Goal: Navigation & Orientation: Find specific page/section

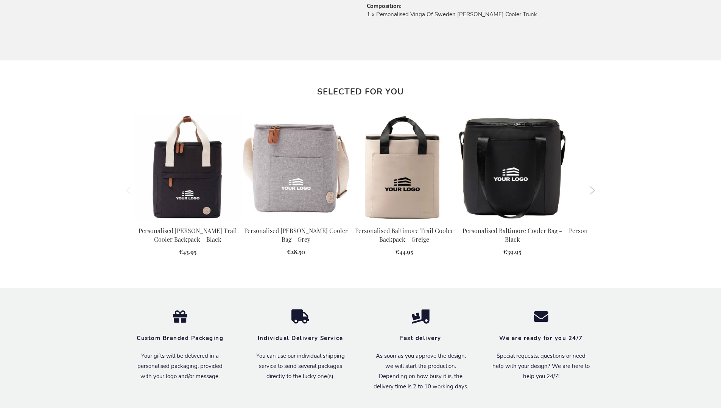
scroll to position [834, 0]
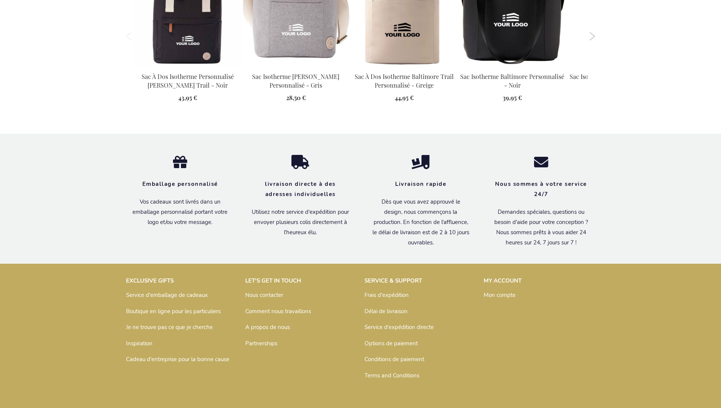
scroll to position [860, 0]
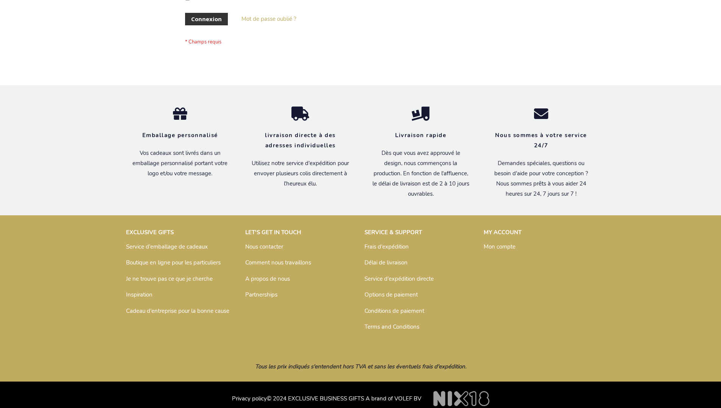
scroll to position [261, 0]
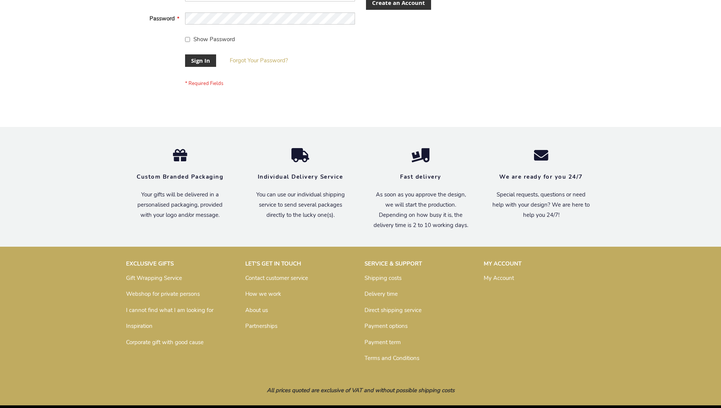
scroll to position [243, 0]
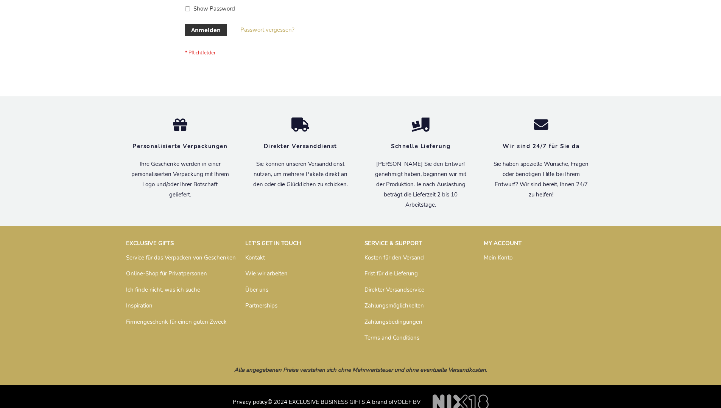
scroll to position [253, 0]
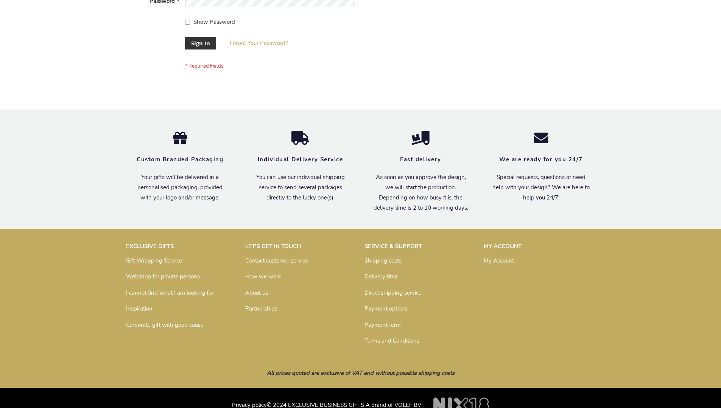
scroll to position [243, 0]
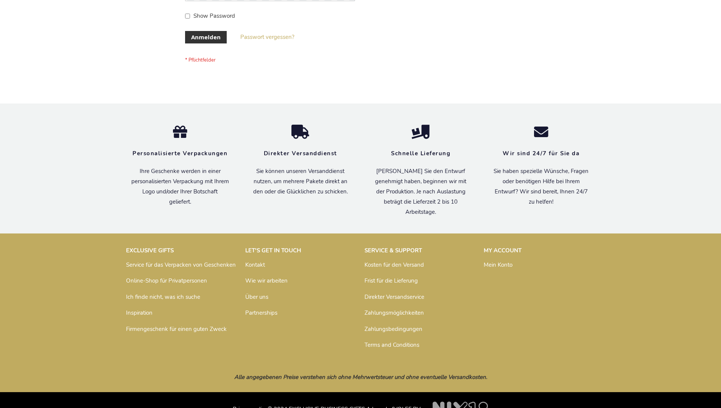
scroll to position [253, 0]
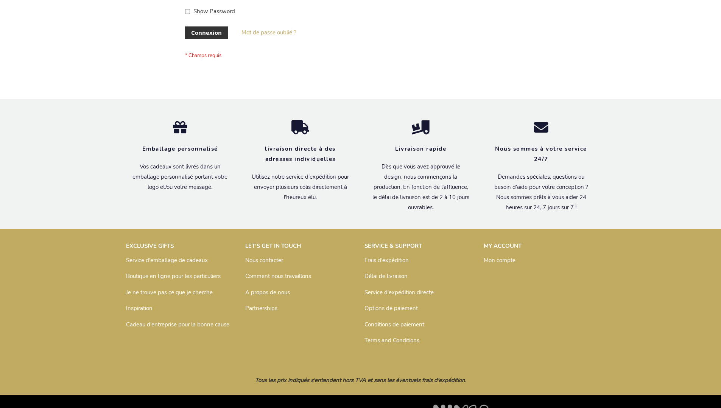
scroll to position [261, 0]
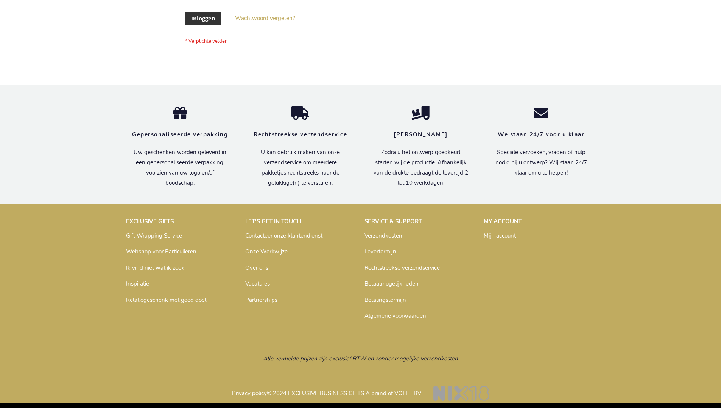
scroll to position [257, 0]
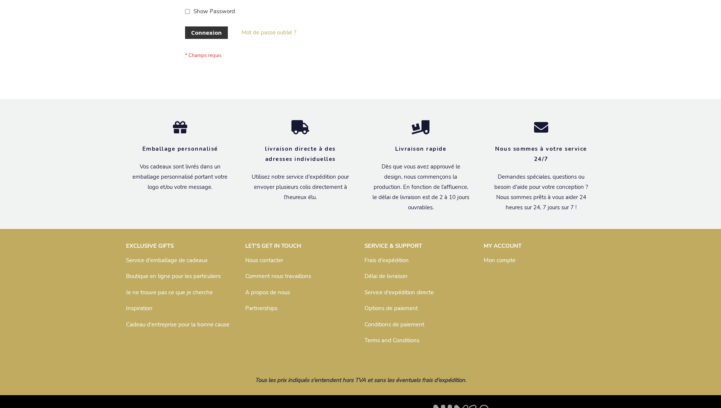
scroll to position [261, 0]
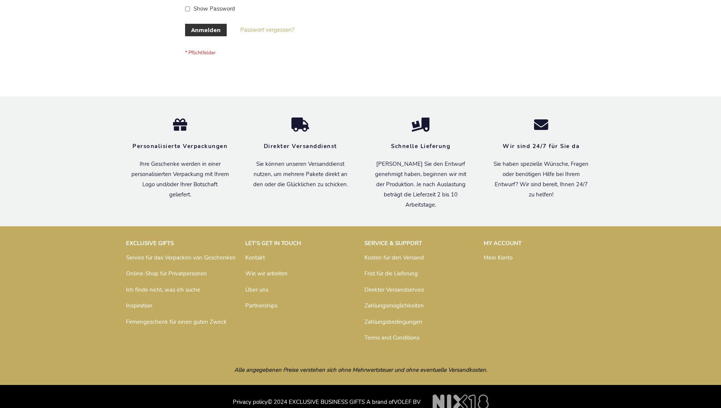
scroll to position [253, 0]
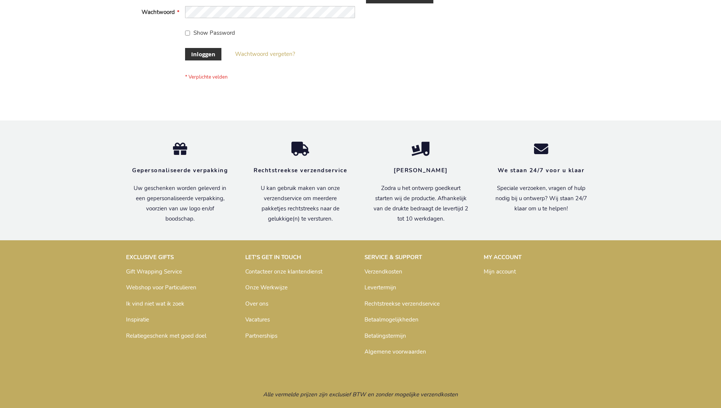
scroll to position [257, 0]
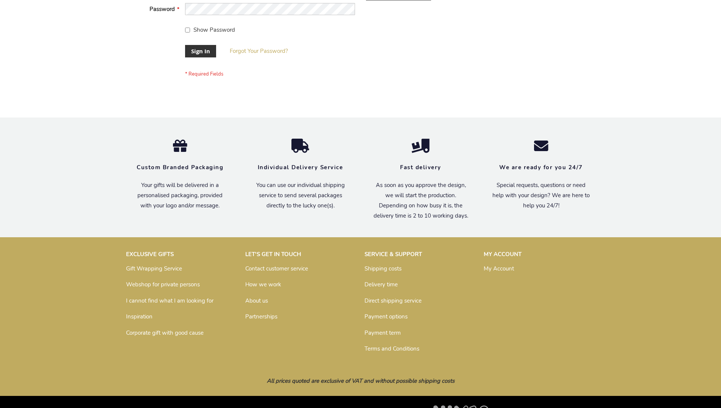
scroll to position [243, 0]
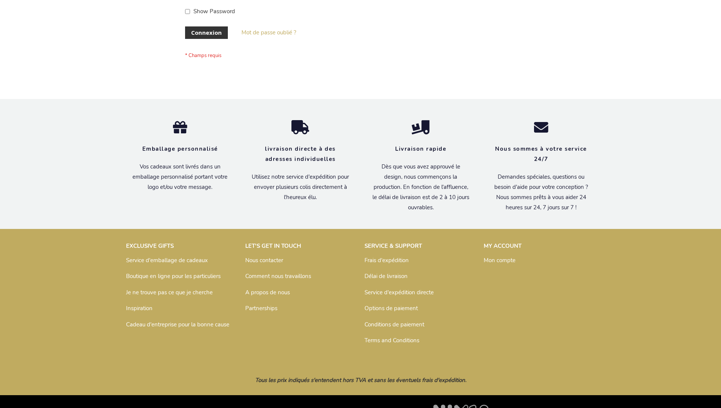
scroll to position [261, 0]
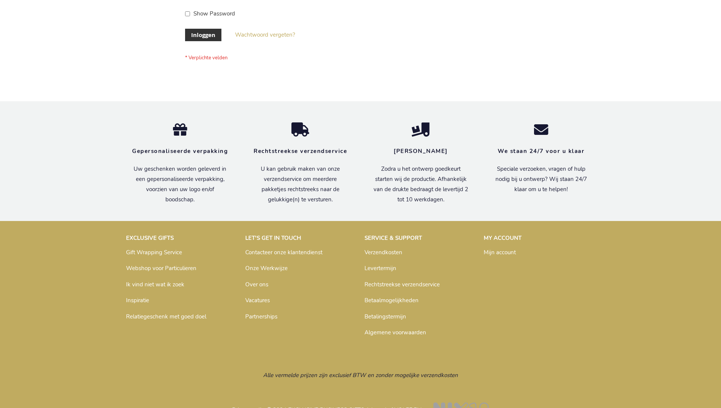
scroll to position [257, 0]
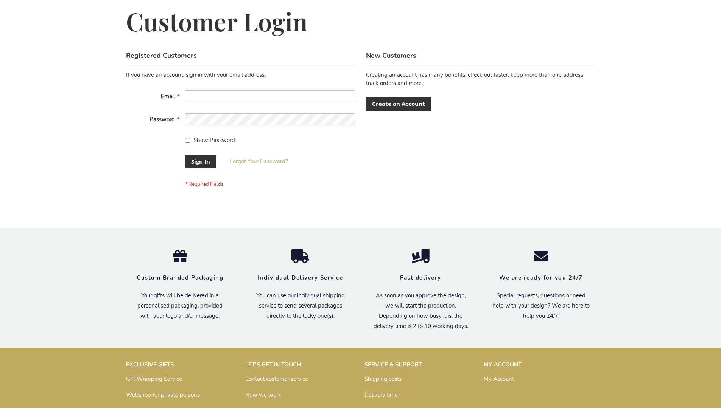
scroll to position [243, 0]
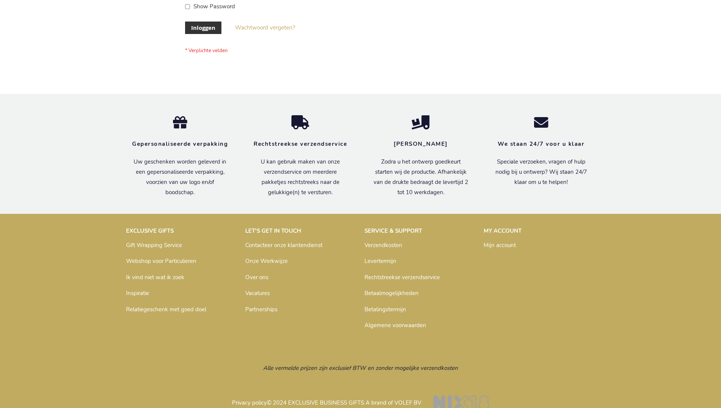
scroll to position [257, 0]
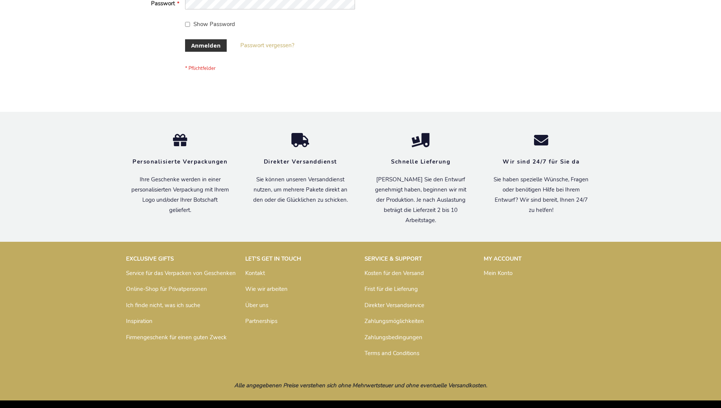
scroll to position [253, 0]
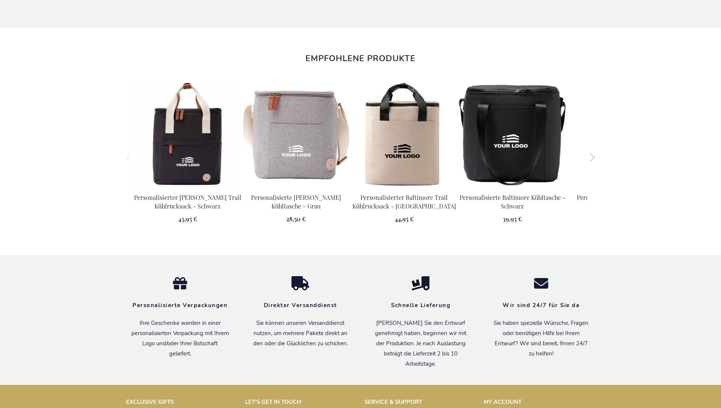
scroll to position [853, 0]
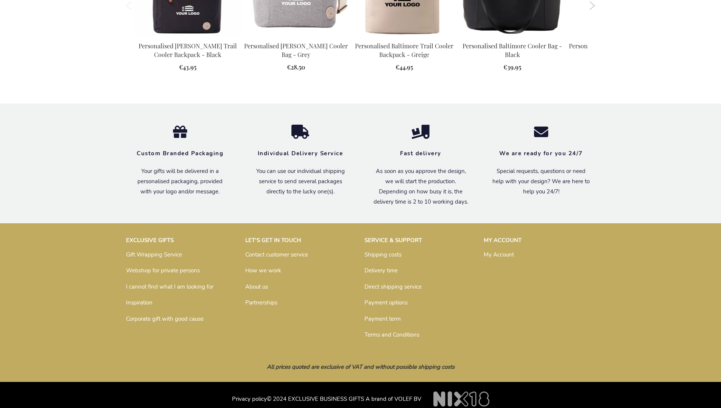
scroll to position [834, 0]
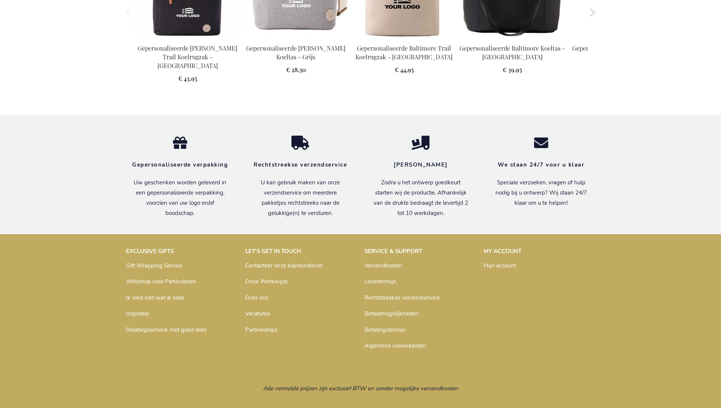
scroll to position [856, 0]
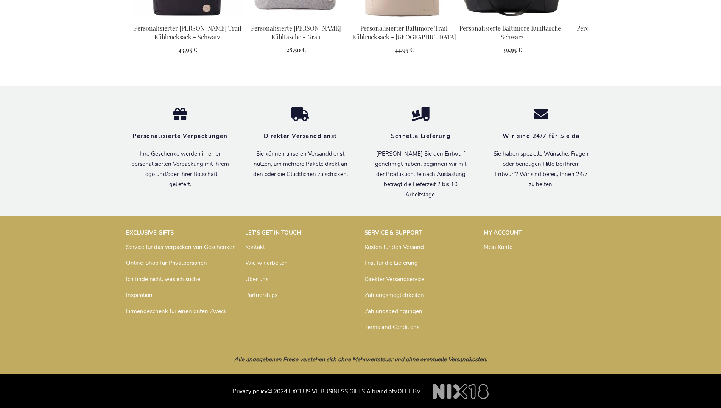
scroll to position [853, 0]
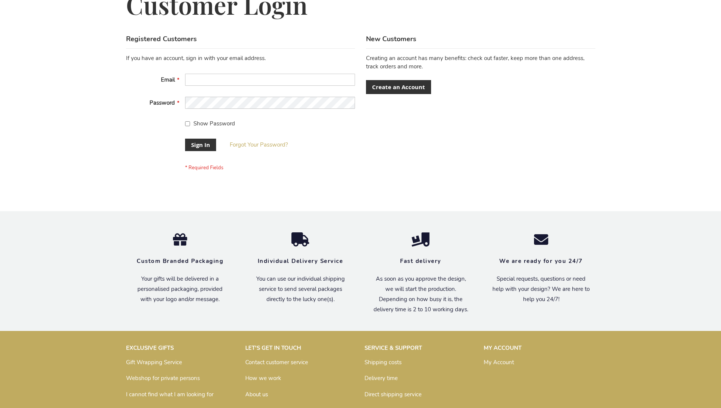
scroll to position [243, 0]
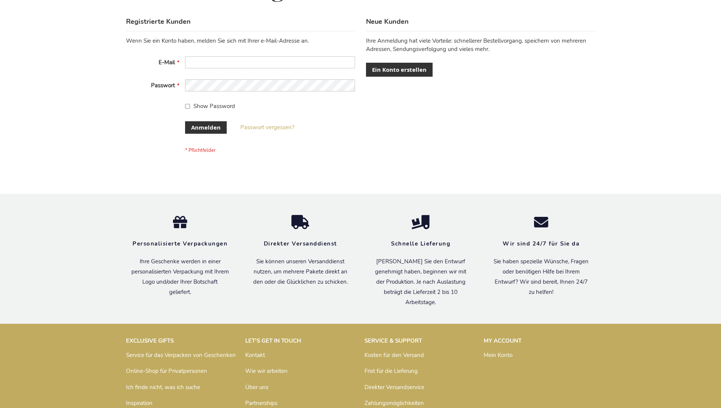
scroll to position [253, 0]
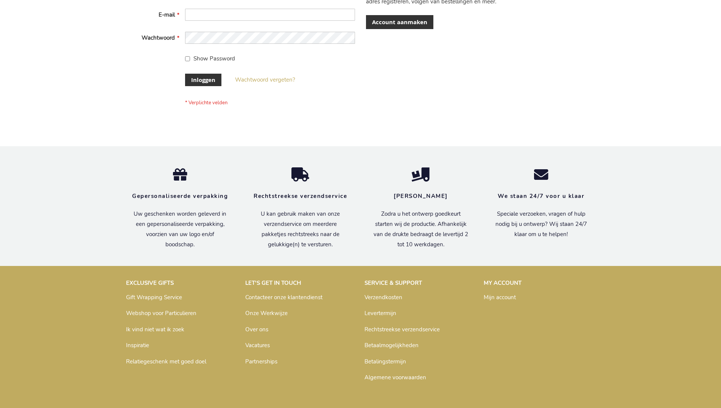
scroll to position [257, 0]
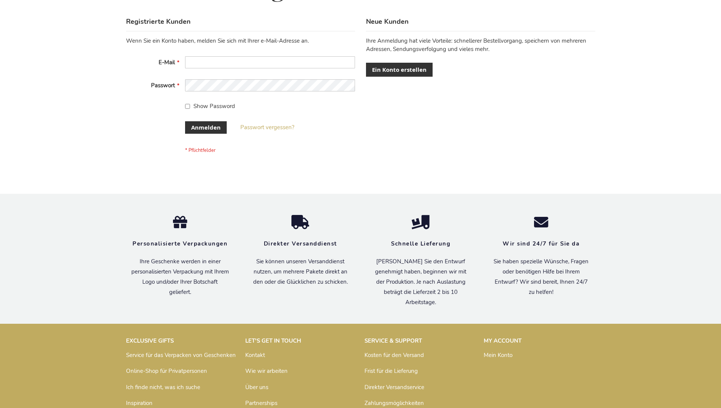
scroll to position [253, 0]
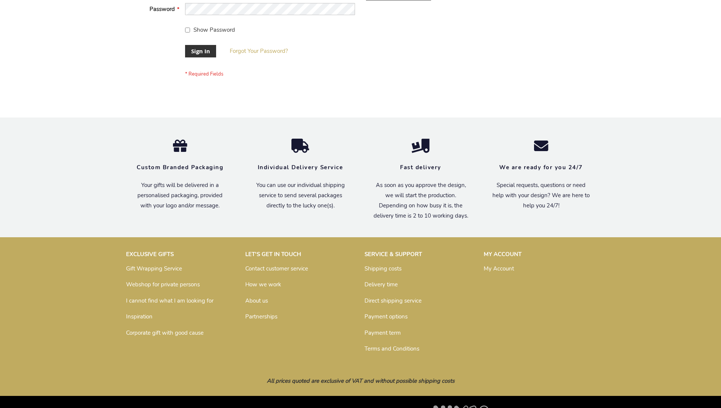
scroll to position [243, 0]
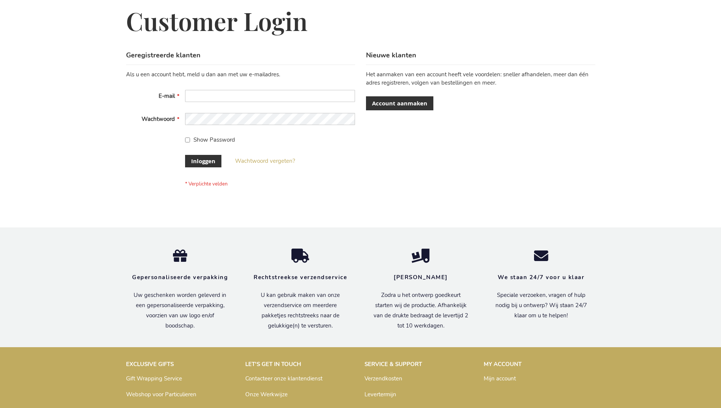
scroll to position [257, 0]
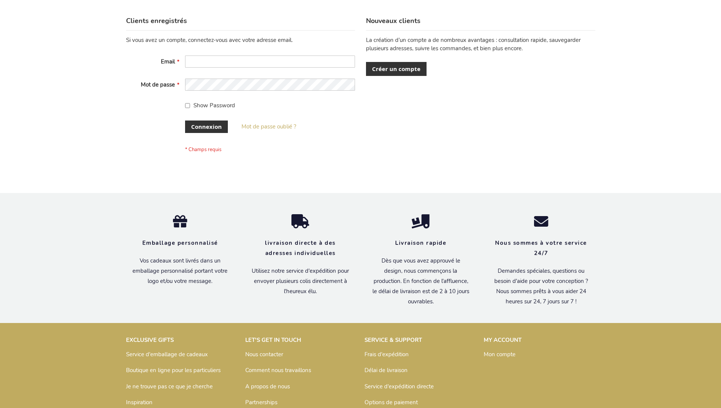
scroll to position [261, 0]
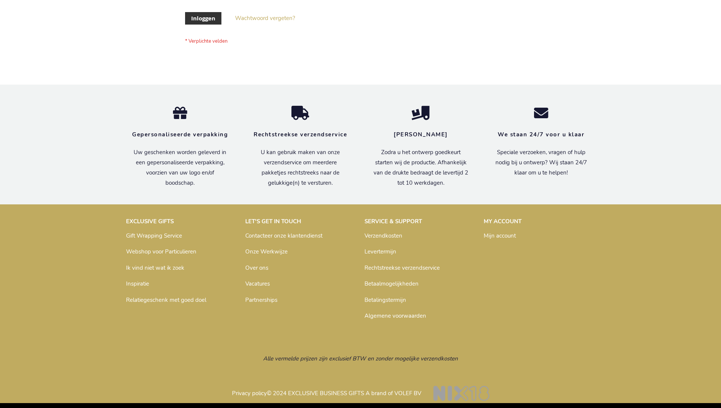
scroll to position [257, 0]
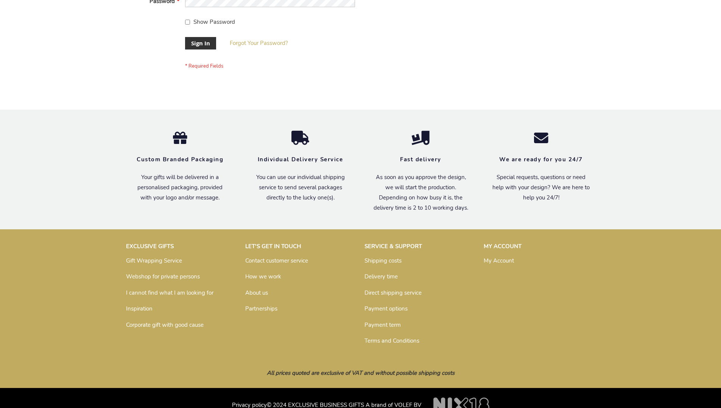
scroll to position [243, 0]
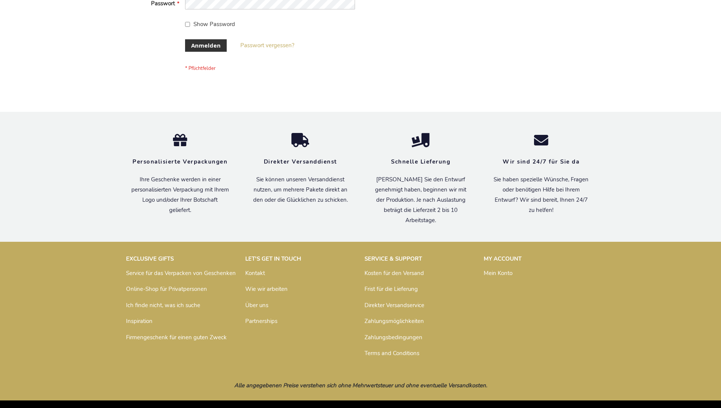
scroll to position [253, 0]
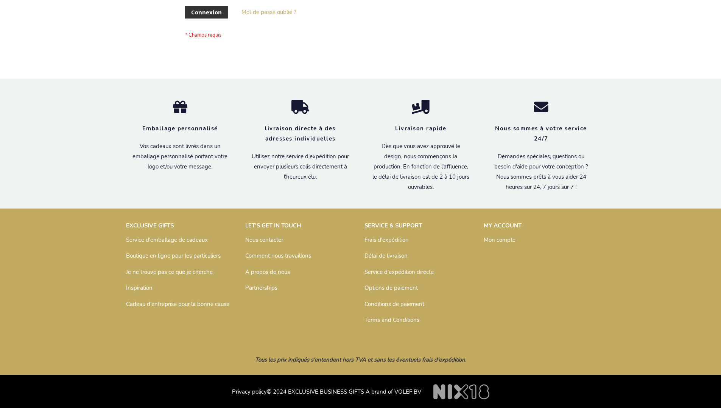
scroll to position [261, 0]
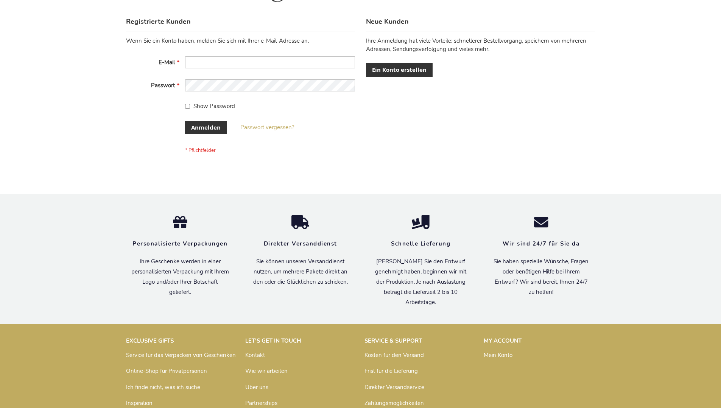
scroll to position [253, 0]
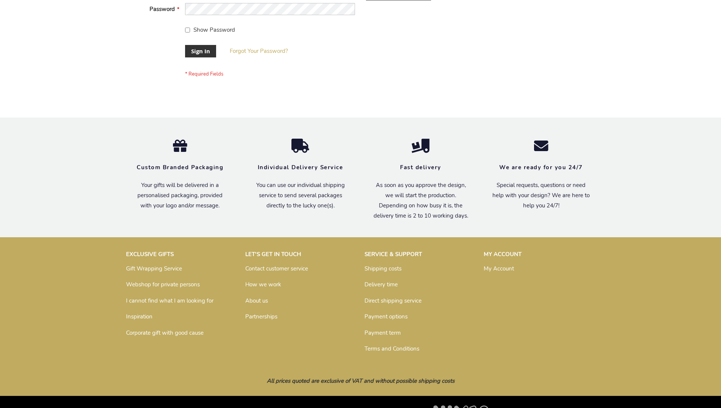
scroll to position [243, 0]
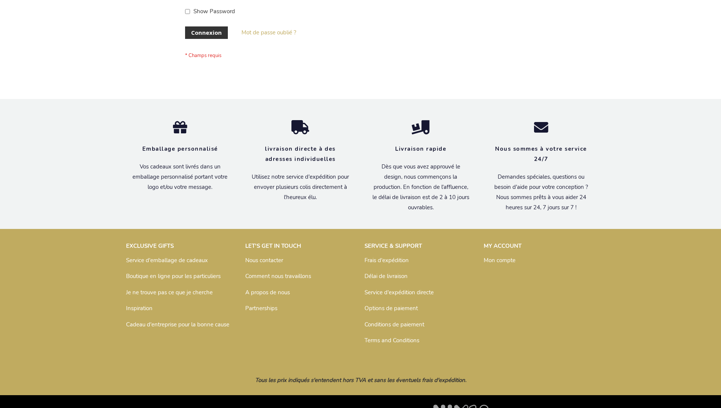
scroll to position [261, 0]
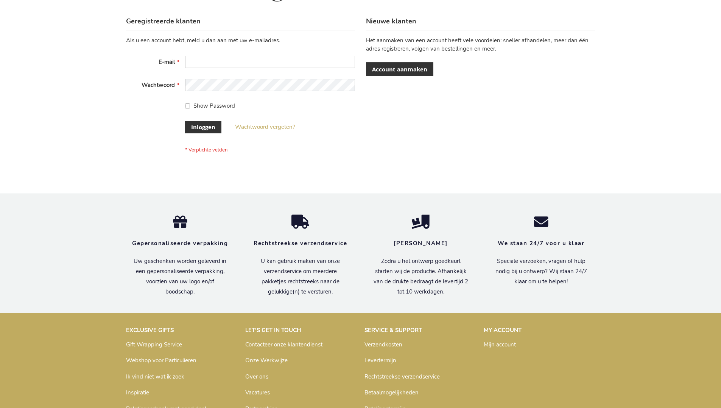
scroll to position [257, 0]
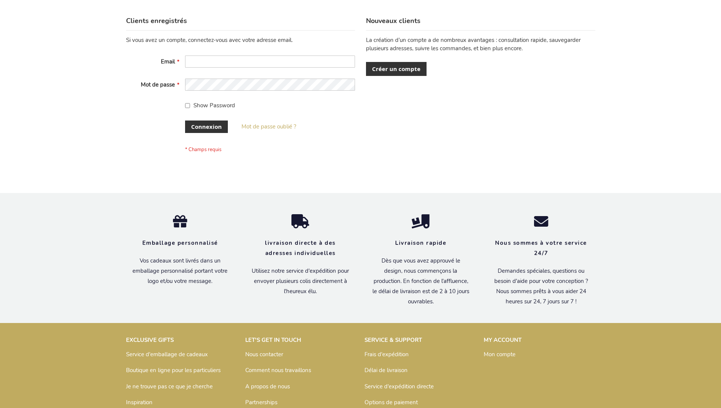
scroll to position [261, 0]
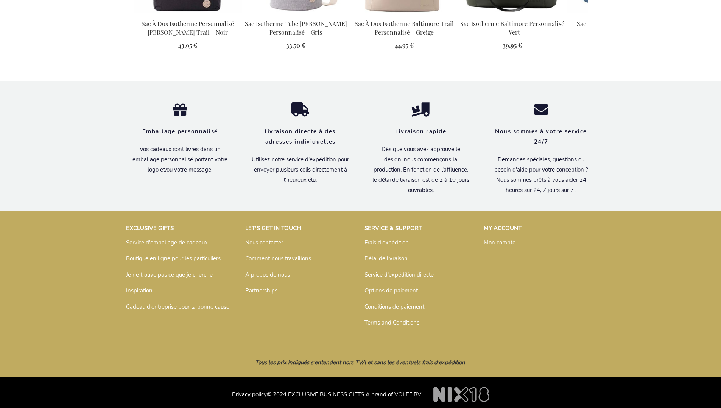
scroll to position [860, 0]
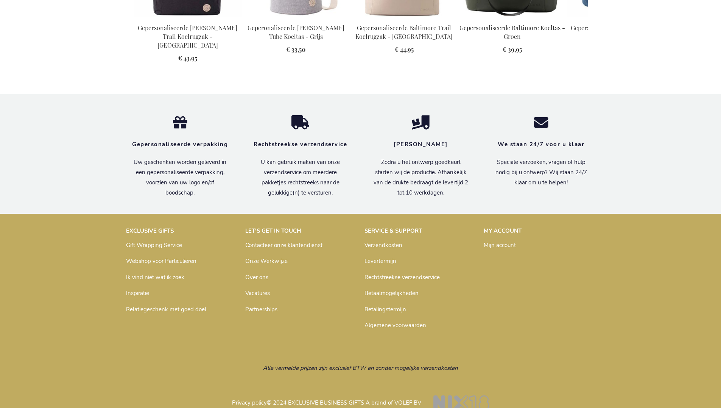
scroll to position [856, 0]
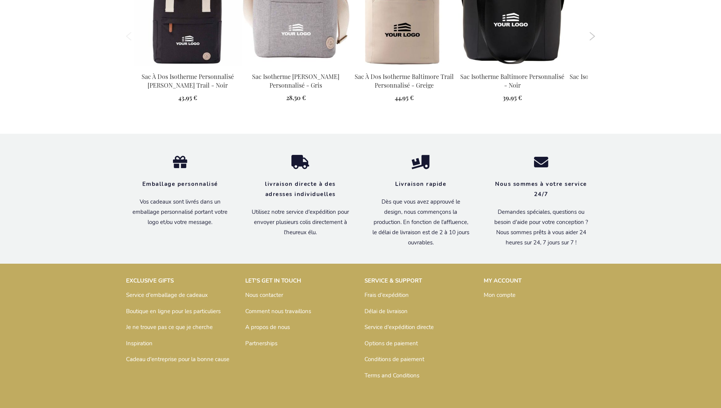
scroll to position [860, 0]
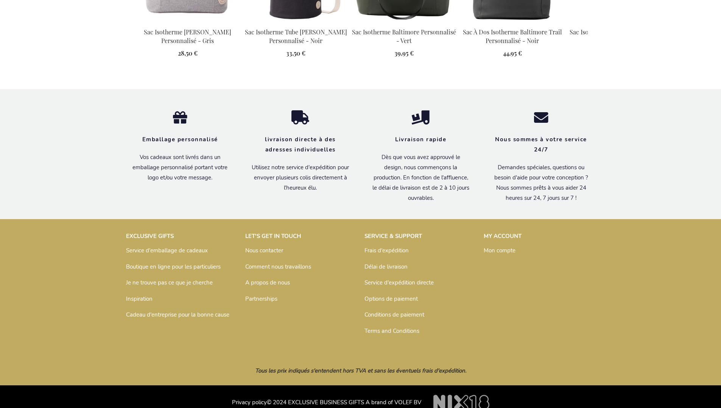
scroll to position [860, 0]
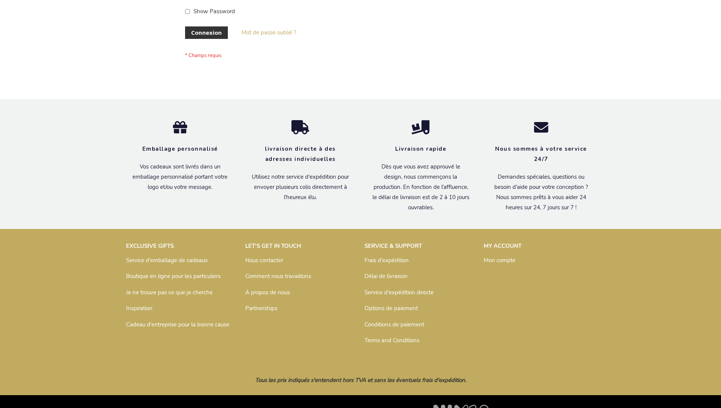
scroll to position [261, 0]
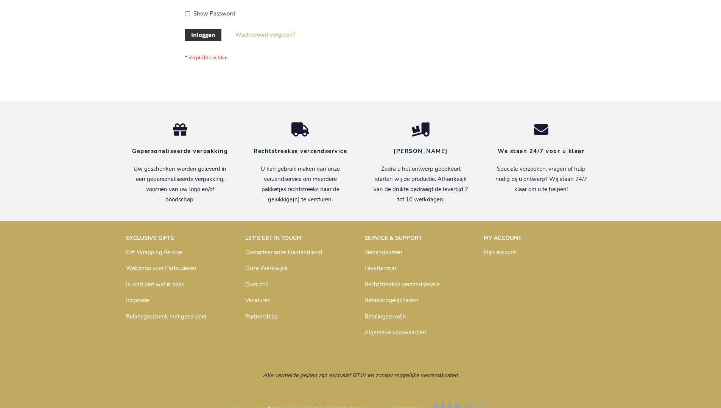
scroll to position [257, 0]
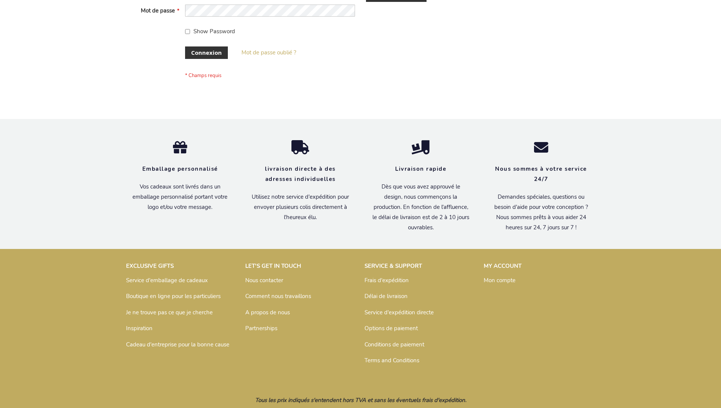
scroll to position [261, 0]
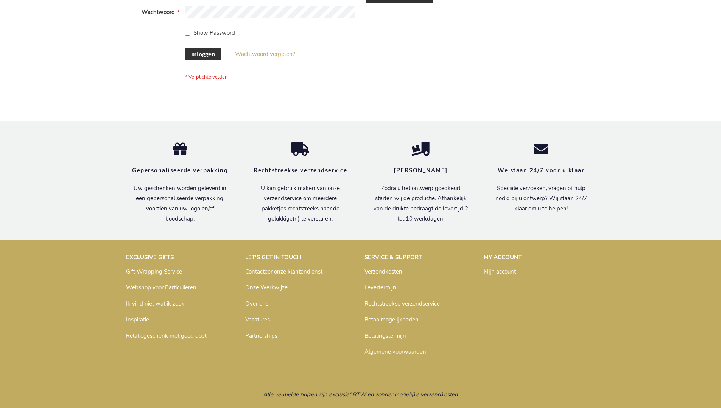
scroll to position [257, 0]
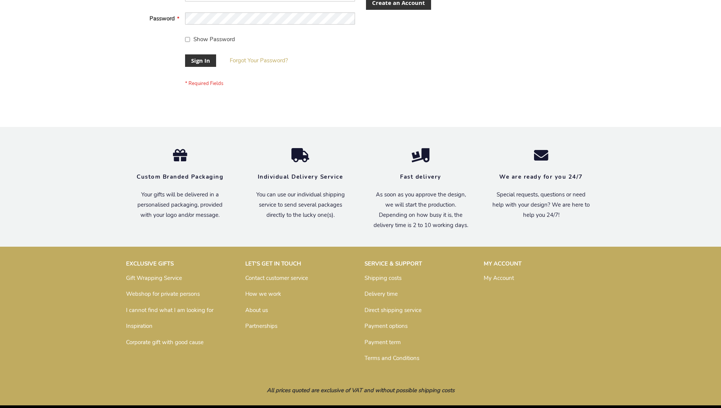
scroll to position [243, 0]
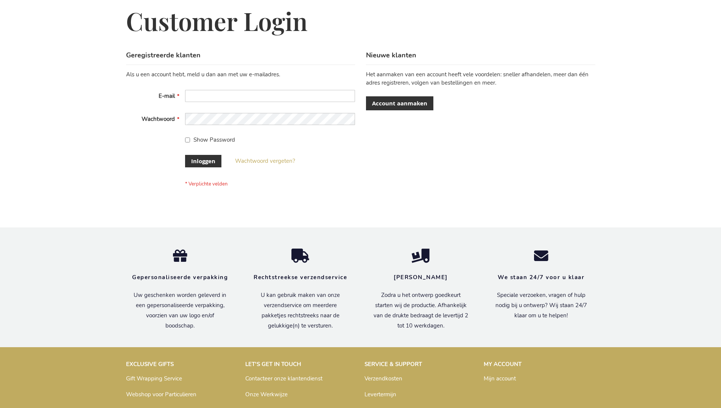
scroll to position [257, 0]
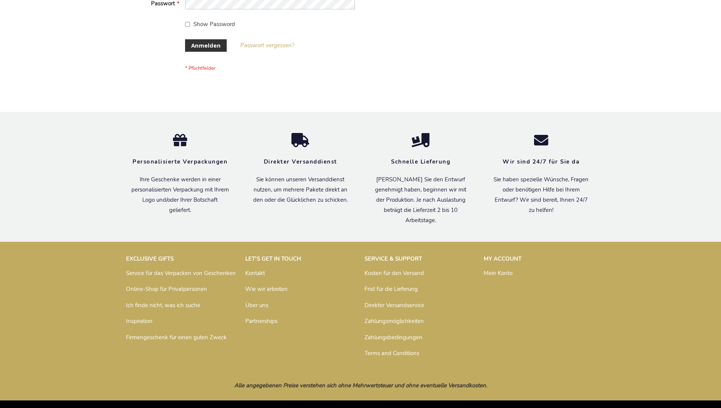
scroll to position [253, 0]
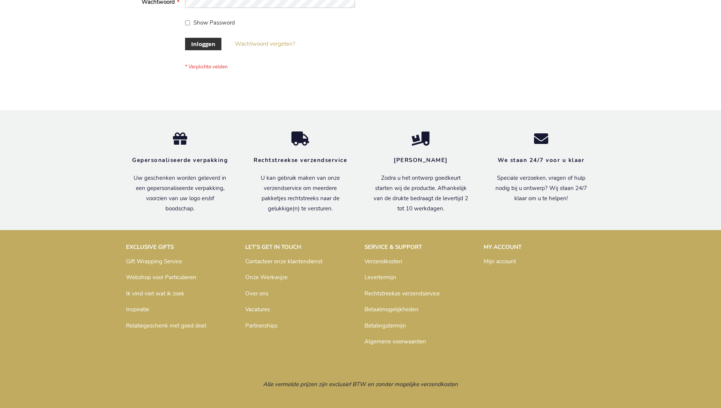
scroll to position [257, 0]
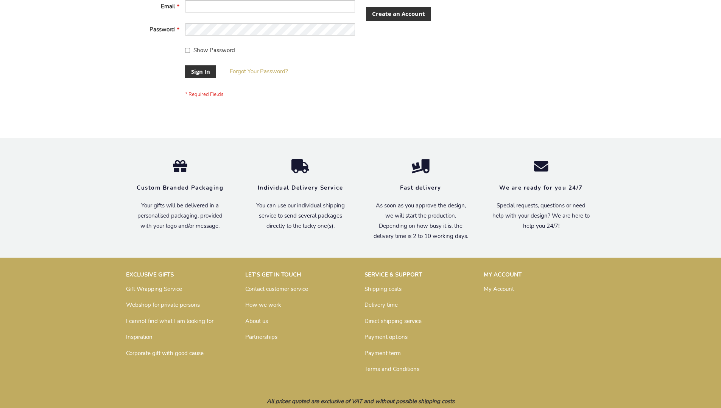
scroll to position [243, 0]
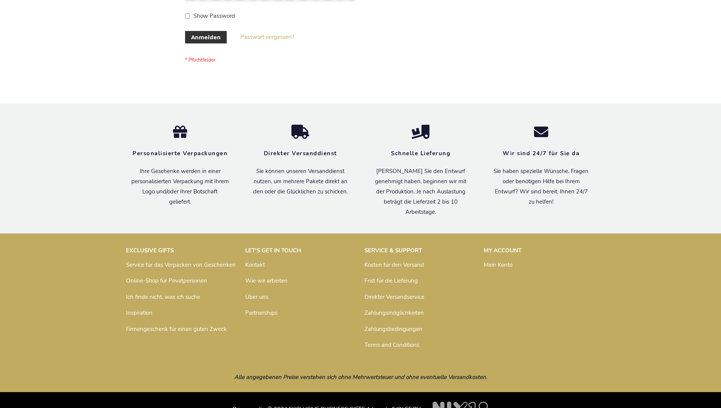
scroll to position [253, 0]
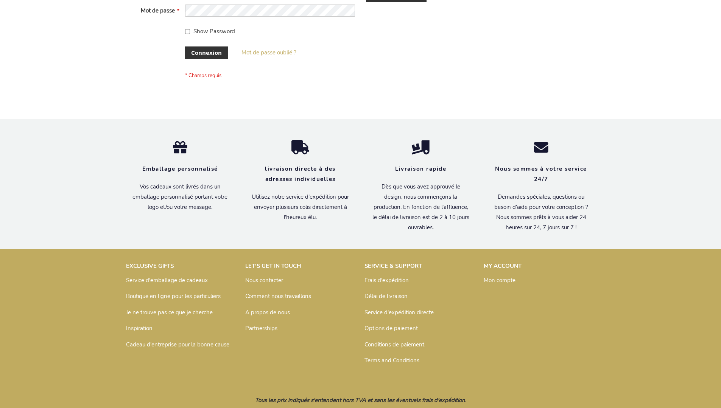
scroll to position [261, 0]
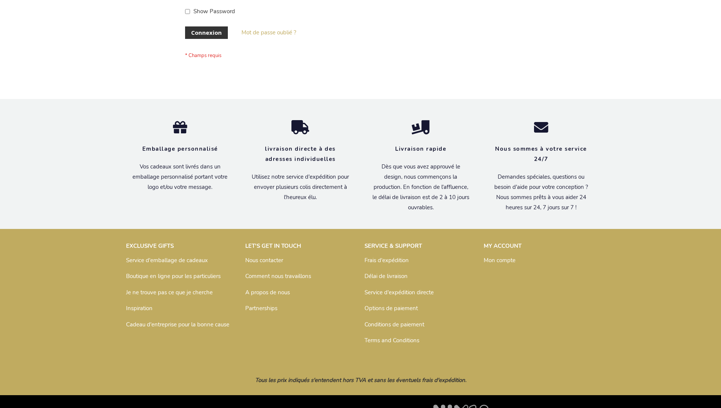
scroll to position [261, 0]
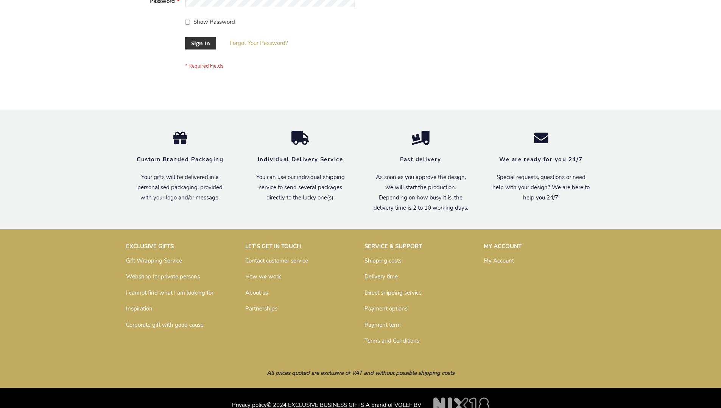
scroll to position [243, 0]
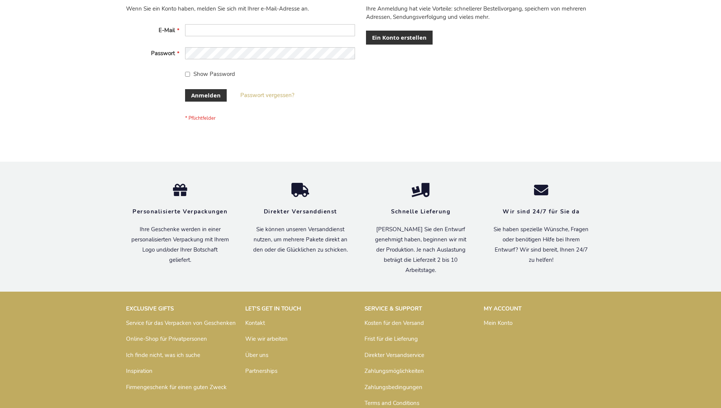
scroll to position [253, 0]
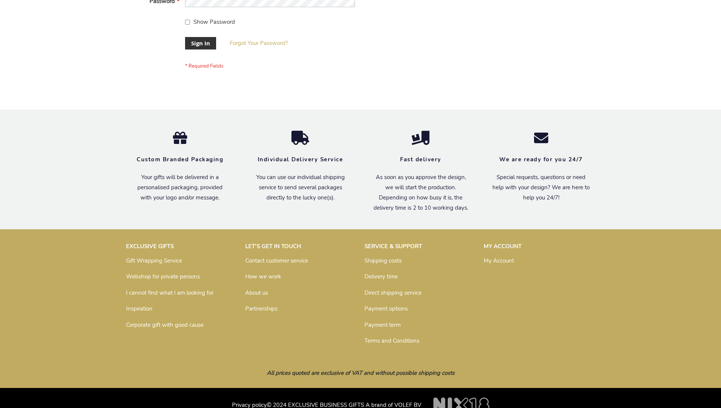
scroll to position [243, 0]
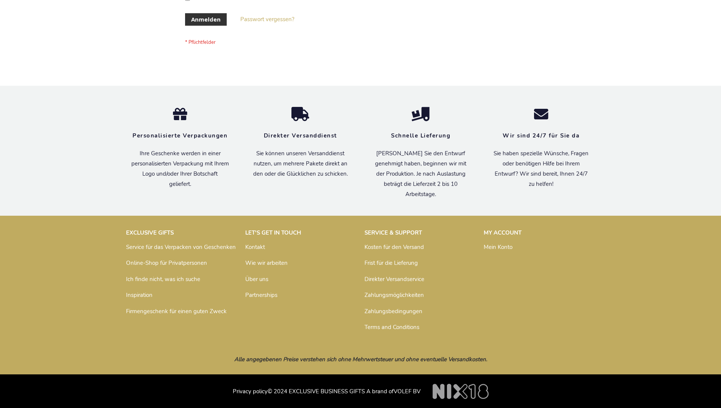
scroll to position [253, 0]
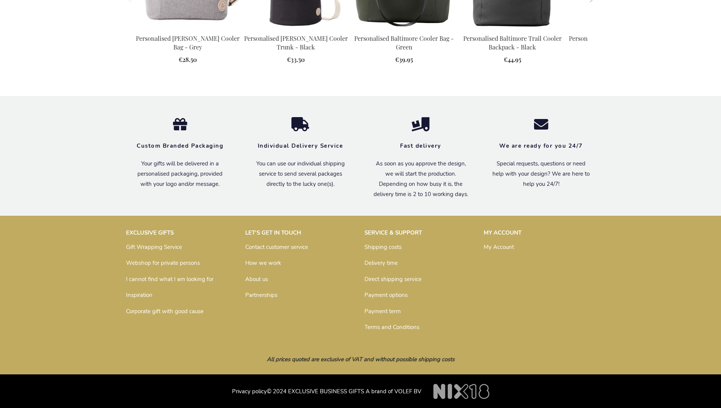
scroll to position [834, 0]
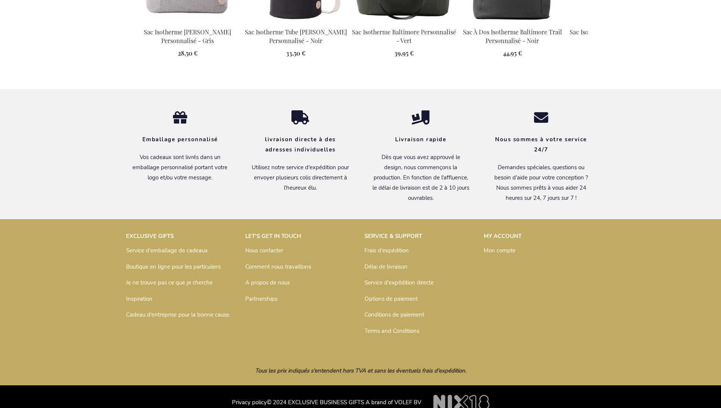
scroll to position [860, 0]
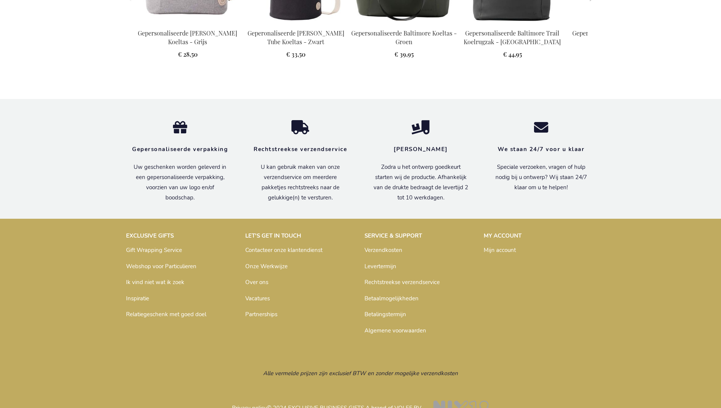
scroll to position [856, 0]
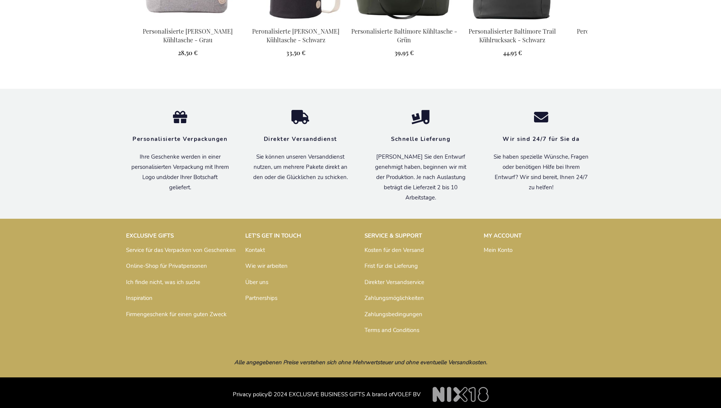
scroll to position [853, 0]
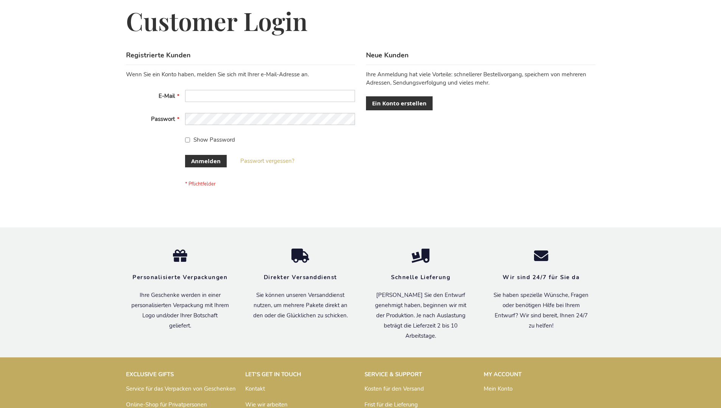
scroll to position [253, 0]
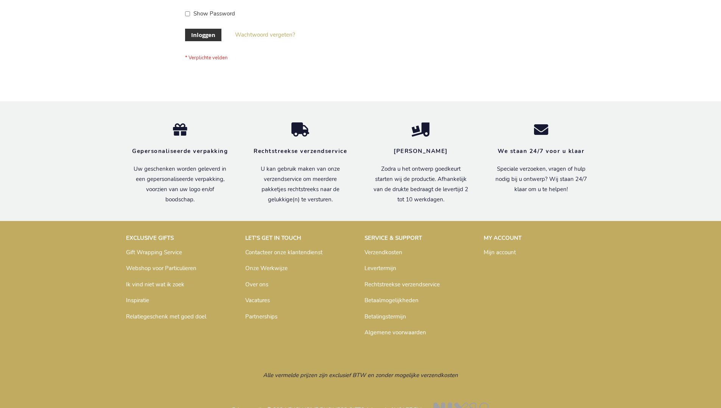
scroll to position [257, 0]
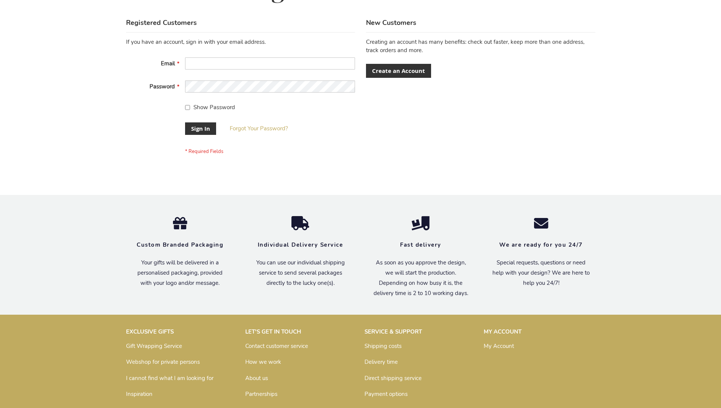
scroll to position [243, 0]
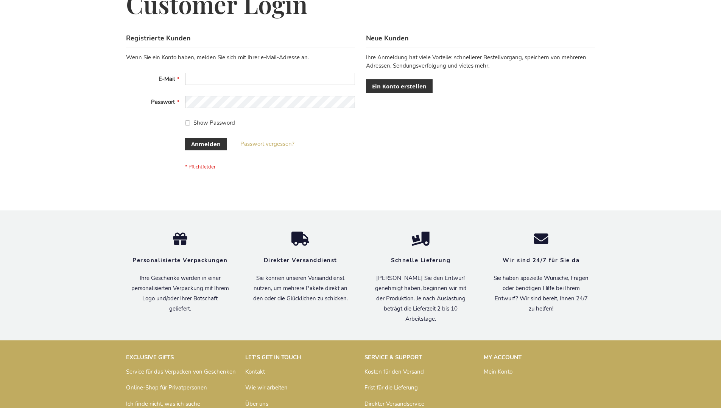
scroll to position [253, 0]
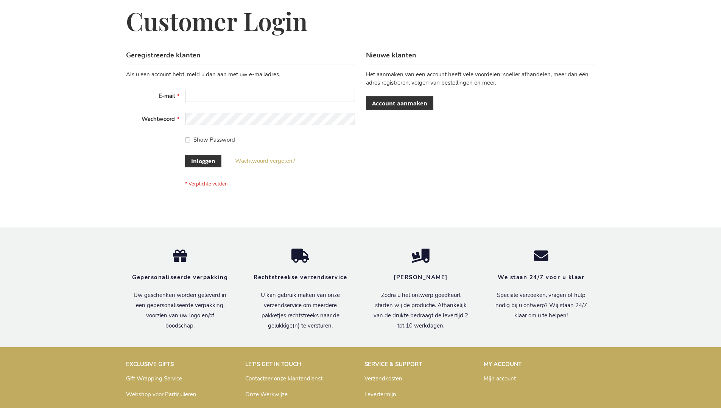
scroll to position [257, 0]
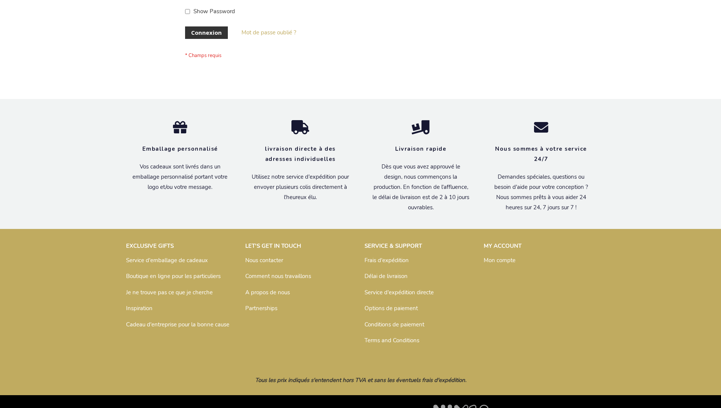
scroll to position [261, 0]
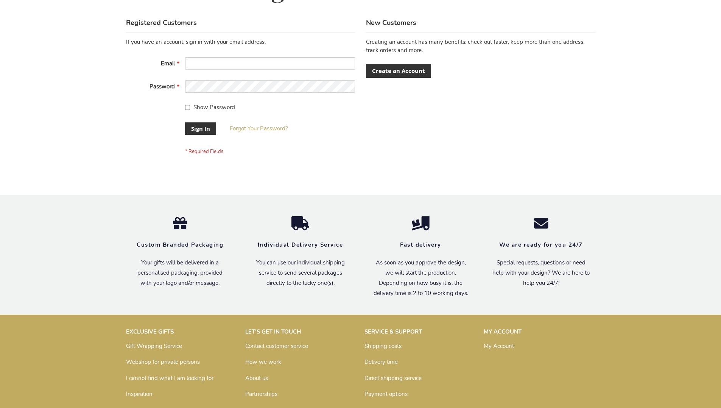
scroll to position [243, 0]
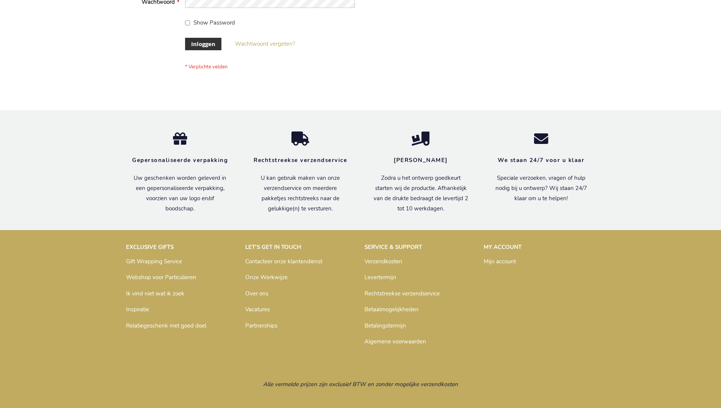
scroll to position [257, 0]
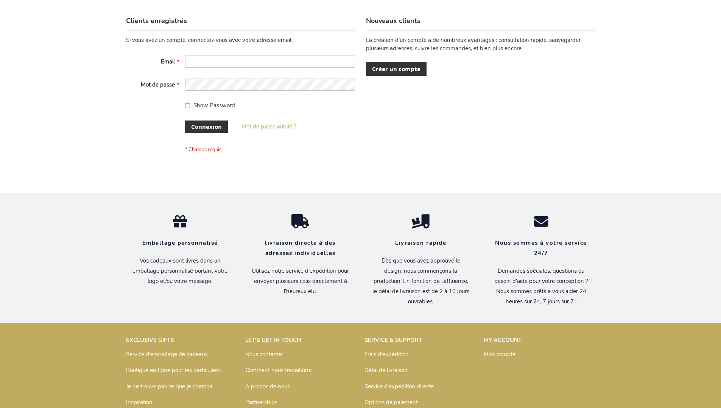
scroll to position [261, 0]
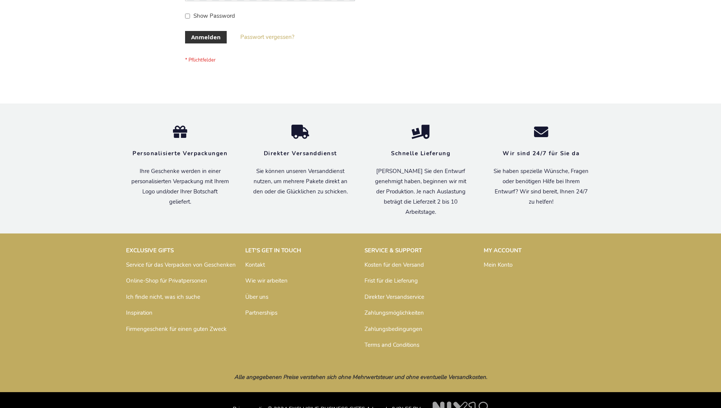
scroll to position [253, 0]
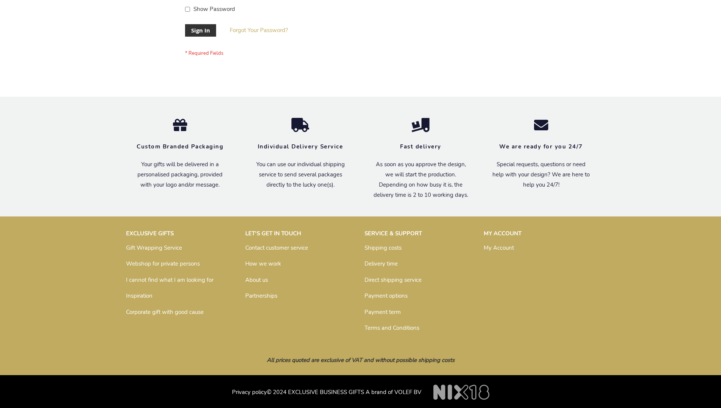
scroll to position [243, 0]
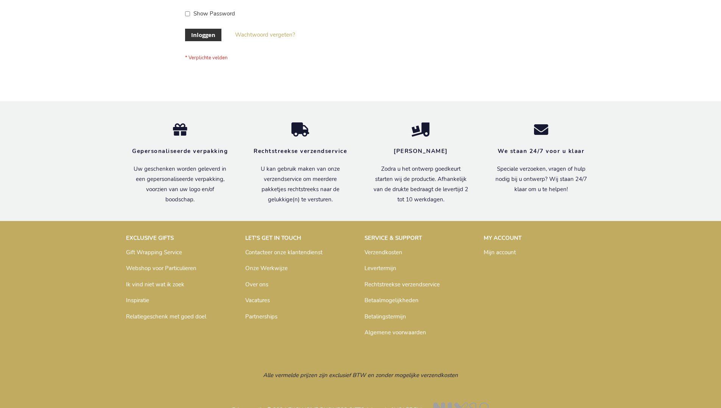
scroll to position [257, 0]
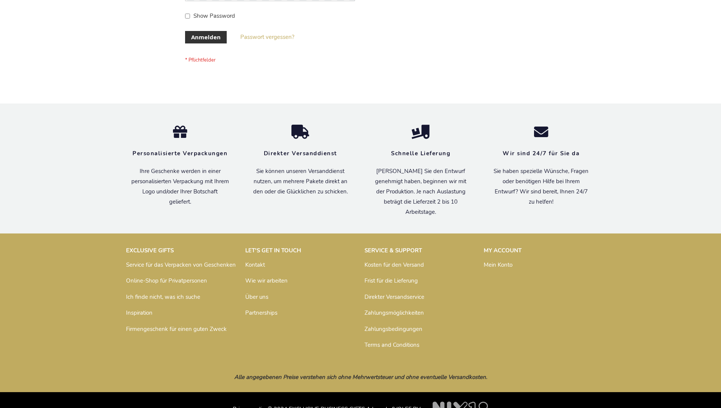
scroll to position [253, 0]
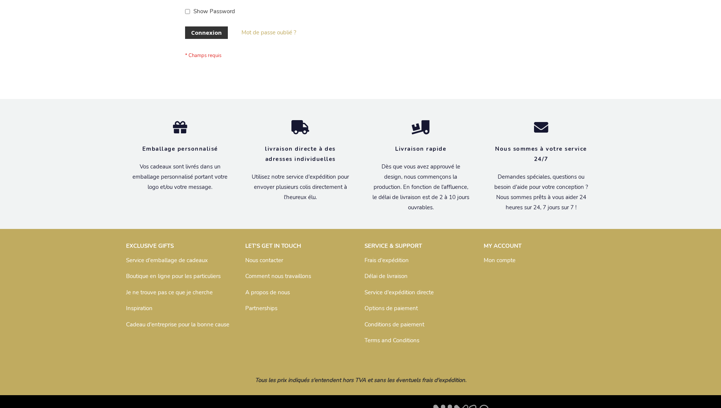
scroll to position [261, 0]
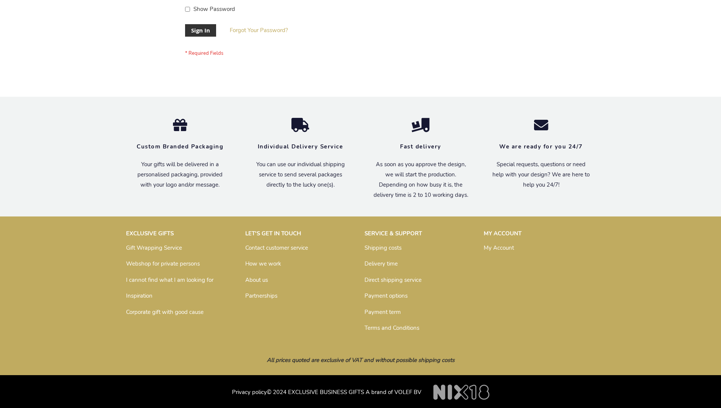
scroll to position [243, 0]
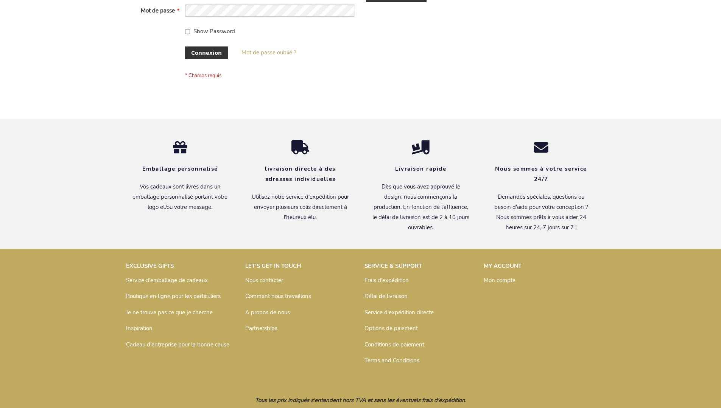
scroll to position [261, 0]
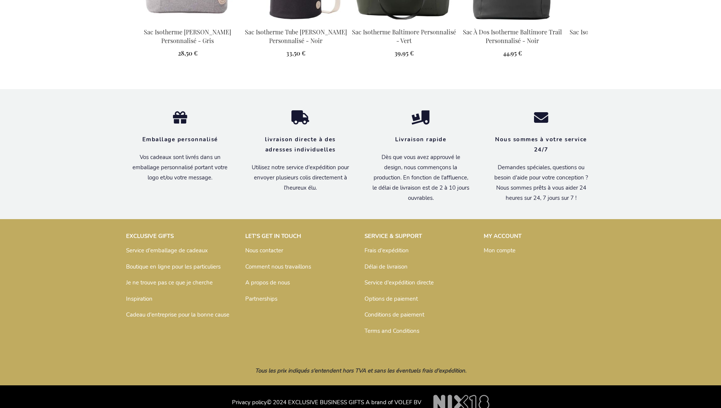
scroll to position [860, 0]
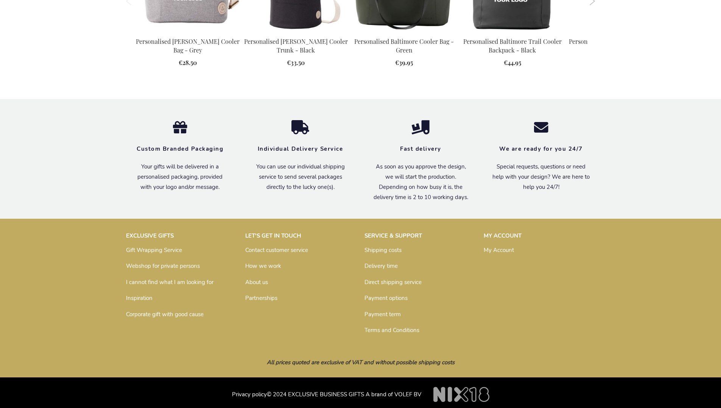
scroll to position [834, 0]
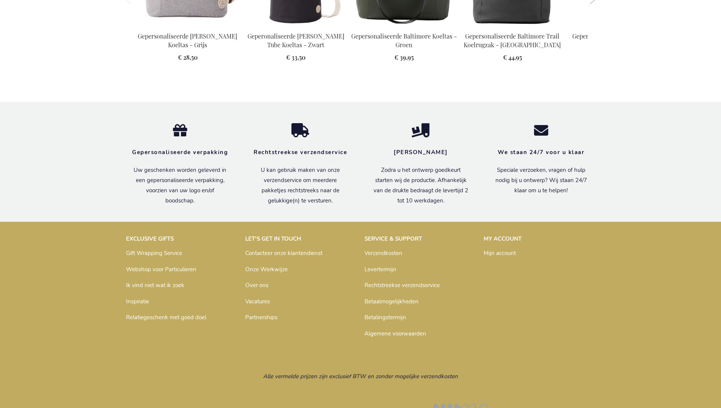
scroll to position [856, 0]
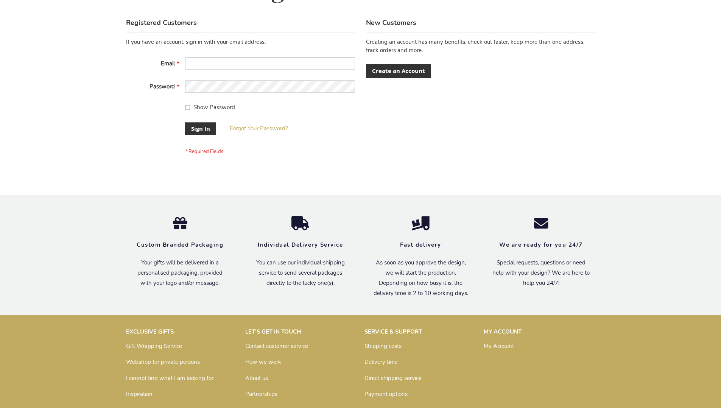
scroll to position [243, 0]
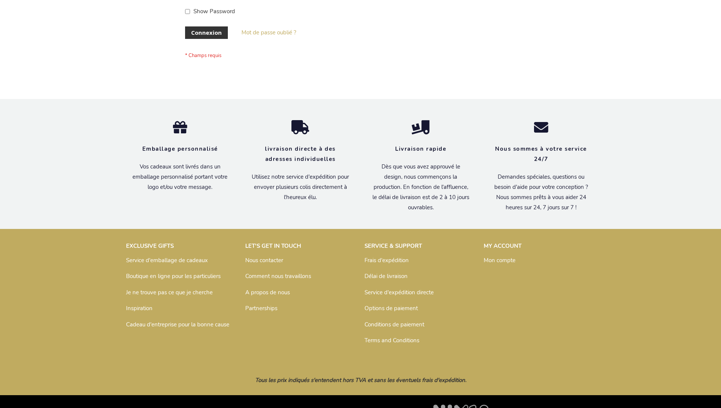
scroll to position [261, 0]
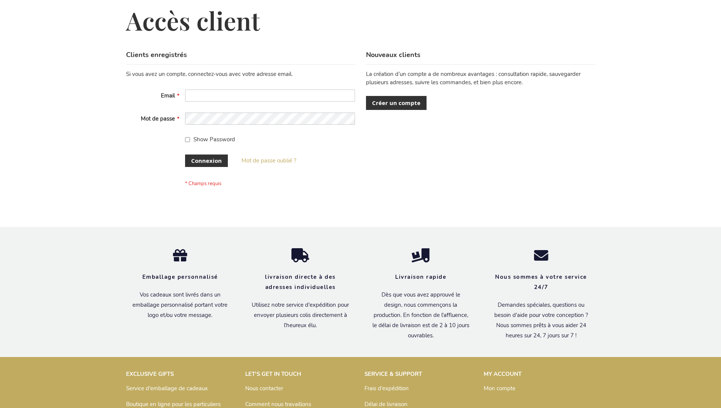
scroll to position [261, 0]
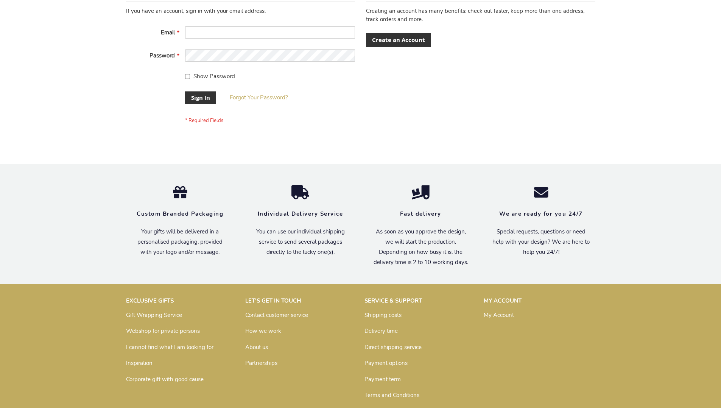
scroll to position [243, 0]
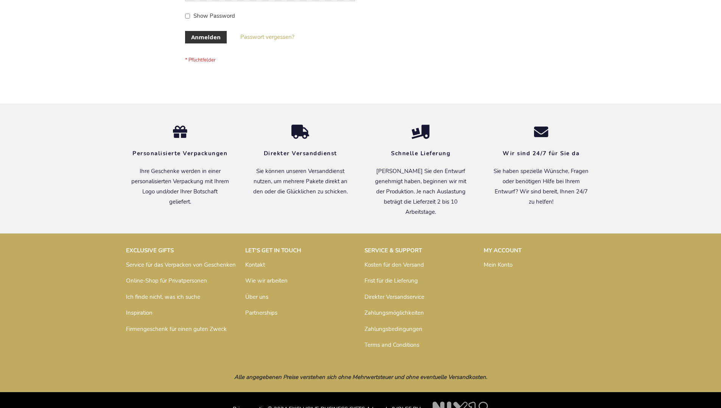
scroll to position [253, 0]
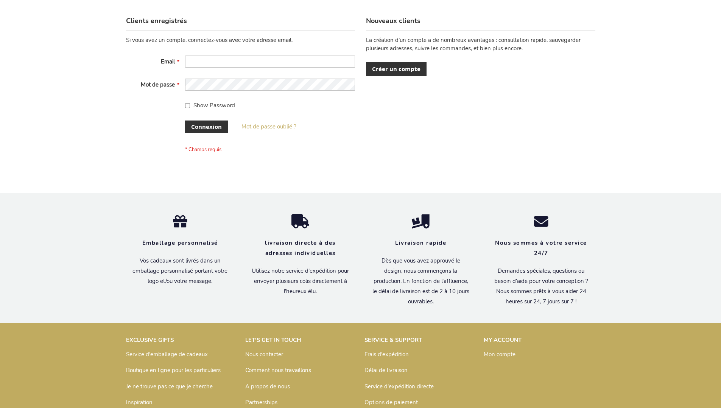
scroll to position [261, 0]
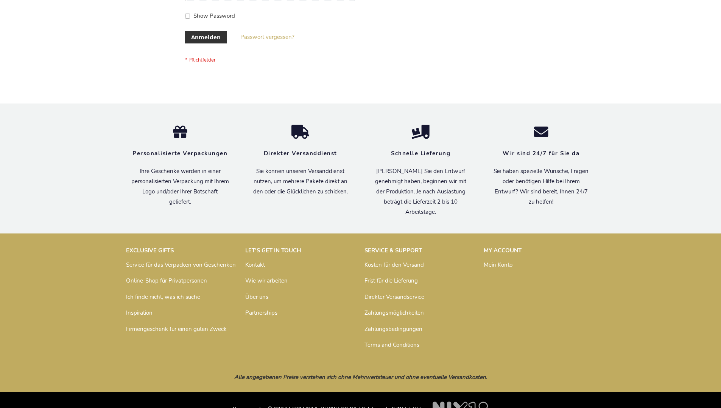
scroll to position [253, 0]
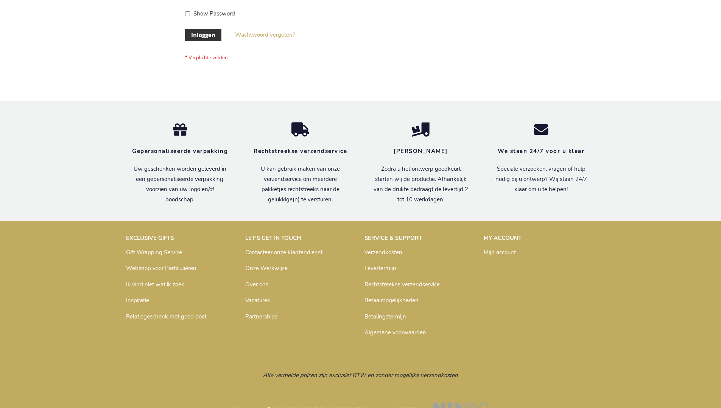
scroll to position [257, 0]
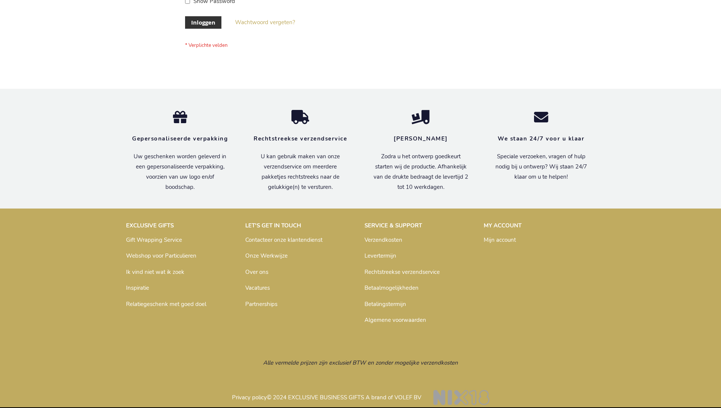
scroll to position [257, 0]
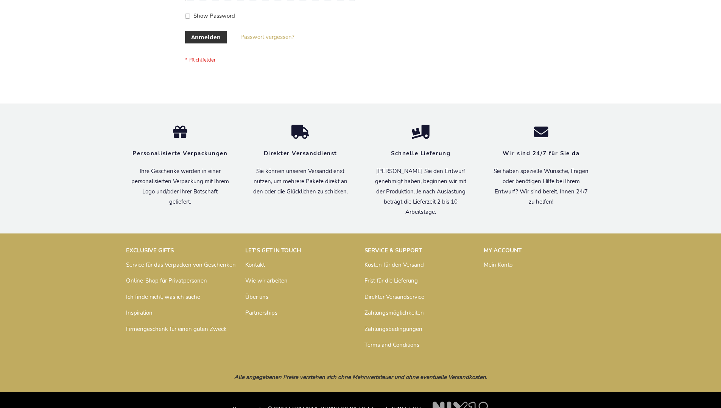
scroll to position [253, 0]
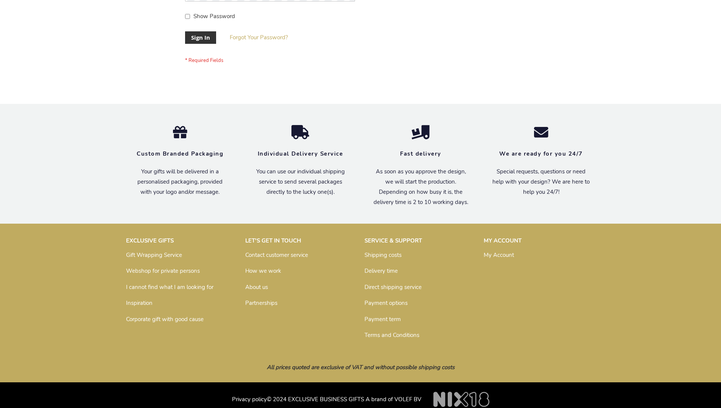
scroll to position [243, 0]
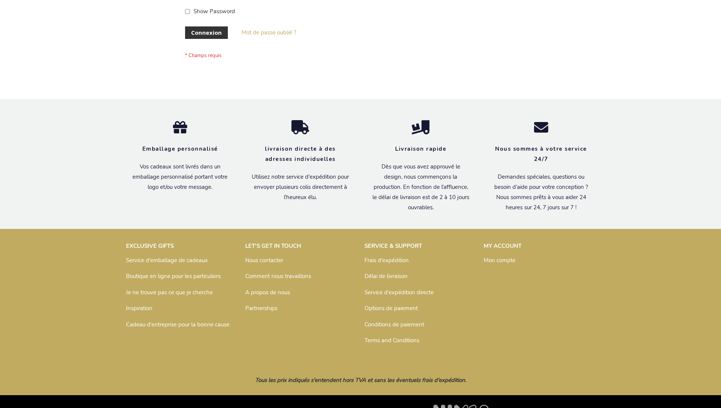
scroll to position [261, 0]
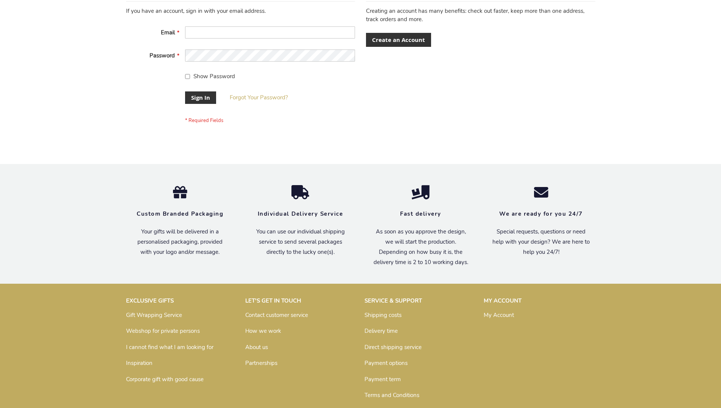
scroll to position [243, 0]
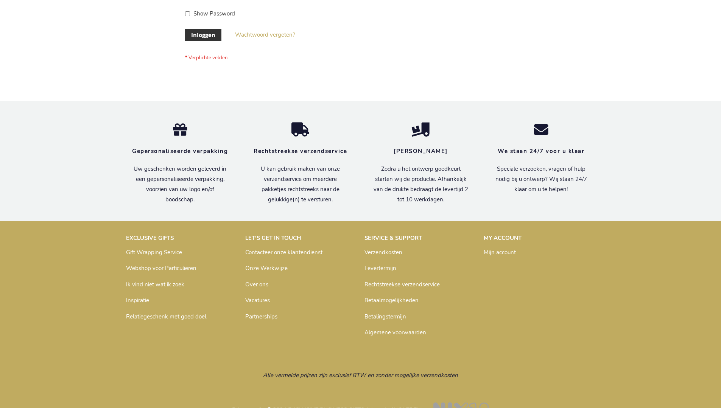
scroll to position [257, 0]
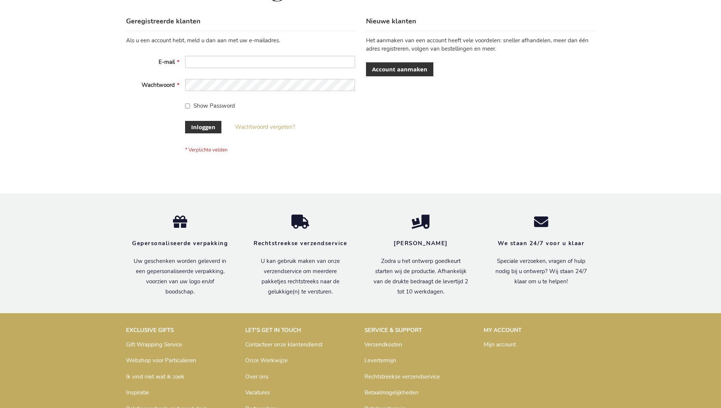
scroll to position [257, 0]
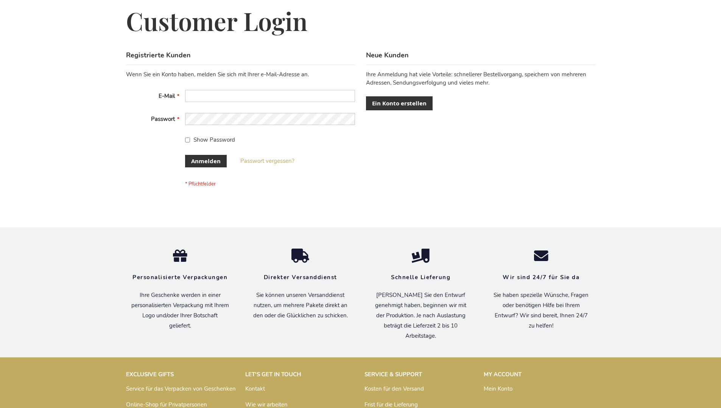
scroll to position [253, 0]
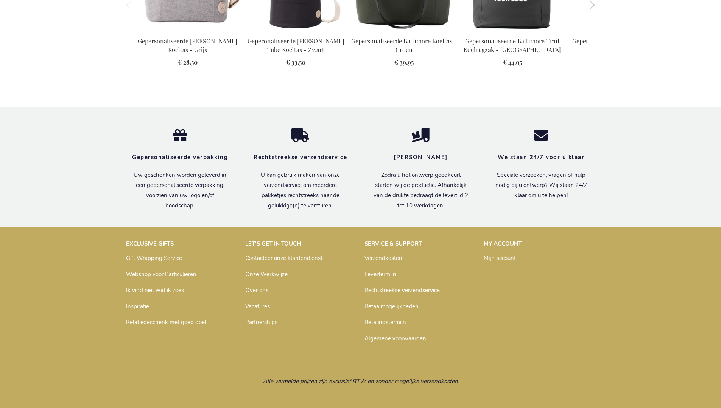
scroll to position [856, 0]
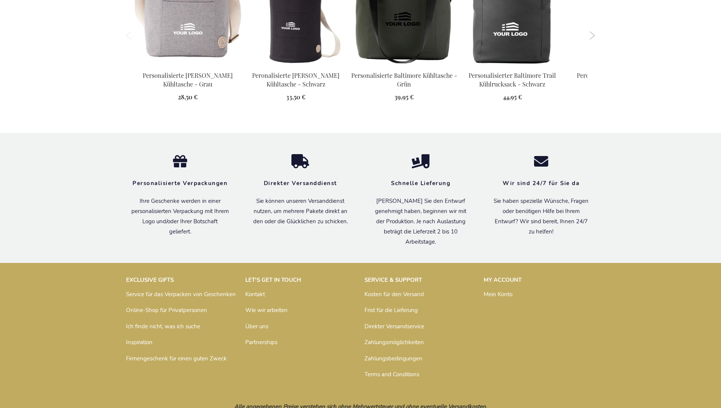
scroll to position [853, 0]
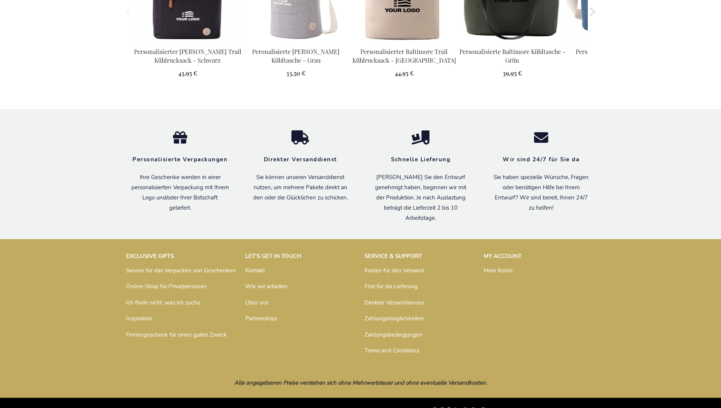
scroll to position [853, 0]
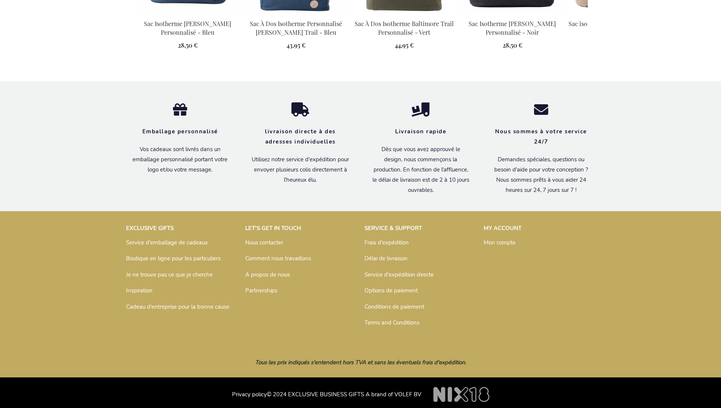
scroll to position [860, 0]
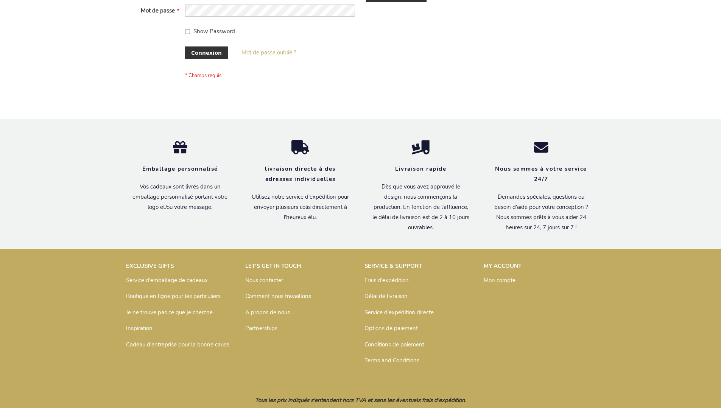
scroll to position [261, 0]
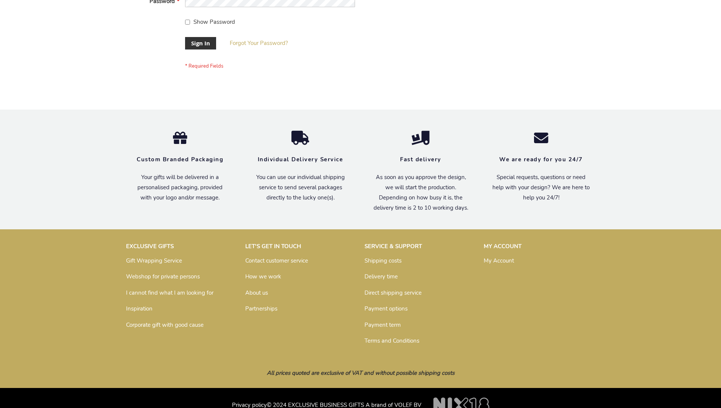
scroll to position [243, 0]
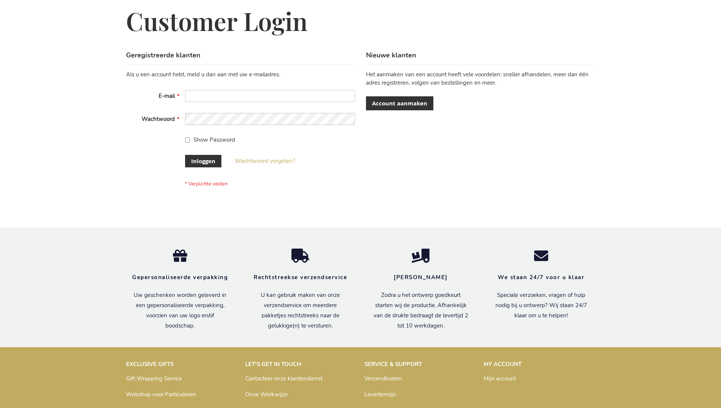
scroll to position [257, 0]
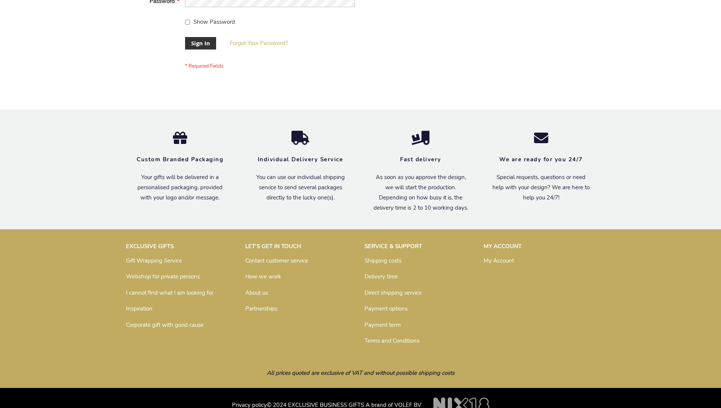
scroll to position [243, 0]
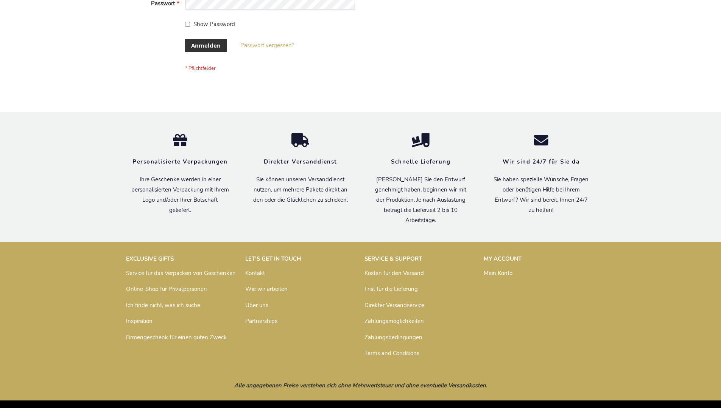
scroll to position [253, 0]
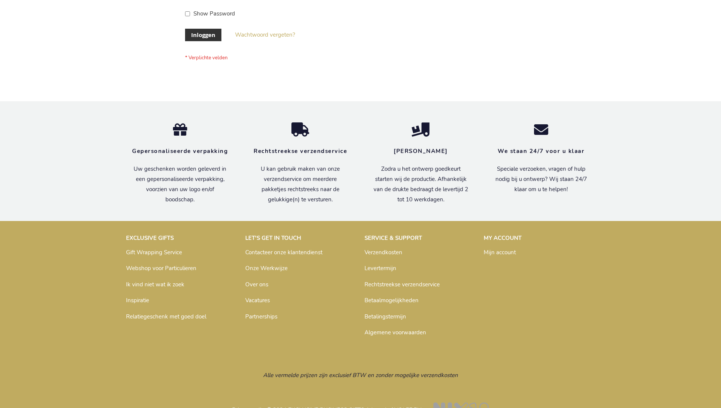
scroll to position [257, 0]
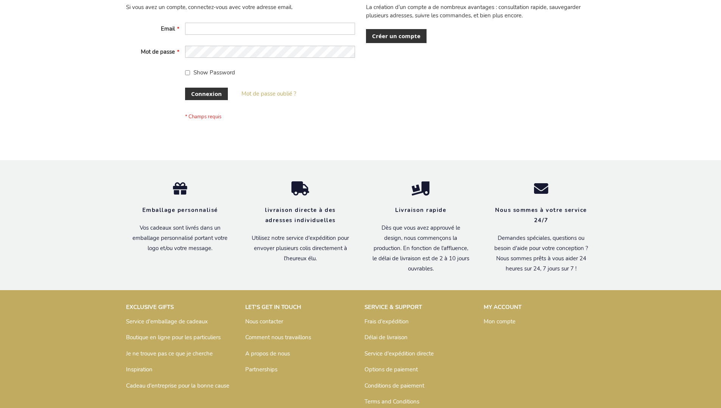
scroll to position [261, 0]
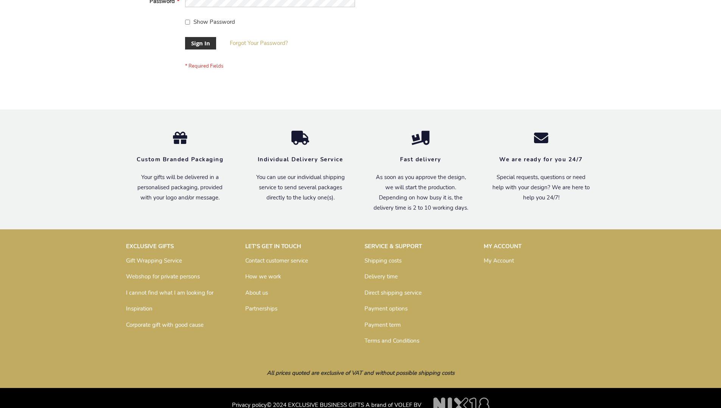
scroll to position [243, 0]
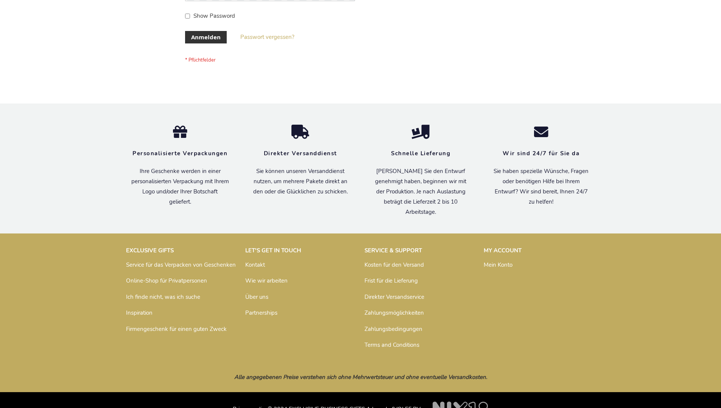
scroll to position [253, 0]
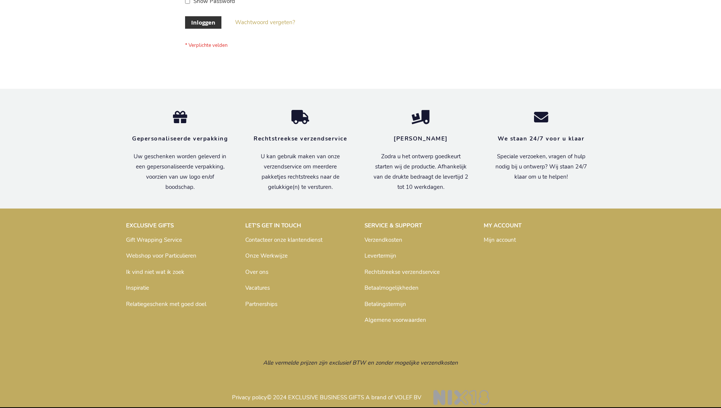
scroll to position [257, 0]
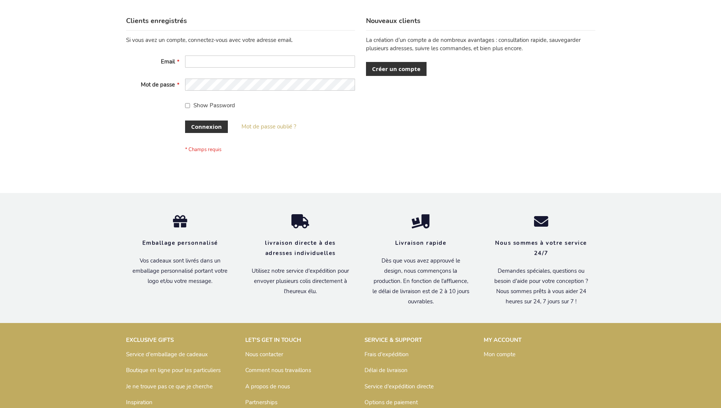
scroll to position [261, 0]
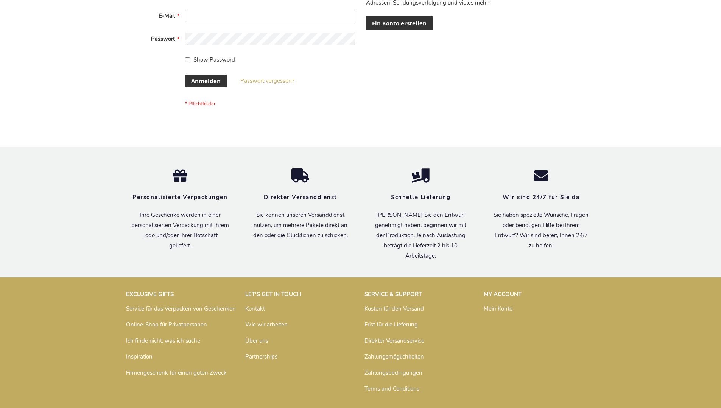
scroll to position [253, 0]
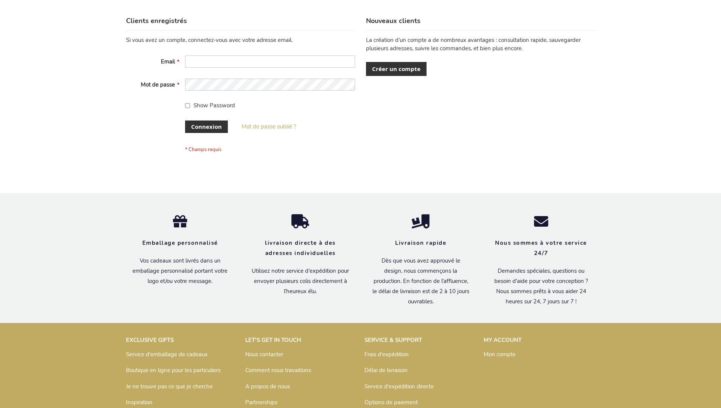
scroll to position [261, 0]
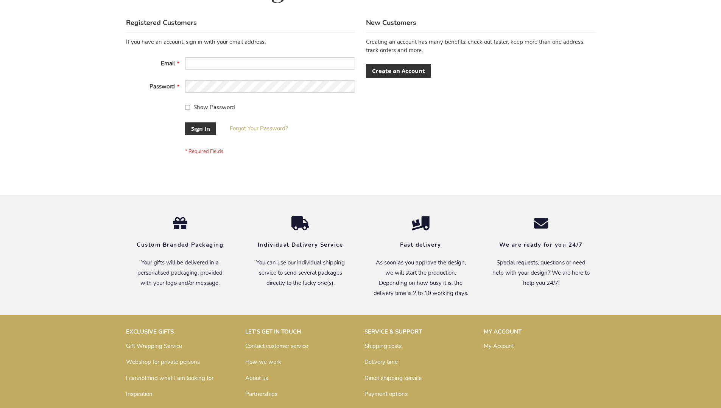
scroll to position [243, 0]
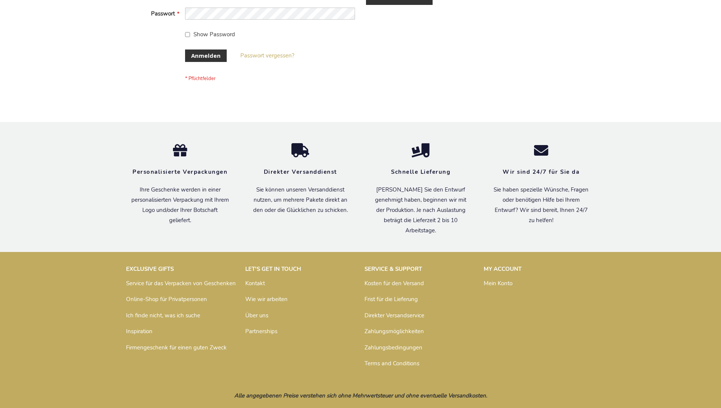
scroll to position [253, 0]
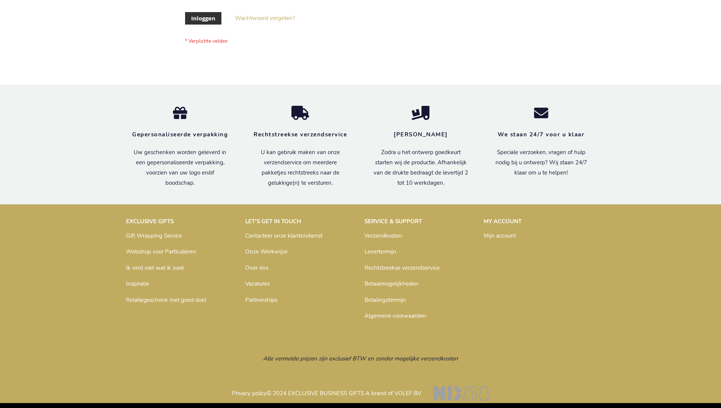
scroll to position [257, 0]
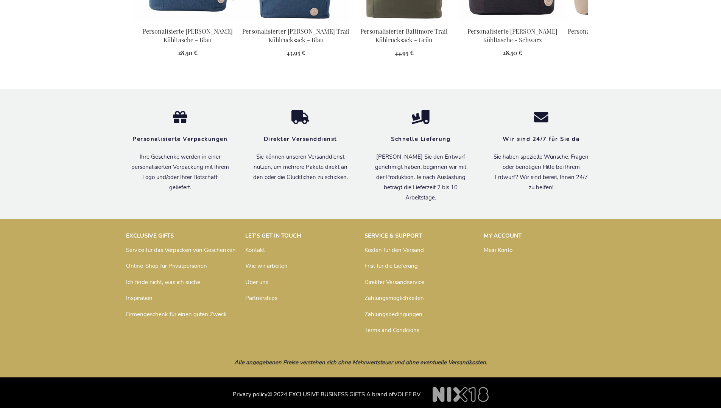
scroll to position [853, 0]
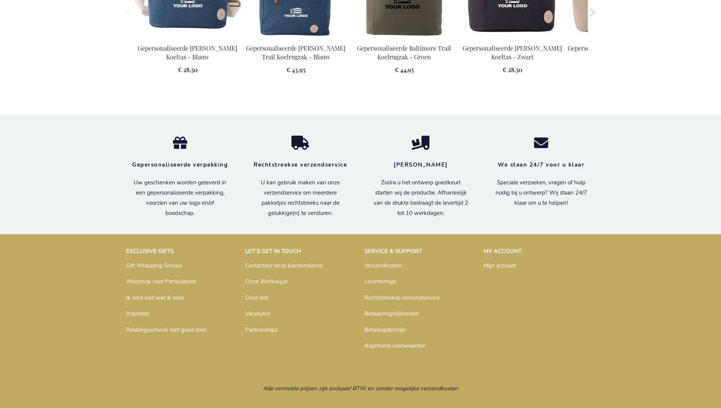
scroll to position [856, 0]
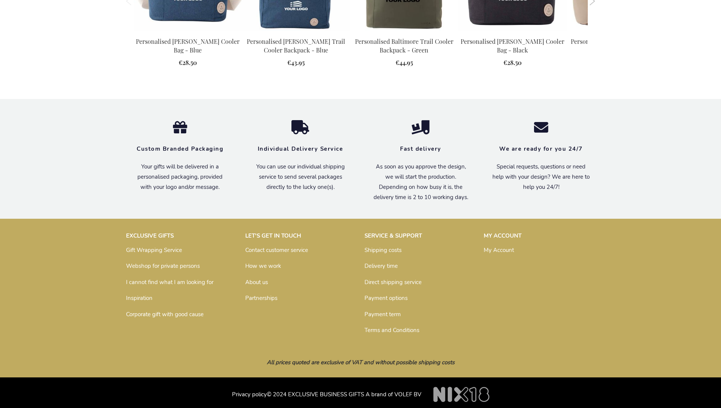
scroll to position [834, 0]
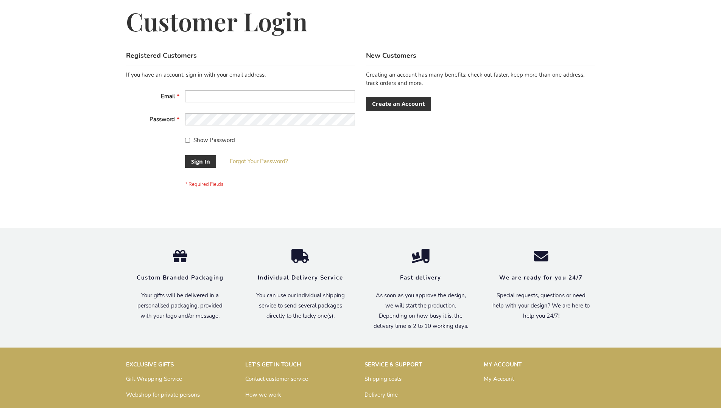
scroll to position [243, 0]
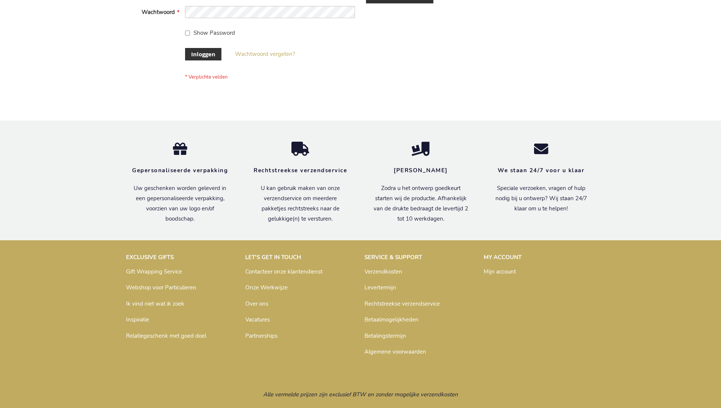
scroll to position [257, 0]
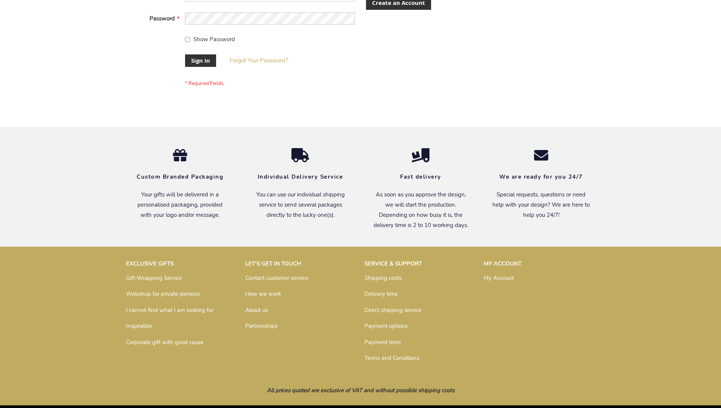
scroll to position [243, 0]
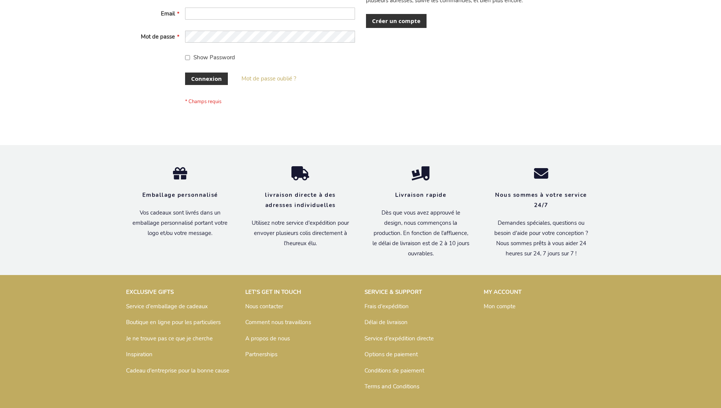
scroll to position [261, 0]
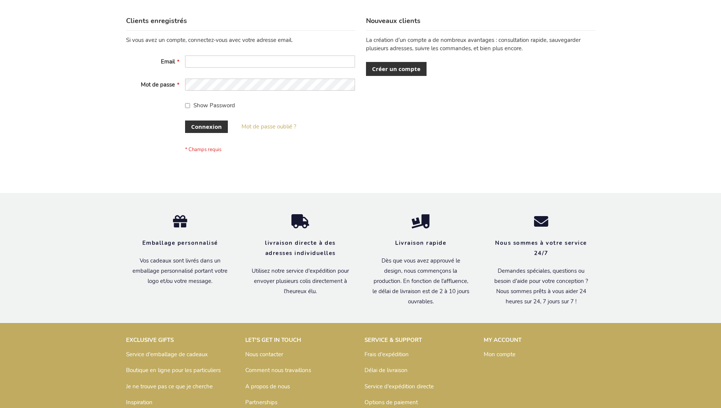
scroll to position [261, 0]
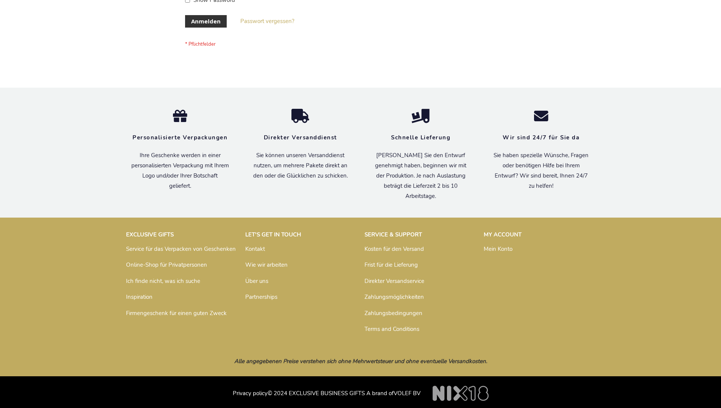
scroll to position [253, 0]
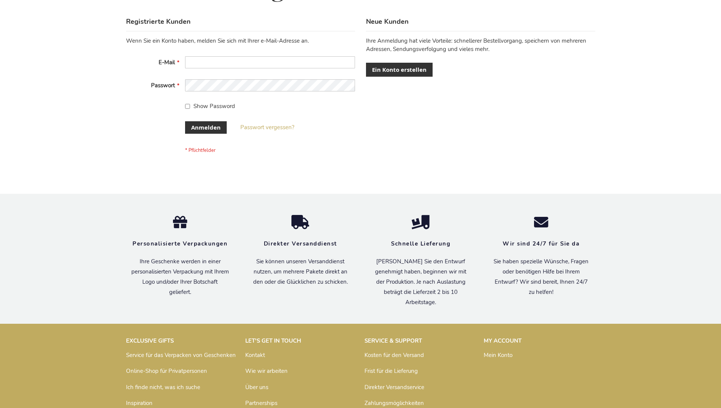
scroll to position [253, 0]
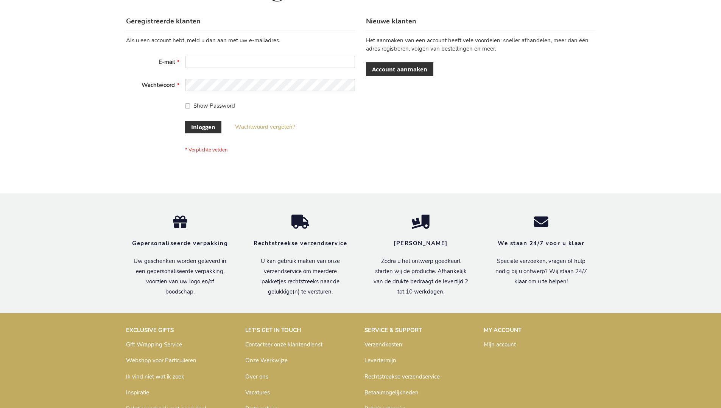
scroll to position [257, 0]
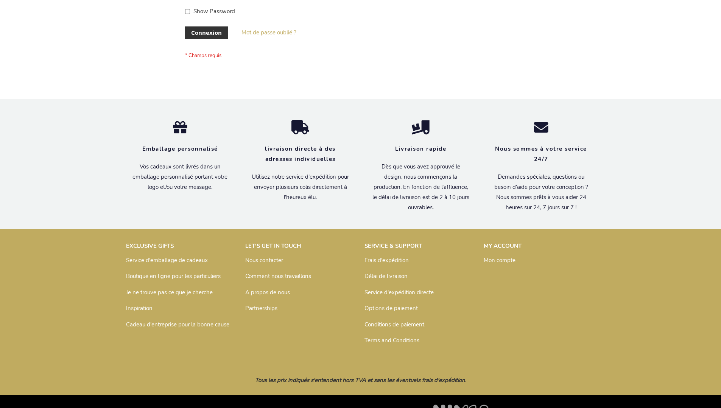
scroll to position [261, 0]
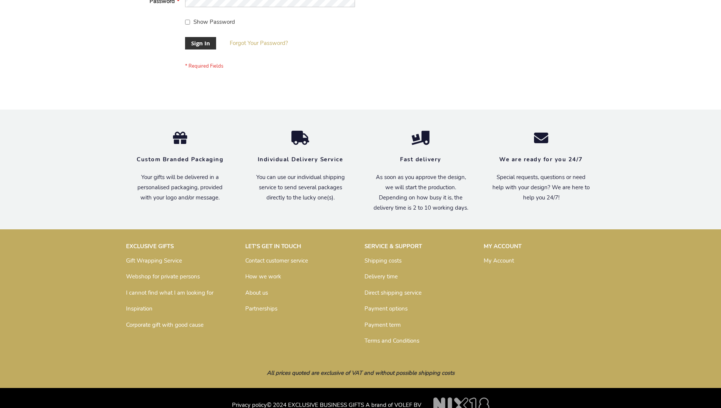
scroll to position [243, 0]
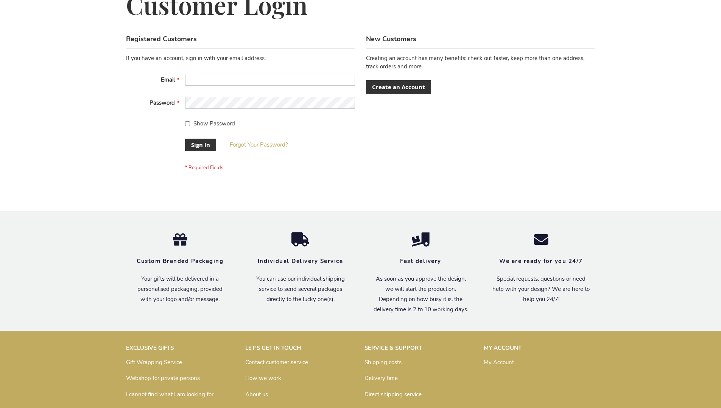
scroll to position [243, 0]
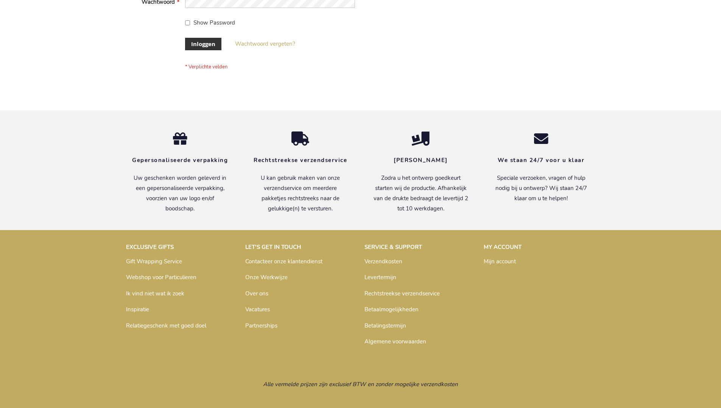
scroll to position [257, 0]
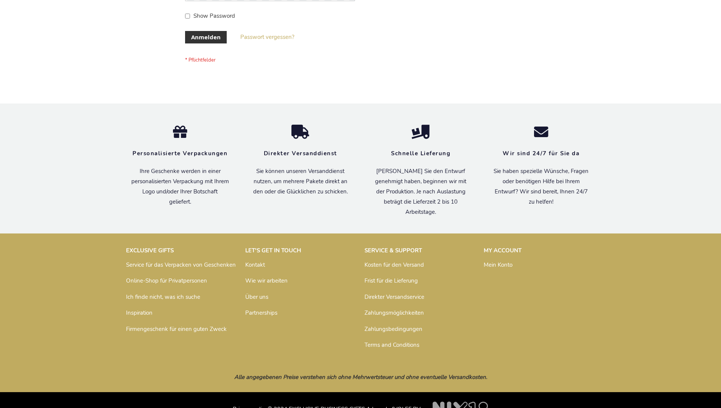
scroll to position [253, 0]
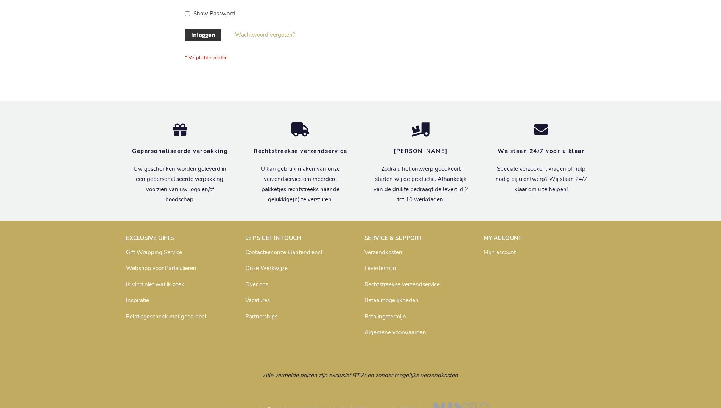
scroll to position [257, 0]
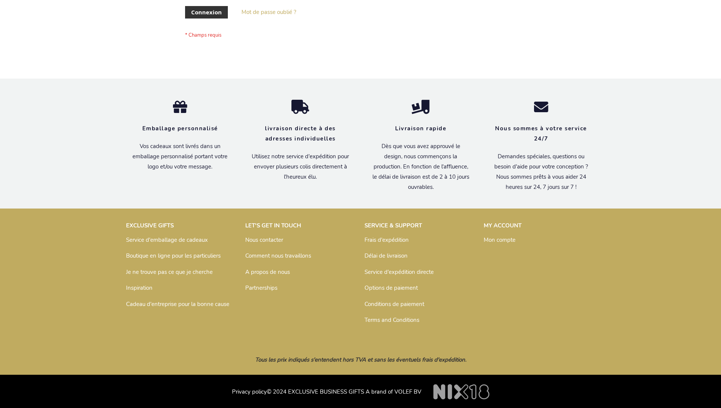
scroll to position [261, 0]
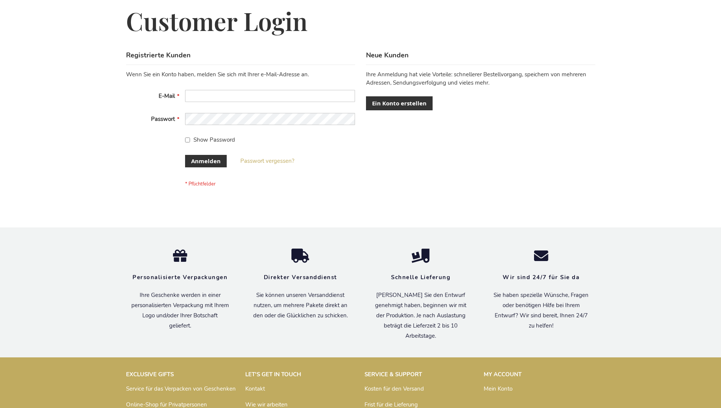
scroll to position [253, 0]
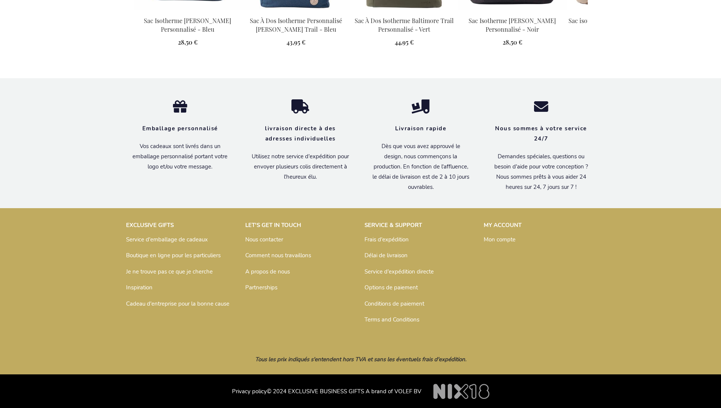
scroll to position [860, 0]
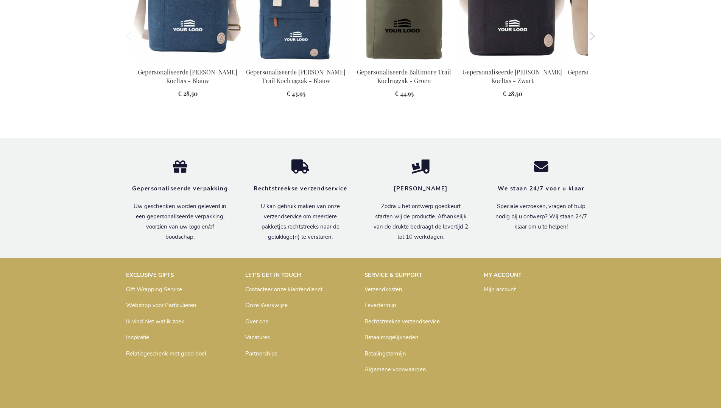
scroll to position [856, 0]
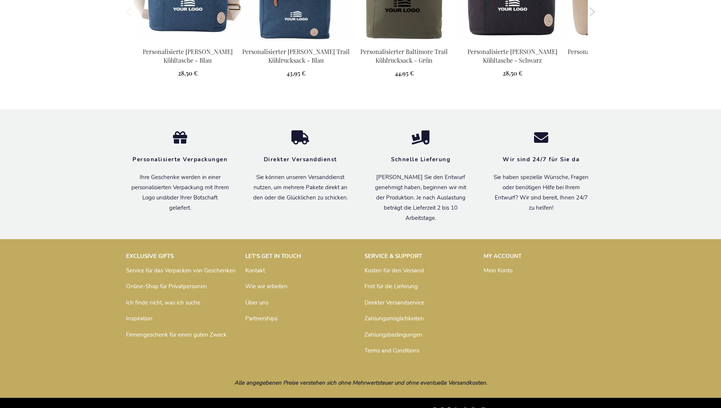
scroll to position [853, 0]
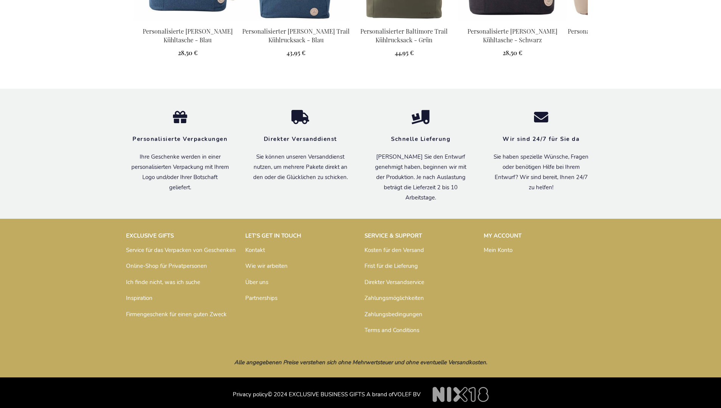
scroll to position [853, 0]
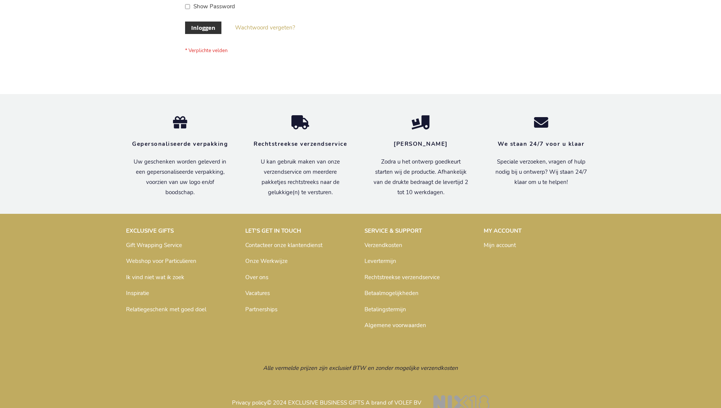
scroll to position [257, 0]
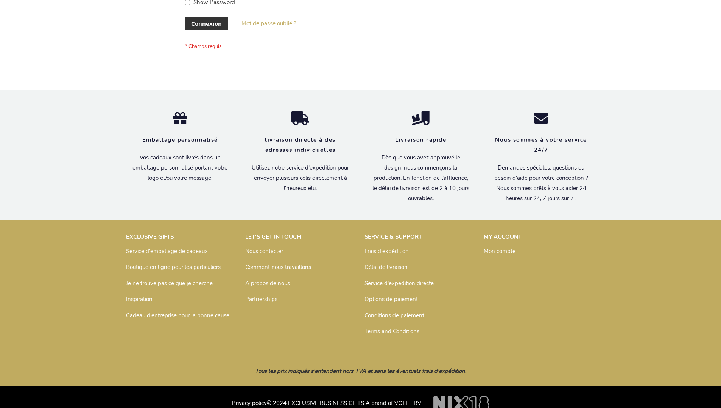
scroll to position [255, 0]
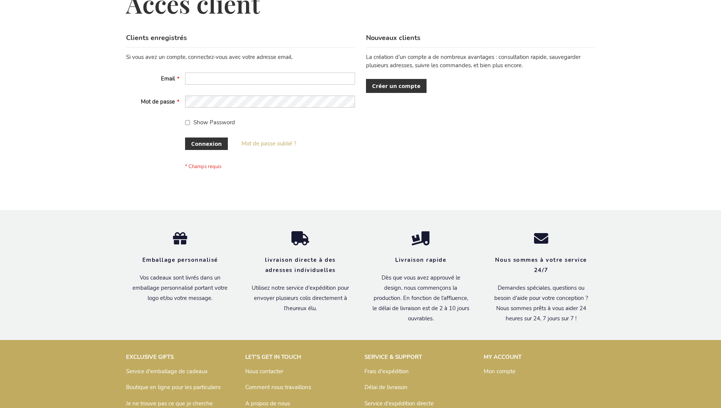
scroll to position [261, 0]
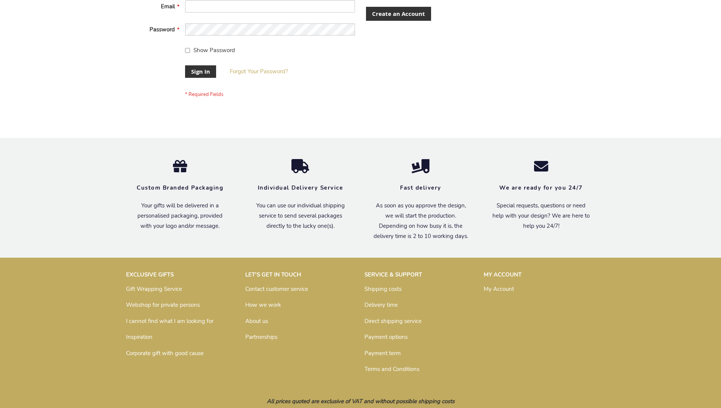
scroll to position [243, 0]
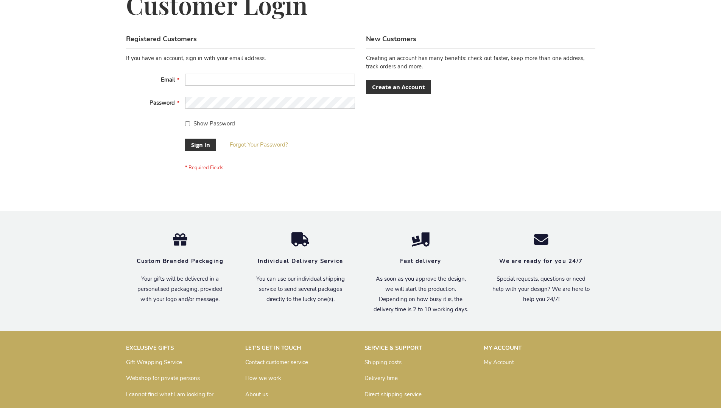
scroll to position [243, 0]
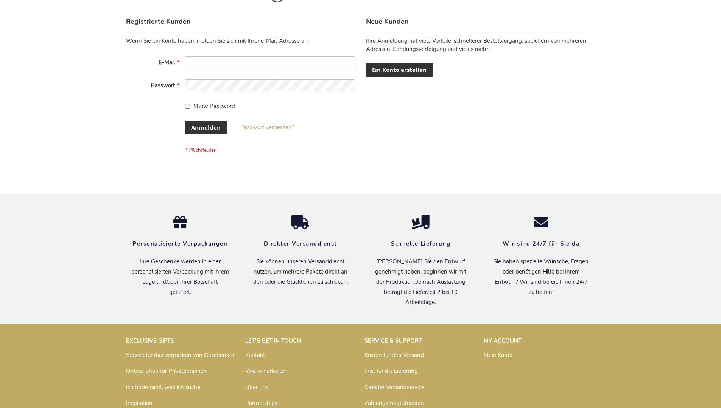
scroll to position [253, 0]
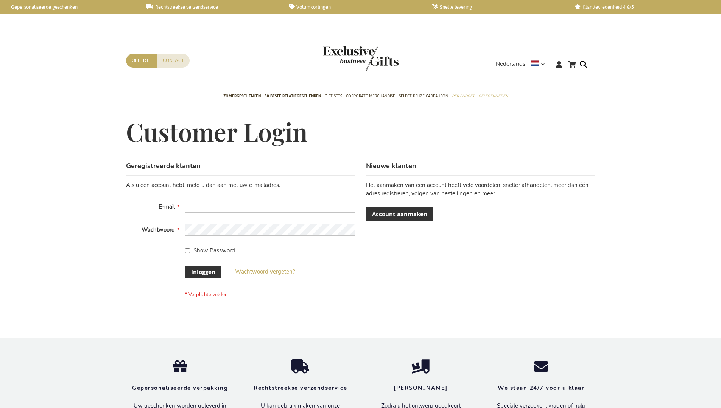
scroll to position [257, 0]
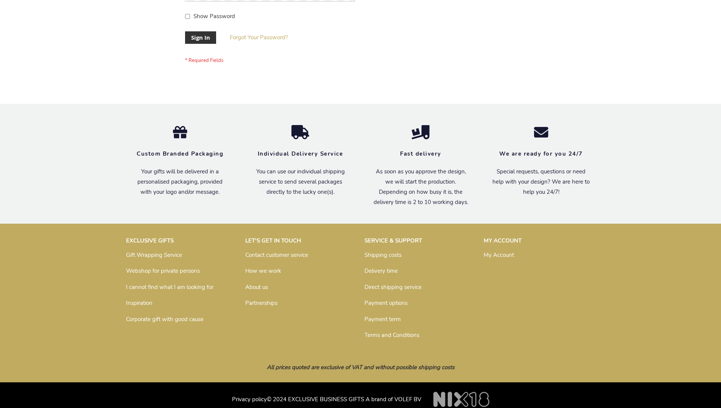
scroll to position [243, 0]
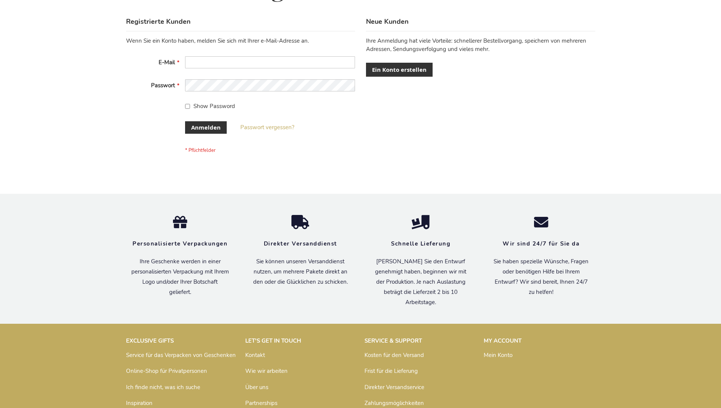
scroll to position [253, 0]
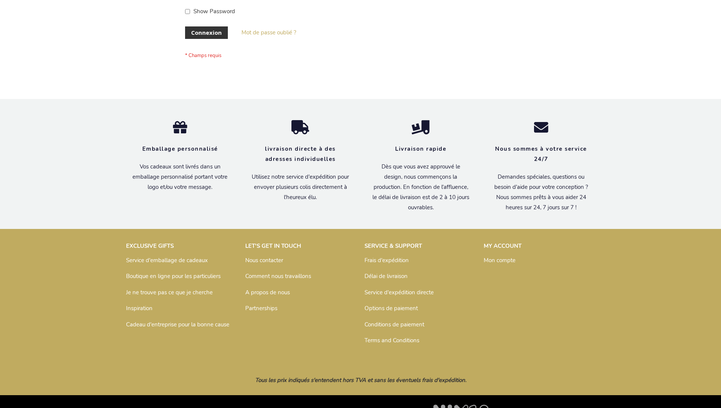
scroll to position [261, 0]
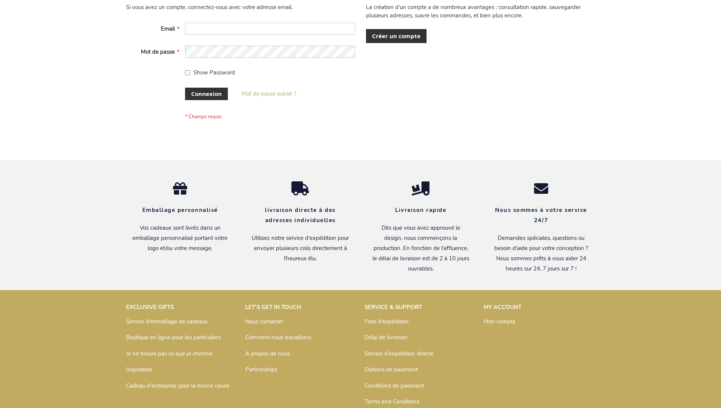
scroll to position [261, 0]
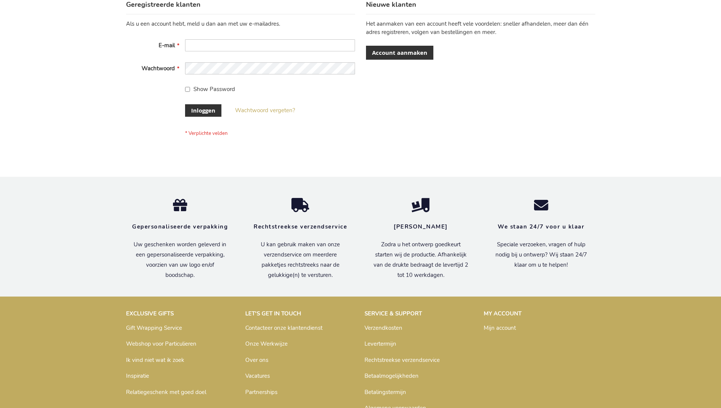
scroll to position [257, 0]
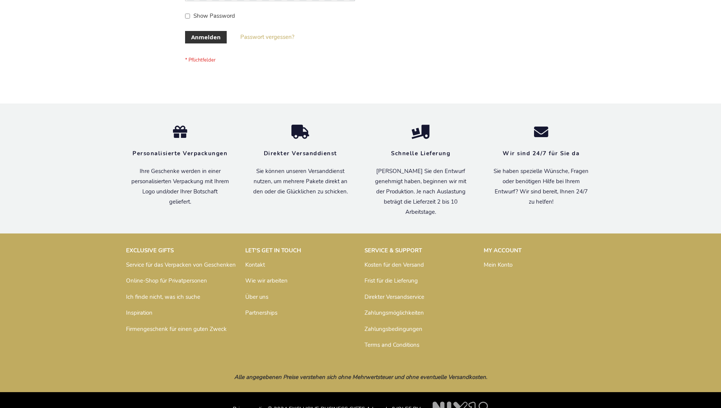
scroll to position [253, 0]
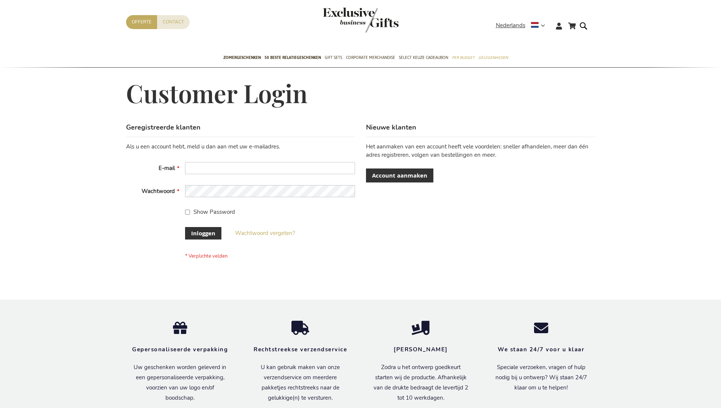
scroll to position [257, 0]
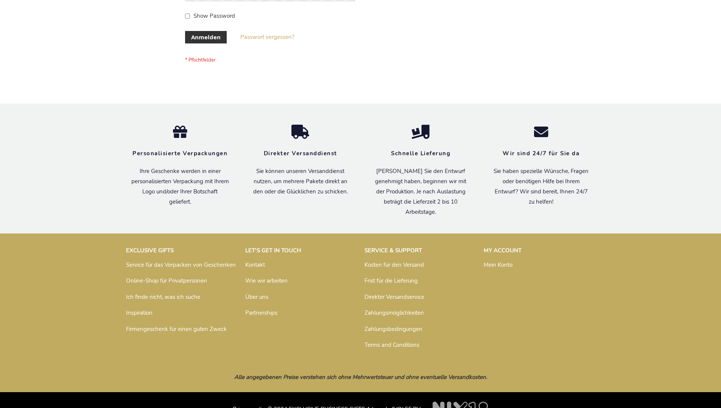
scroll to position [253, 0]
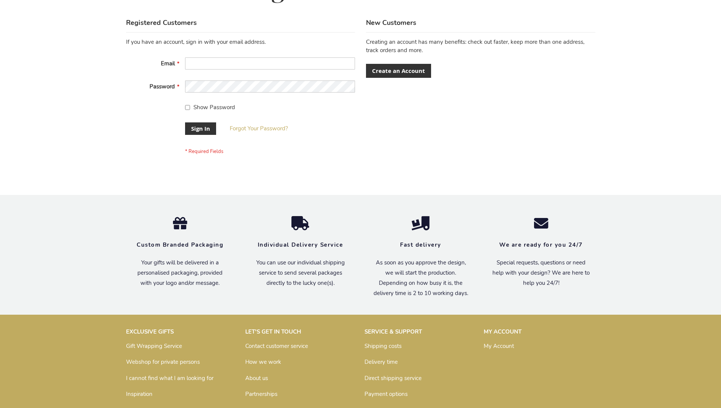
scroll to position [243, 0]
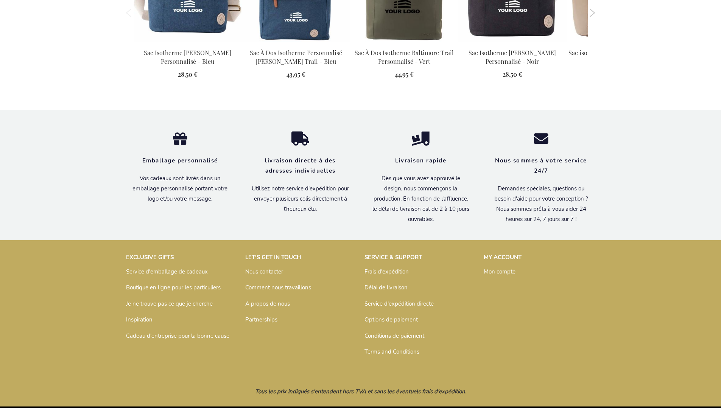
scroll to position [860, 0]
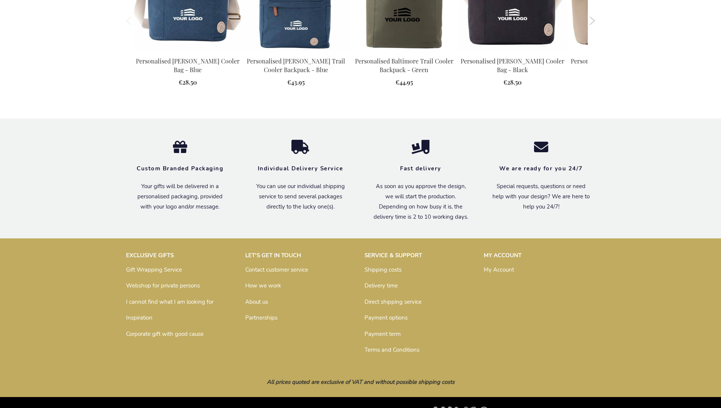
scroll to position [834, 0]
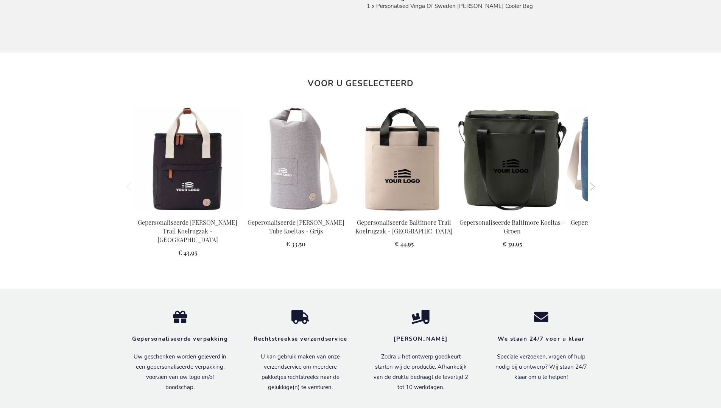
scroll to position [856, 0]
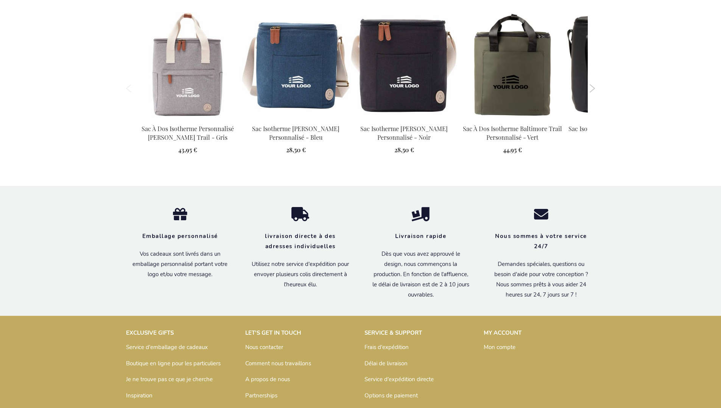
scroll to position [860, 0]
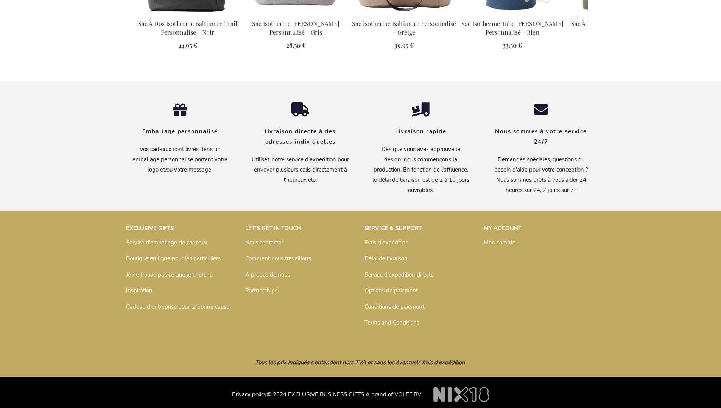
scroll to position [860, 0]
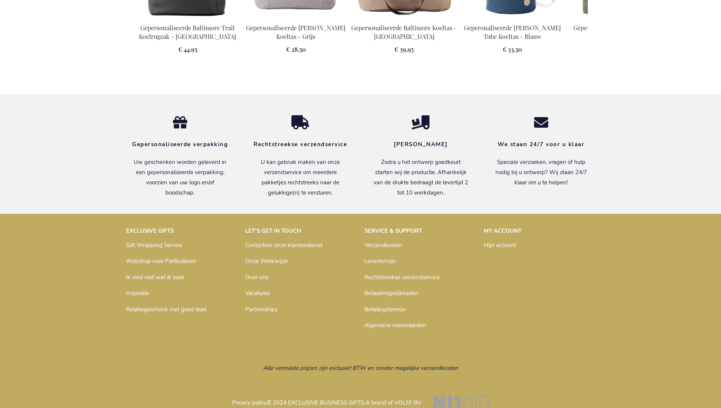
scroll to position [856, 0]
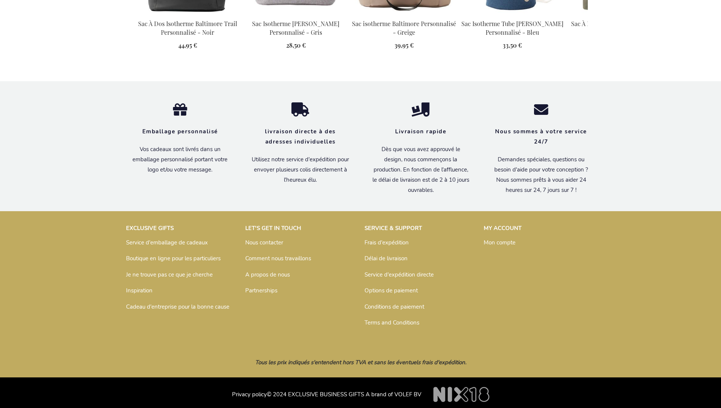
scroll to position [860, 0]
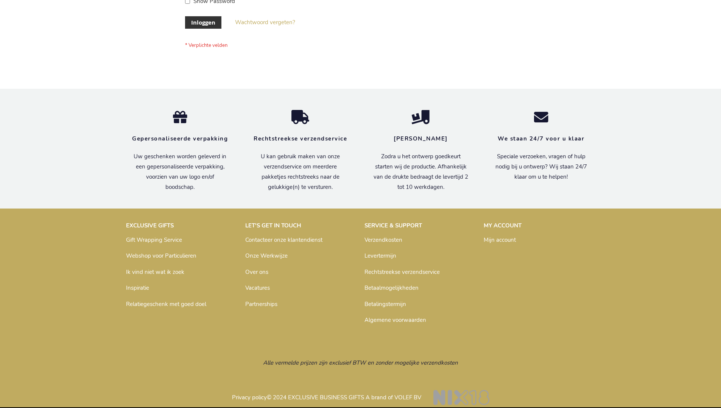
scroll to position [257, 0]
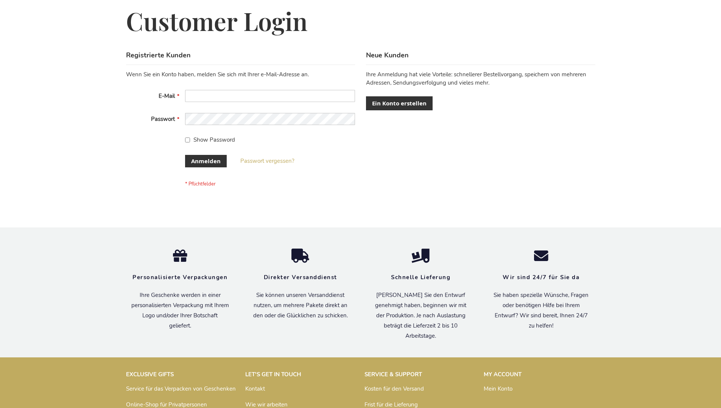
scroll to position [253, 0]
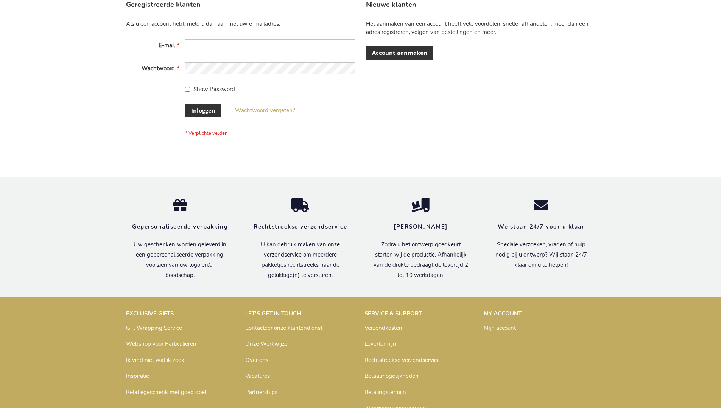
scroll to position [257, 0]
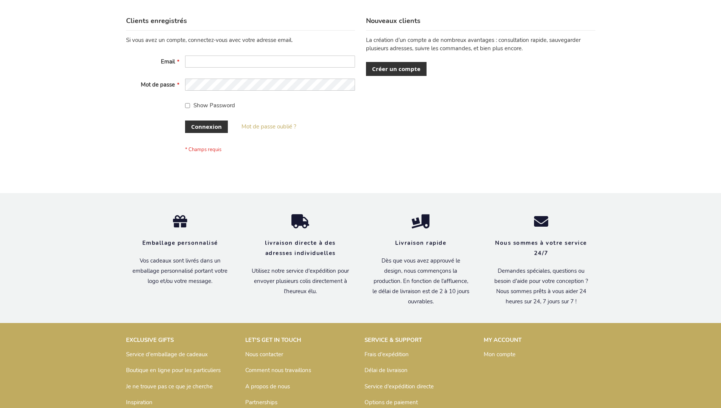
scroll to position [261, 0]
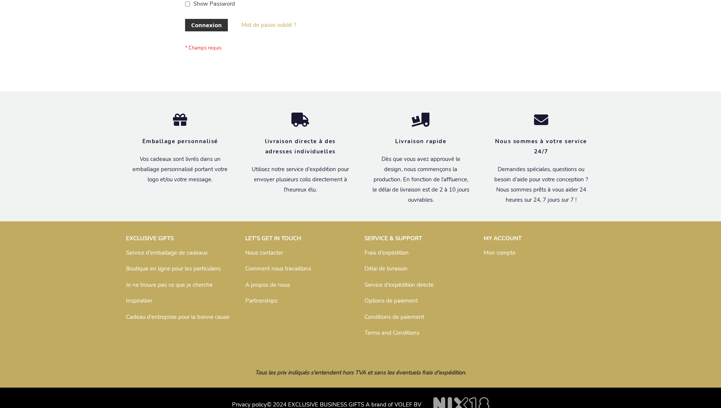
scroll to position [261, 0]
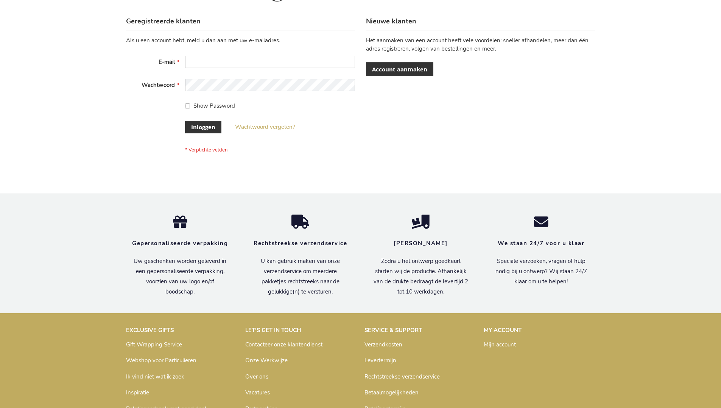
scroll to position [257, 0]
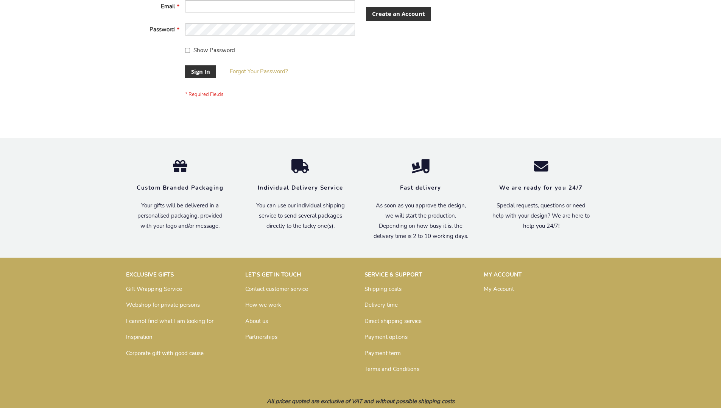
scroll to position [243, 0]
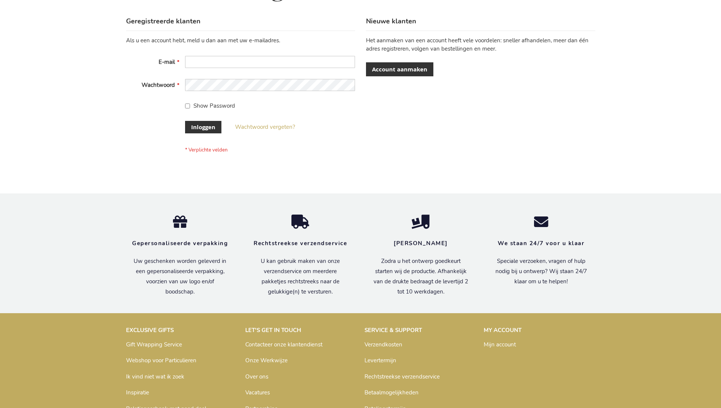
scroll to position [257, 0]
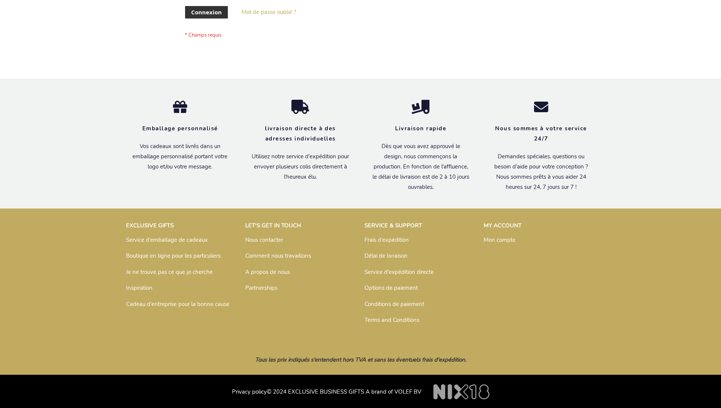
scroll to position [261, 0]
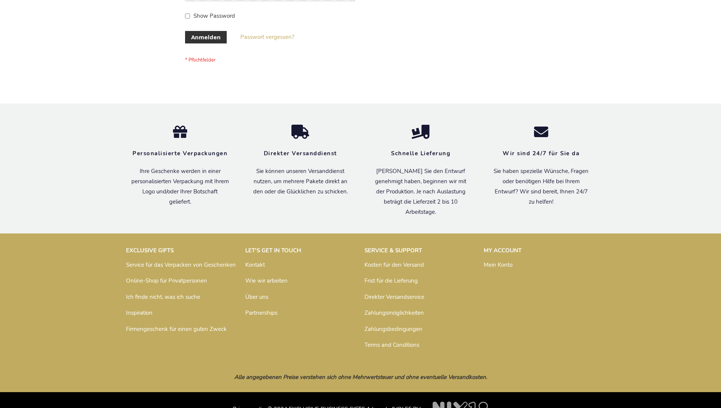
scroll to position [253, 0]
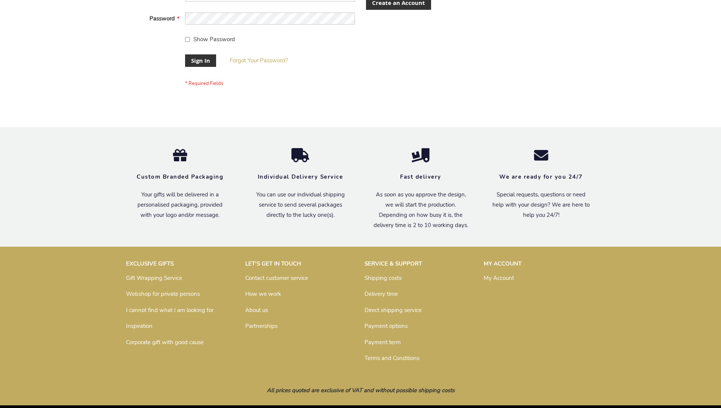
scroll to position [243, 0]
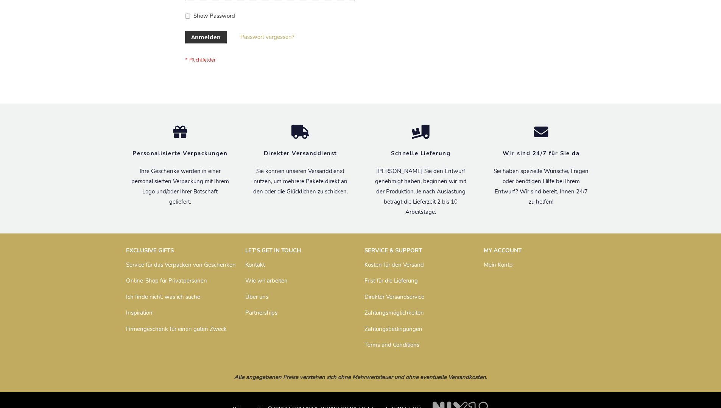
scroll to position [253, 0]
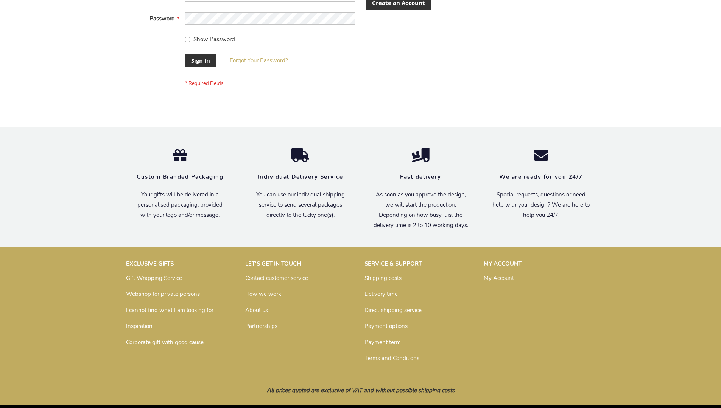
scroll to position [243, 0]
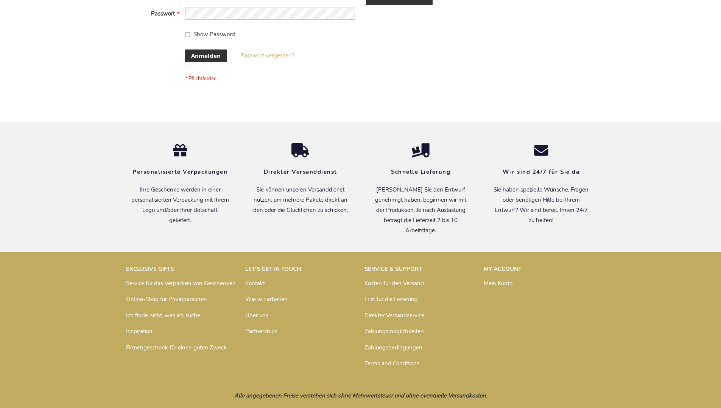
scroll to position [253, 0]
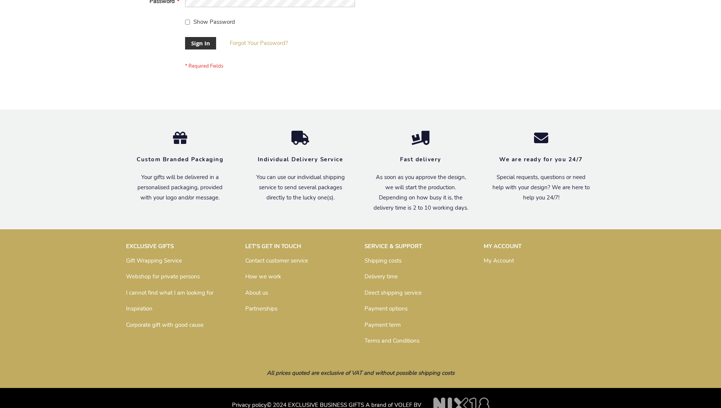
scroll to position [243, 0]
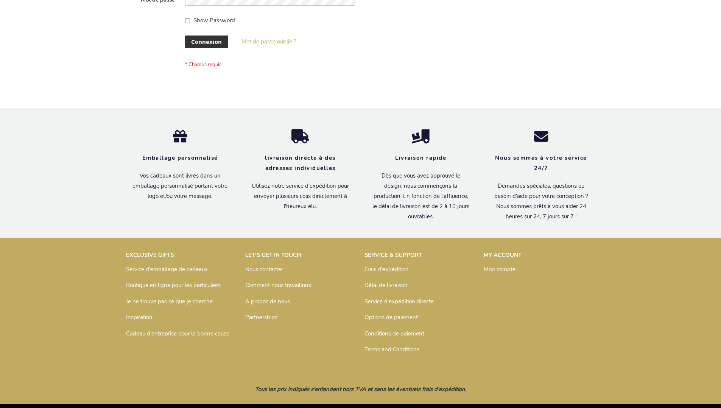
scroll to position [261, 0]
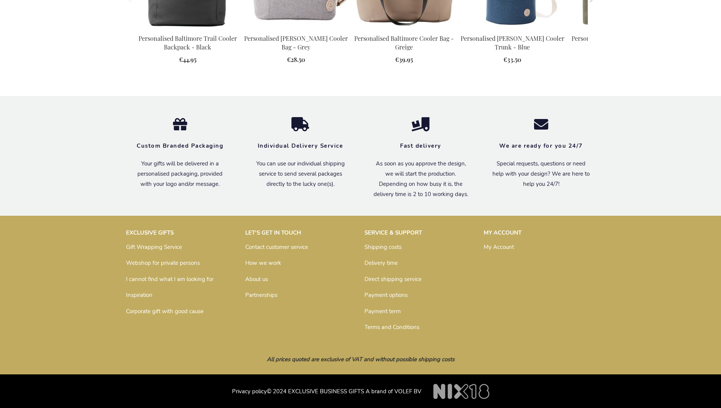
scroll to position [834, 0]
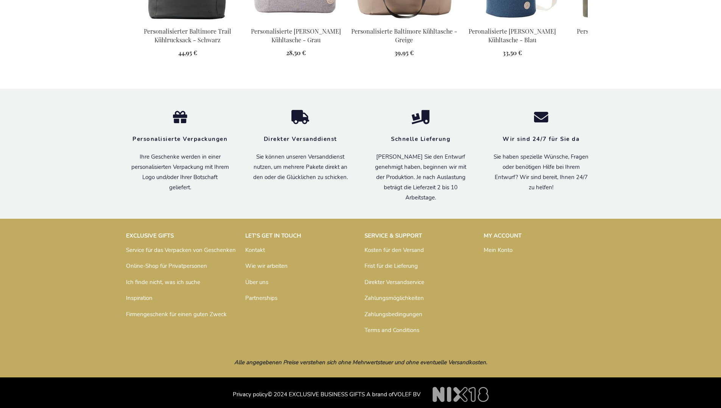
scroll to position [853, 0]
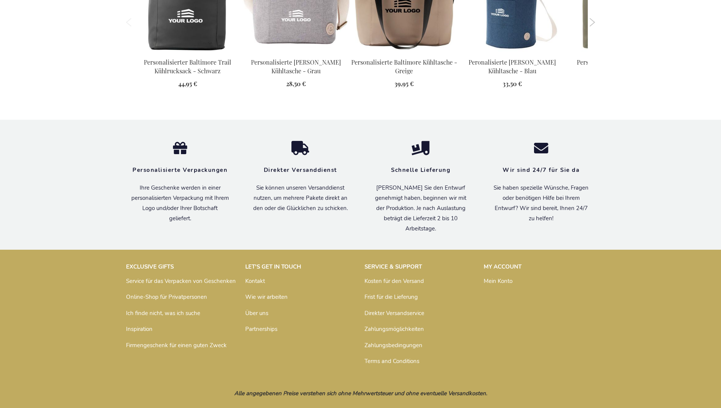
scroll to position [853, 0]
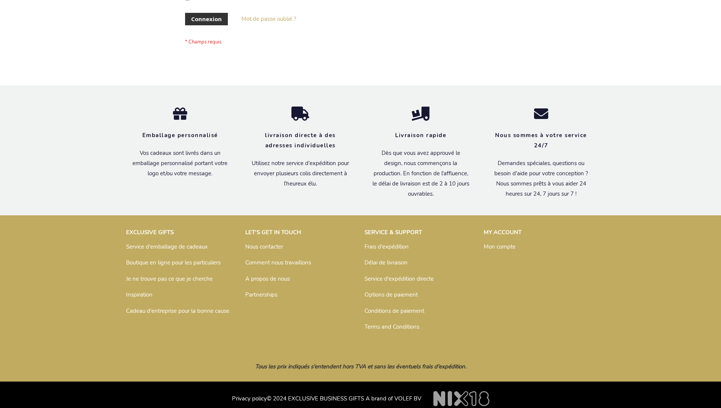
scroll to position [261, 0]
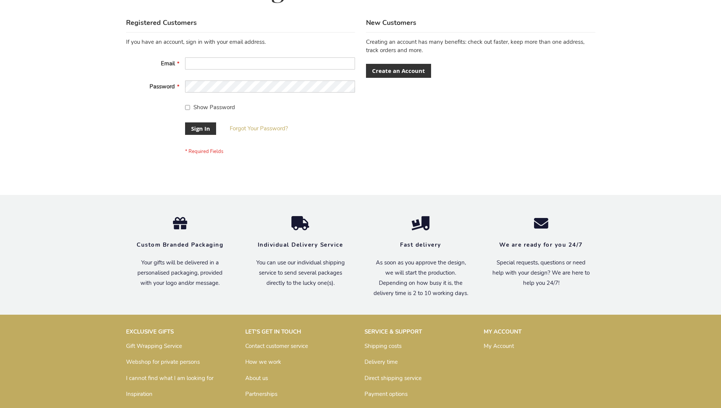
scroll to position [243, 0]
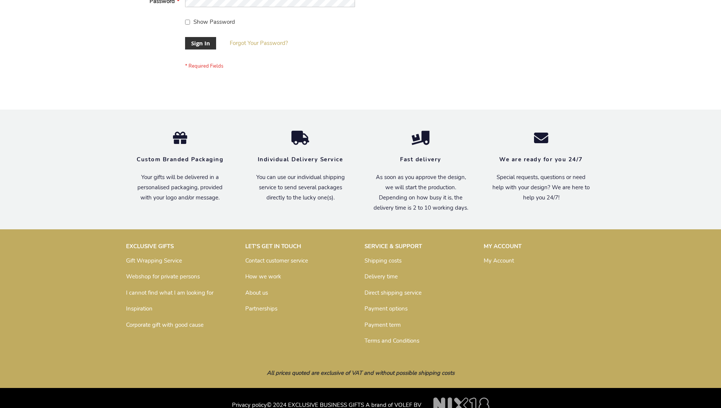
scroll to position [243, 0]
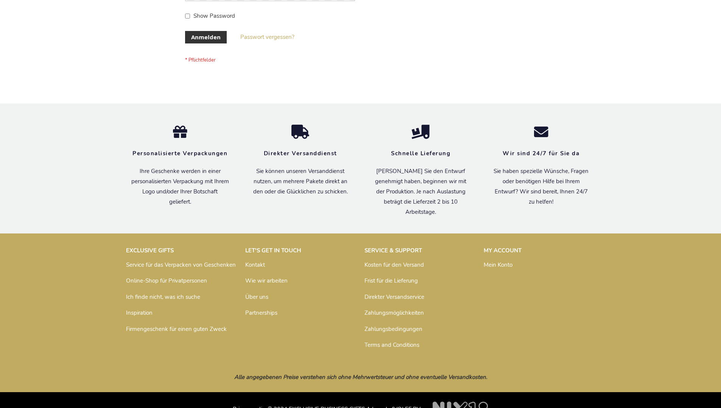
scroll to position [253, 0]
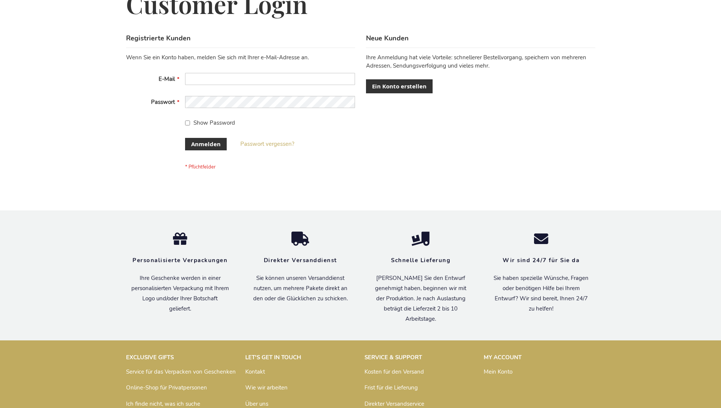
scroll to position [253, 0]
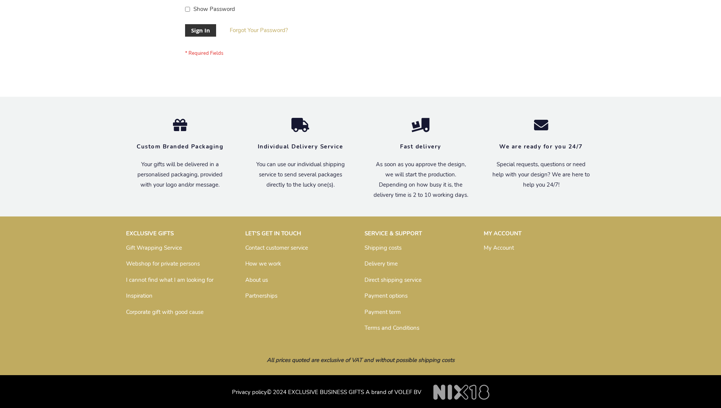
scroll to position [243, 0]
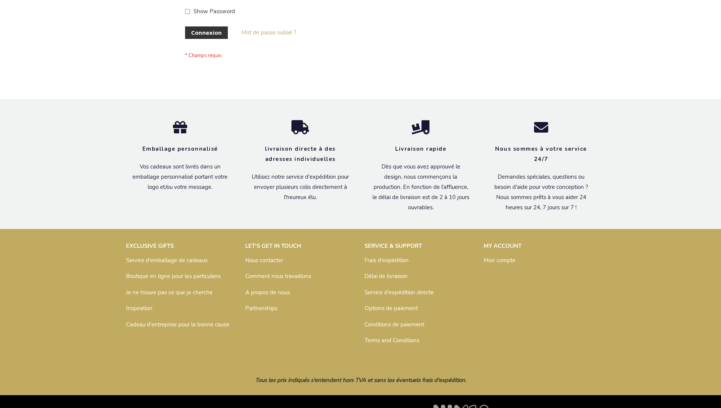
scroll to position [261, 0]
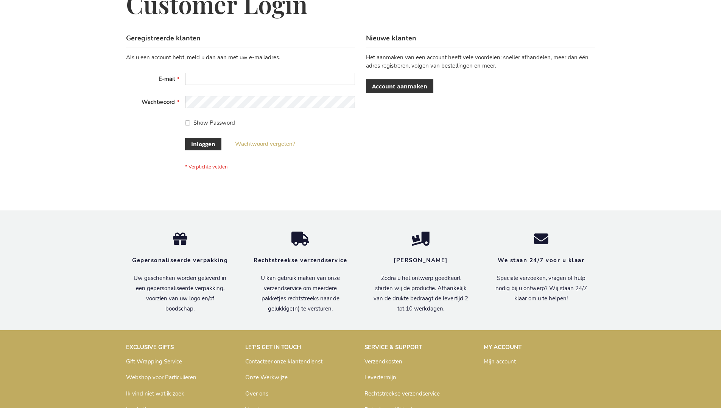
scroll to position [257, 0]
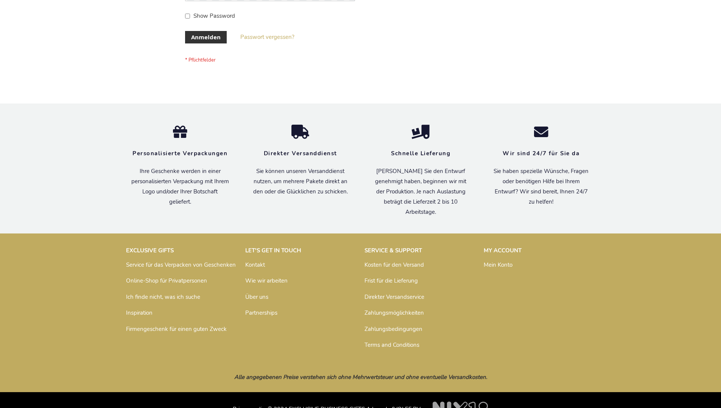
scroll to position [253, 0]
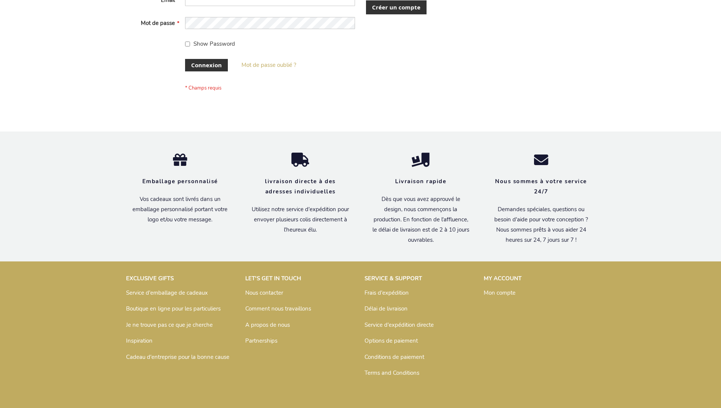
scroll to position [261, 0]
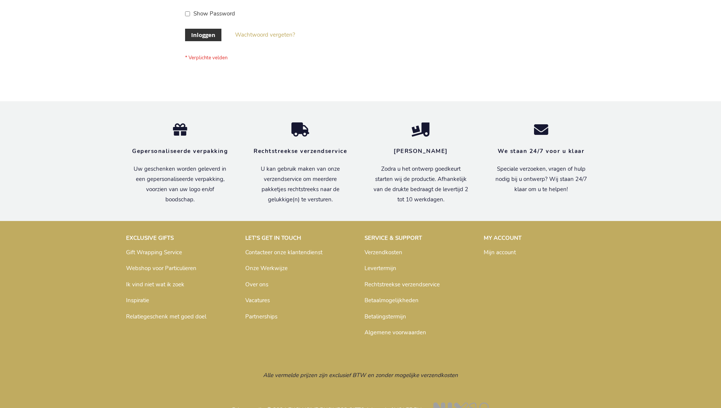
scroll to position [257, 0]
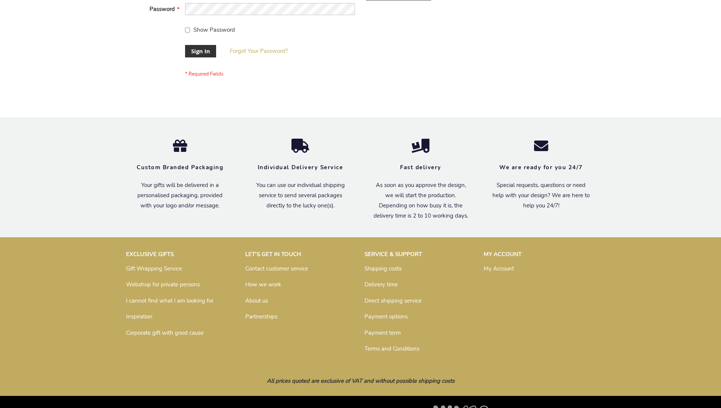
scroll to position [243, 0]
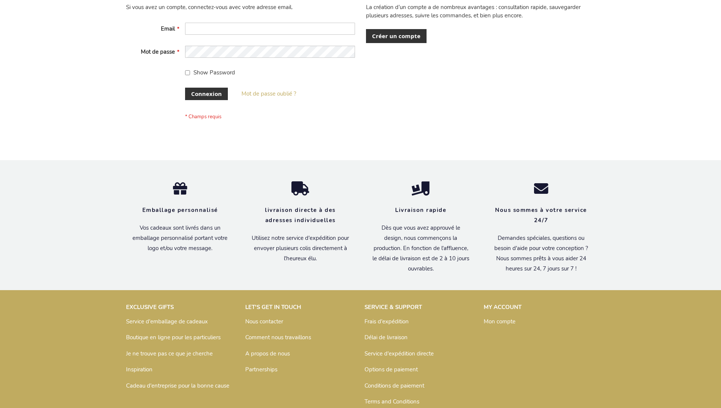
scroll to position [261, 0]
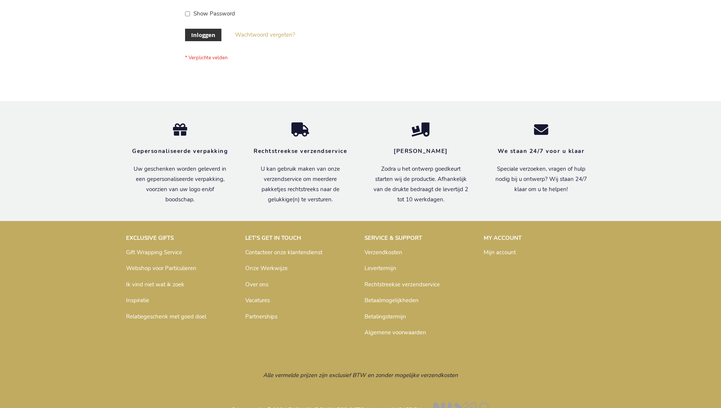
scroll to position [257, 0]
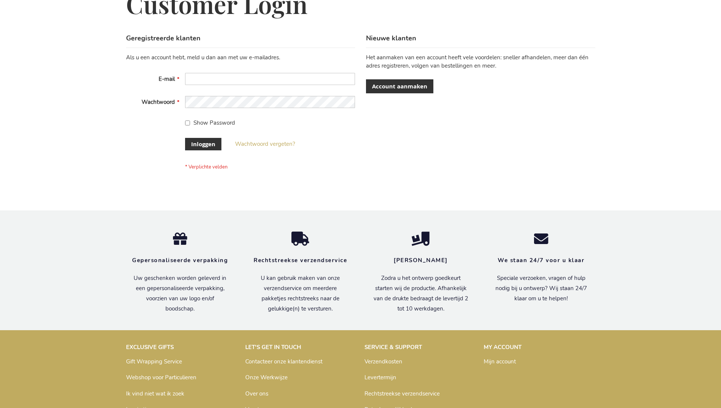
scroll to position [257, 0]
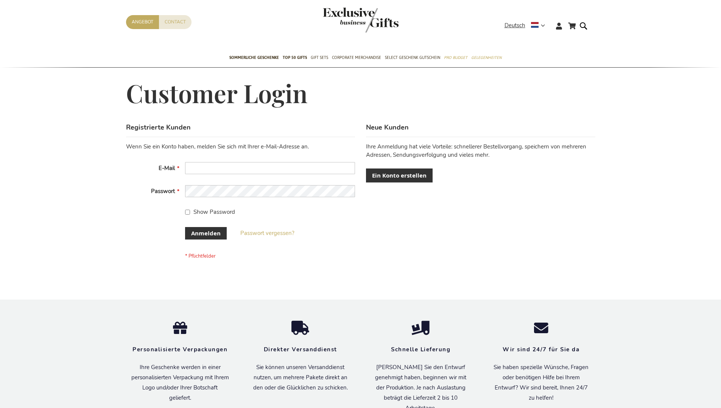
scroll to position [253, 0]
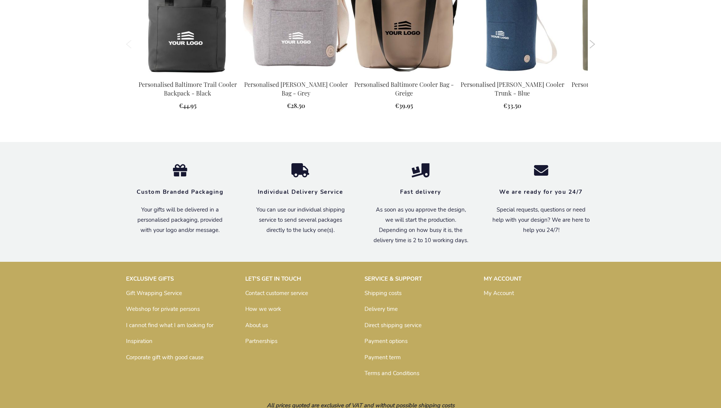
scroll to position [834, 0]
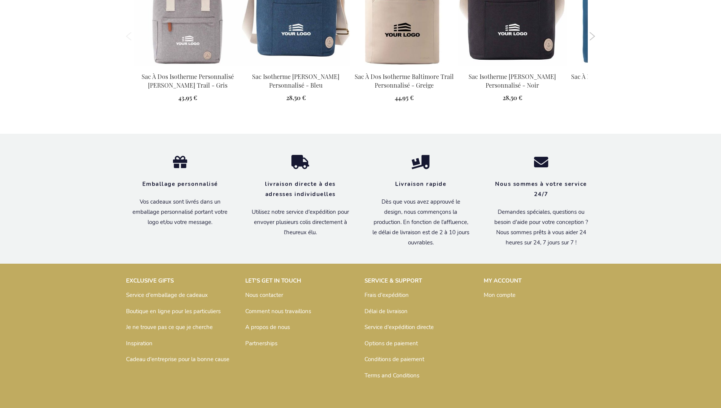
scroll to position [860, 0]
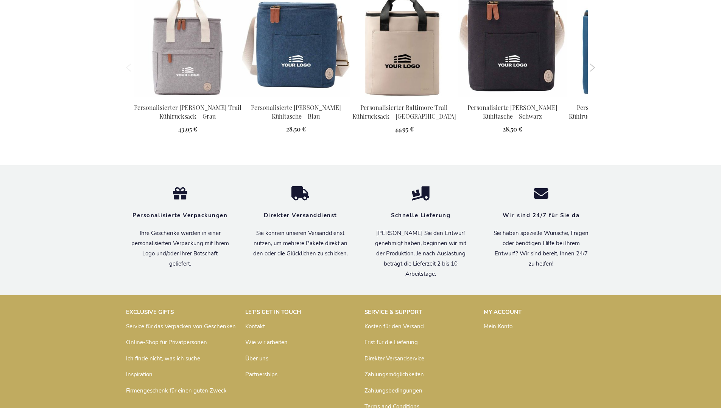
scroll to position [853, 0]
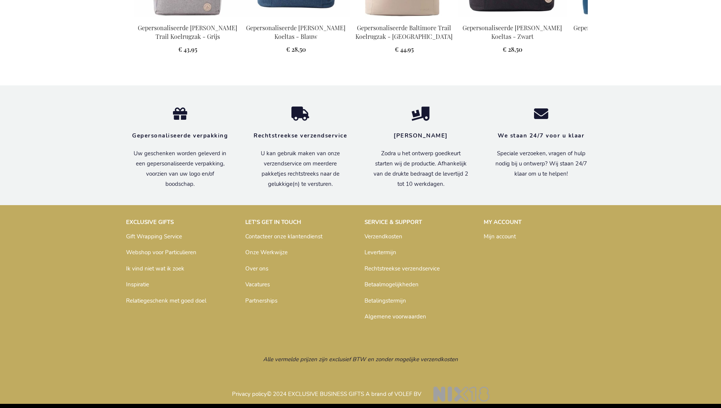
scroll to position [856, 0]
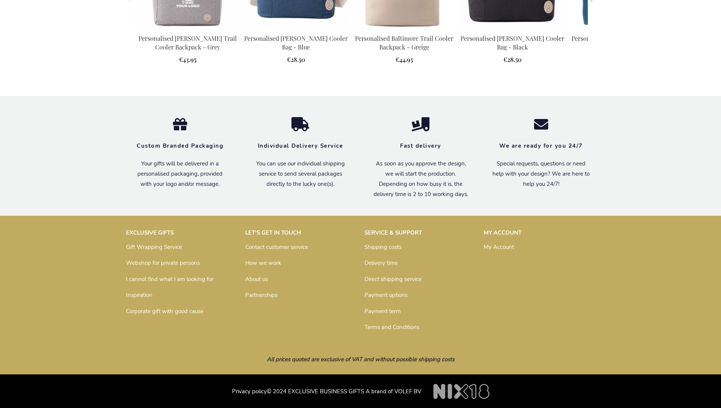
scroll to position [834, 0]
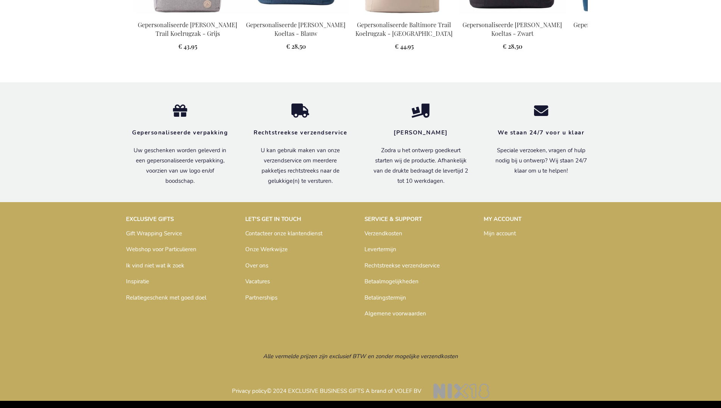
scroll to position [856, 0]
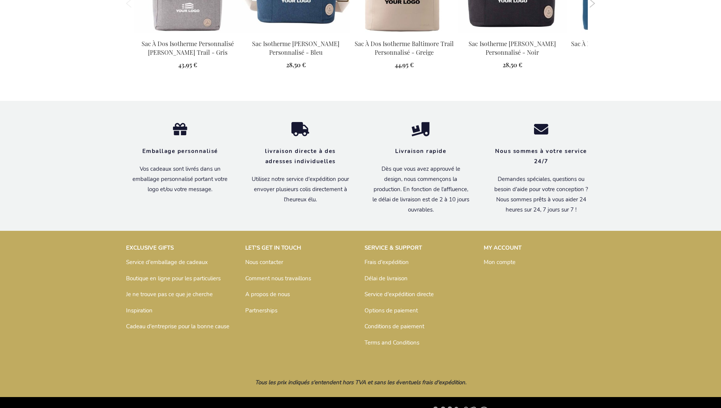
scroll to position [860, 0]
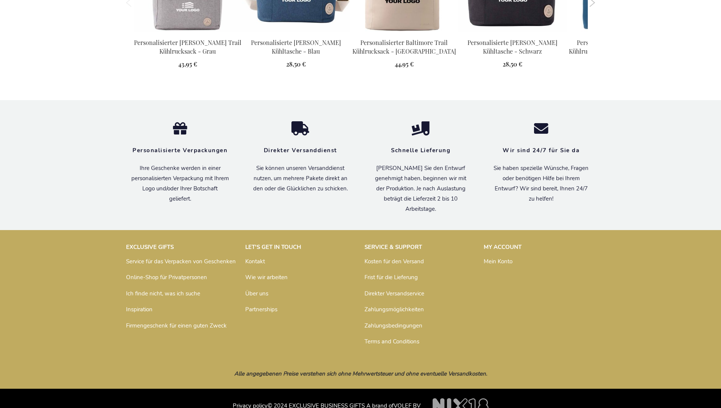
scroll to position [853, 0]
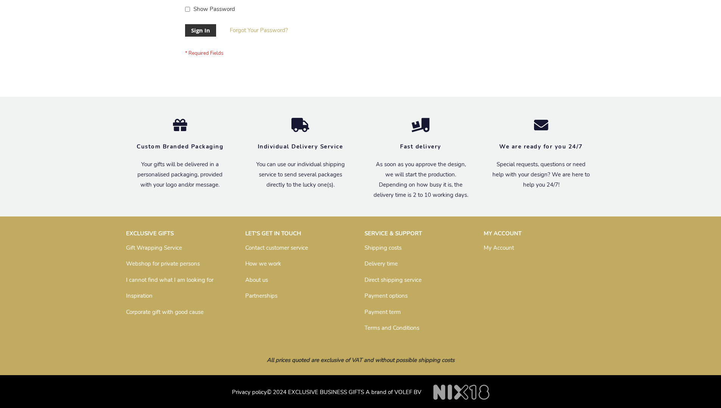
scroll to position [243, 0]
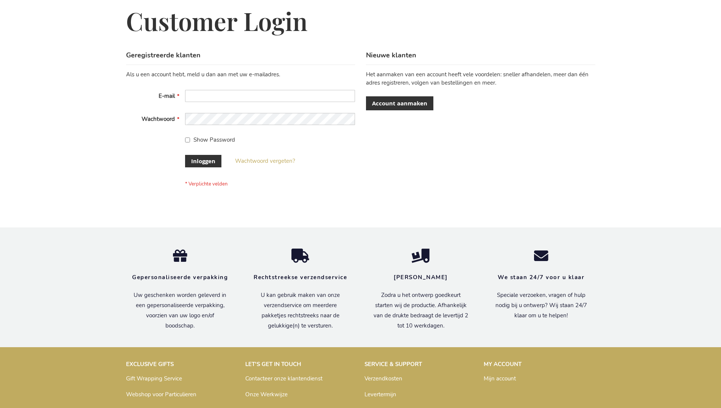
scroll to position [257, 0]
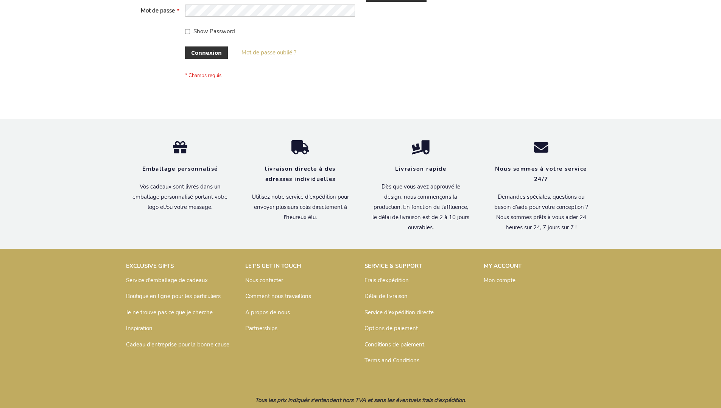
scroll to position [261, 0]
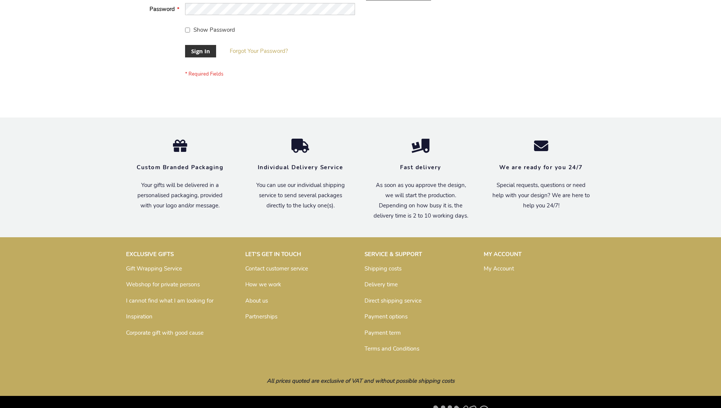
scroll to position [243, 0]
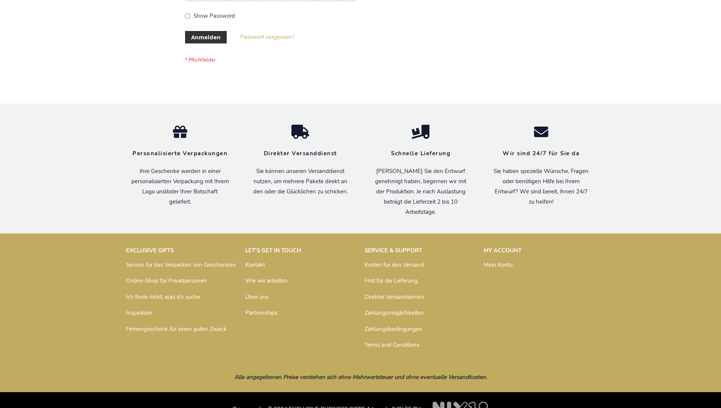
scroll to position [253, 0]
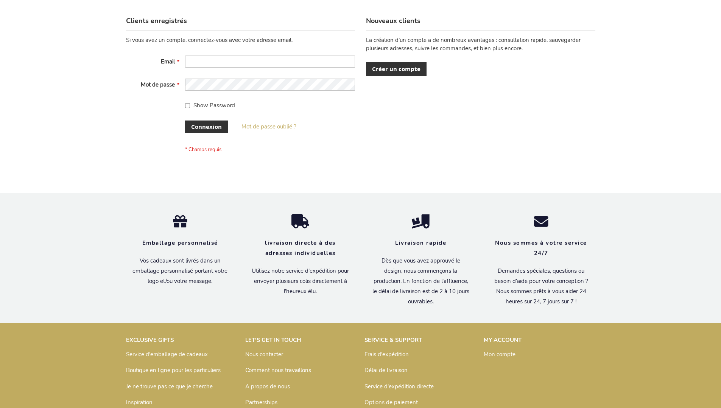
scroll to position [261, 0]
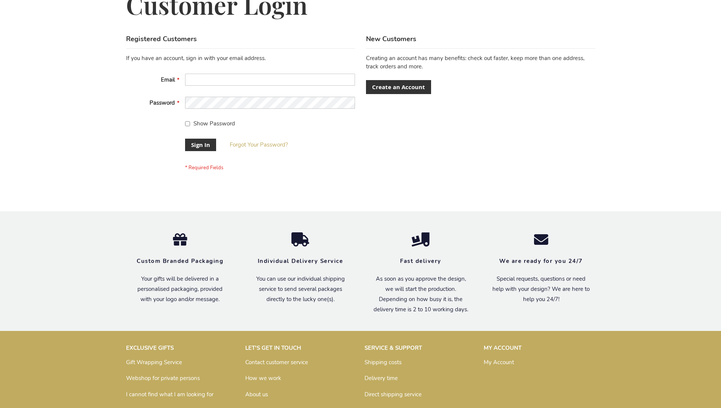
scroll to position [243, 0]
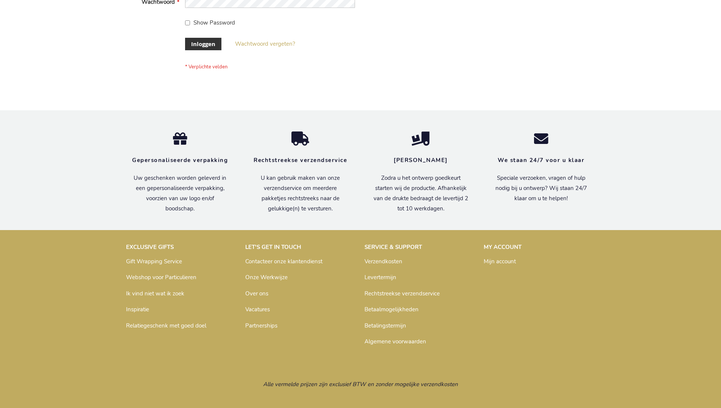
scroll to position [257, 0]
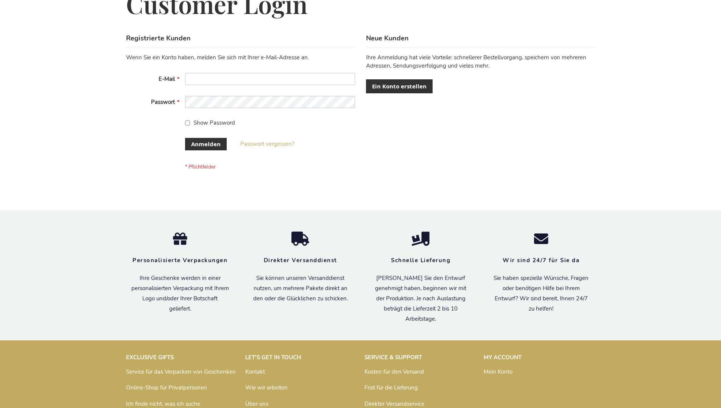
scroll to position [253, 0]
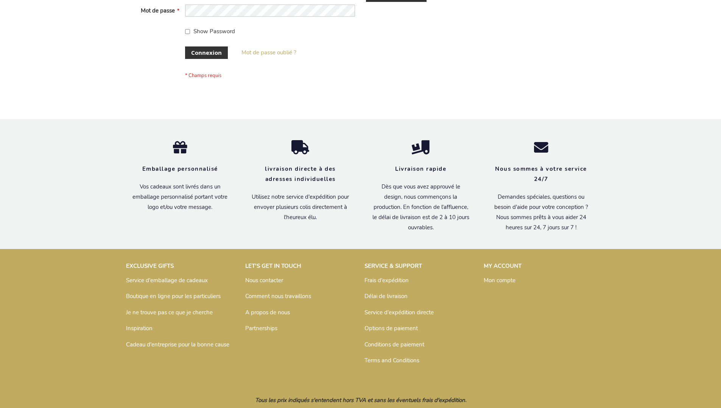
scroll to position [261, 0]
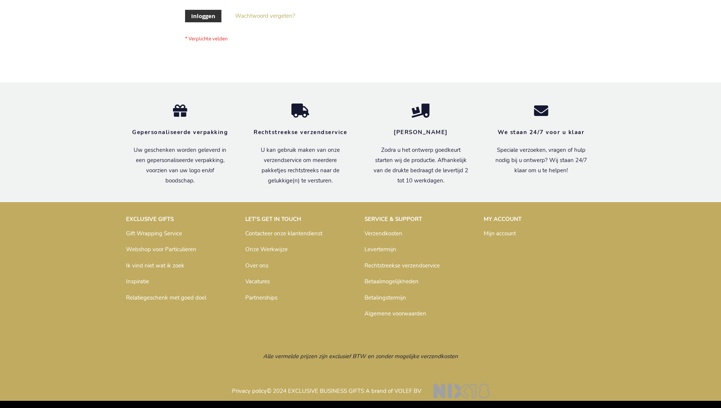
scroll to position [257, 0]
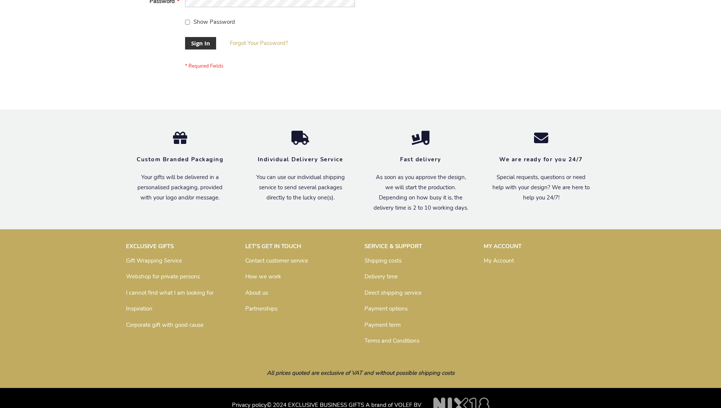
scroll to position [243, 0]
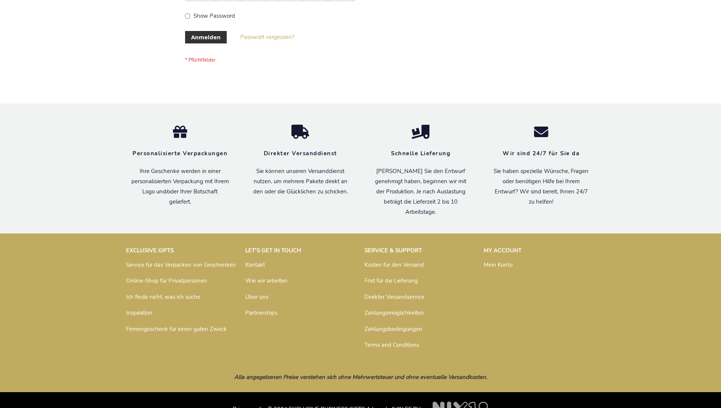
scroll to position [253, 0]
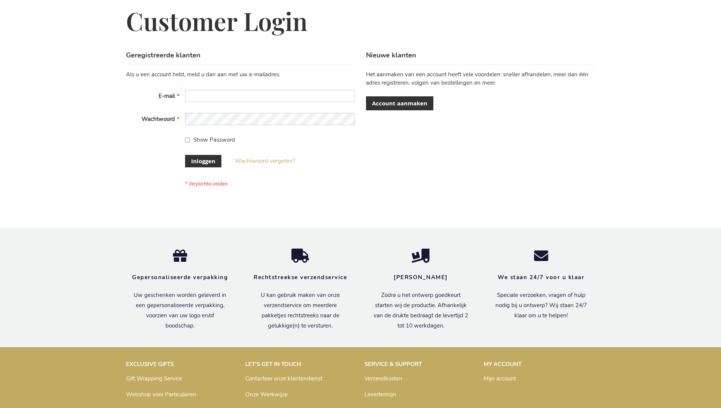
scroll to position [257, 0]
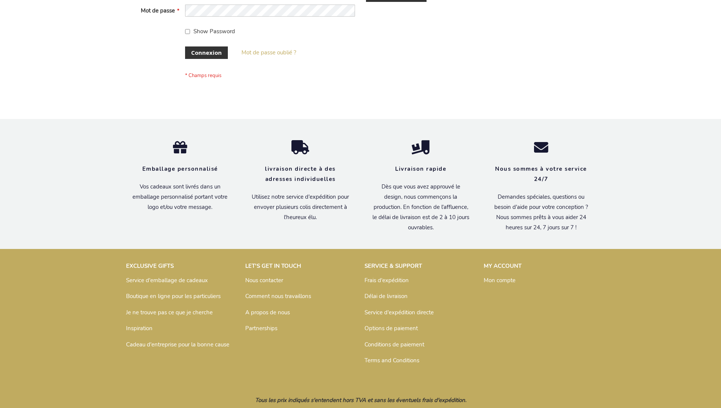
scroll to position [261, 0]
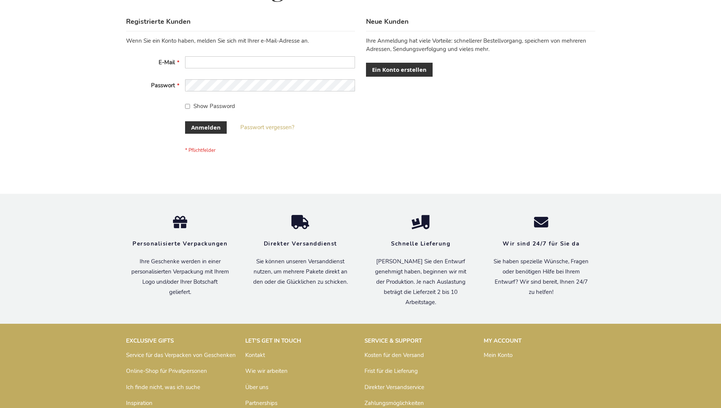
scroll to position [253, 0]
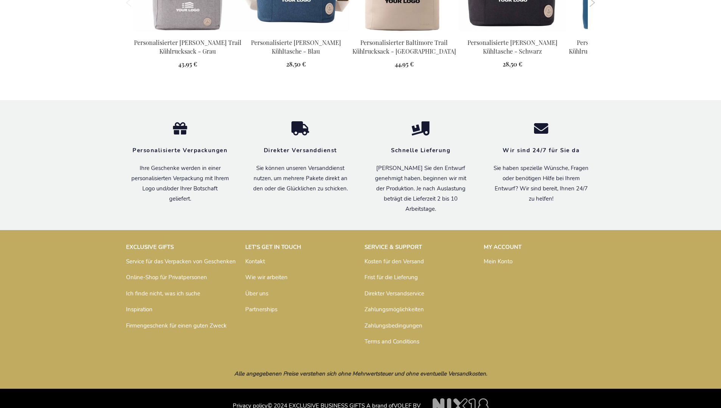
scroll to position [853, 0]
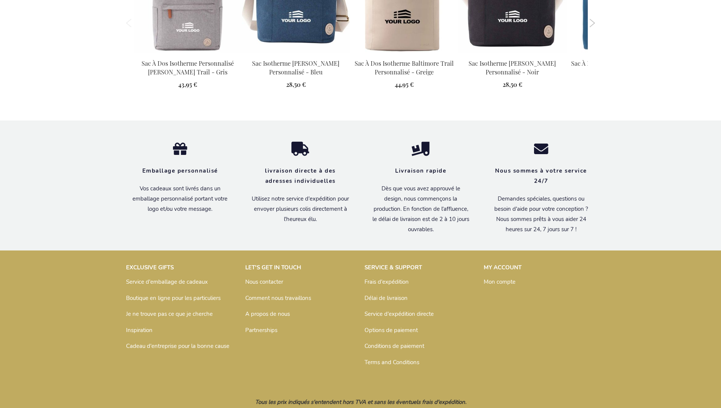
scroll to position [860, 0]
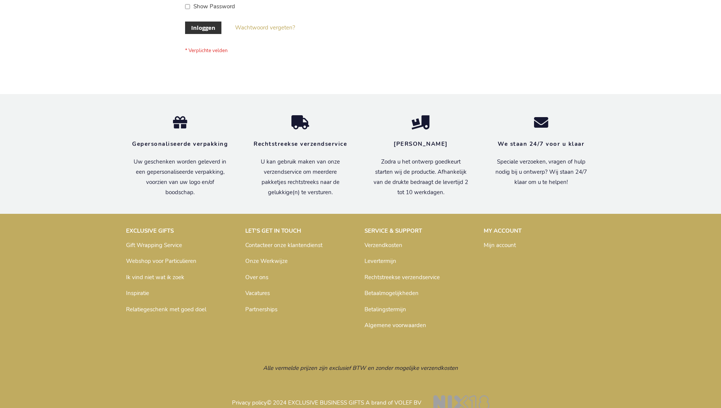
scroll to position [257, 0]
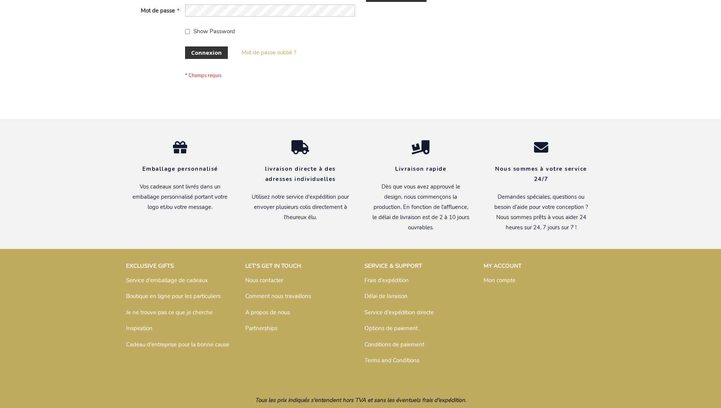
scroll to position [261, 0]
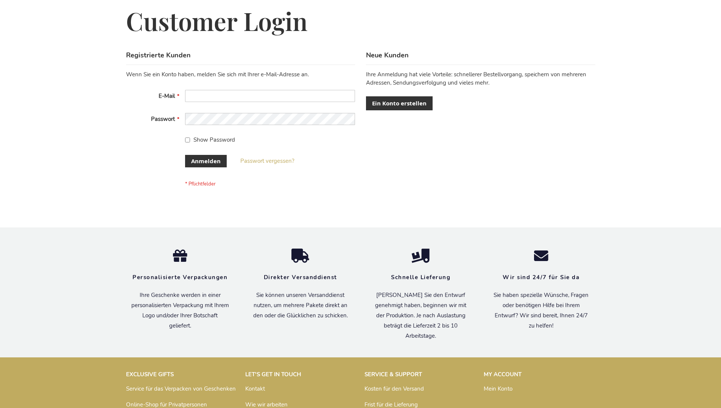
scroll to position [253, 0]
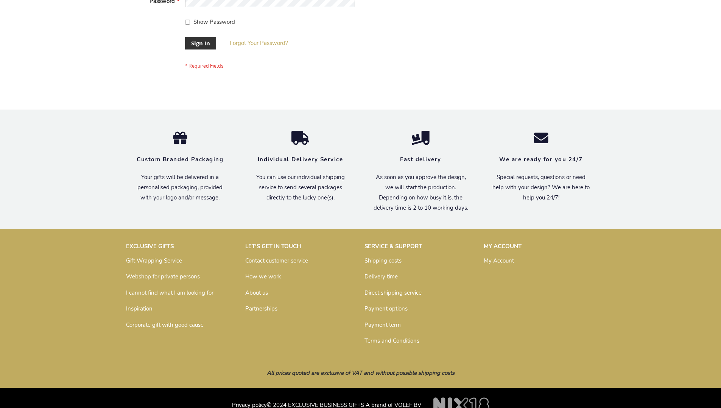
scroll to position [243, 0]
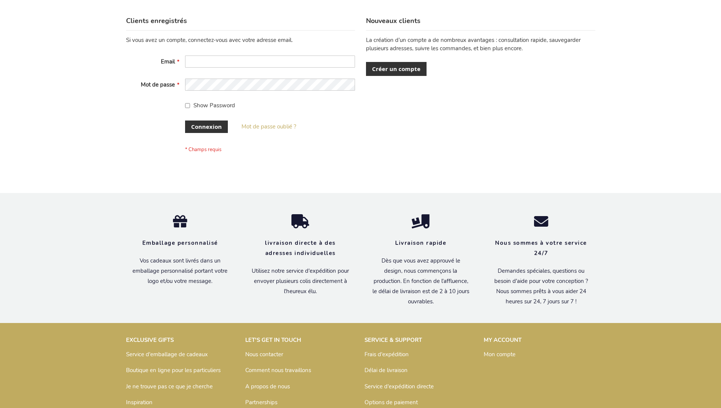
scroll to position [261, 0]
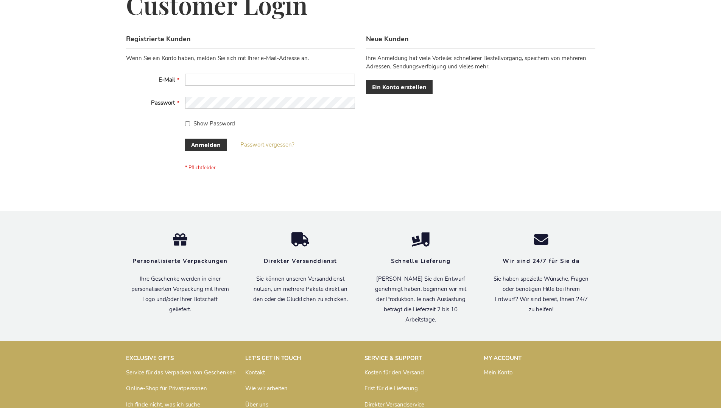
scroll to position [247, 0]
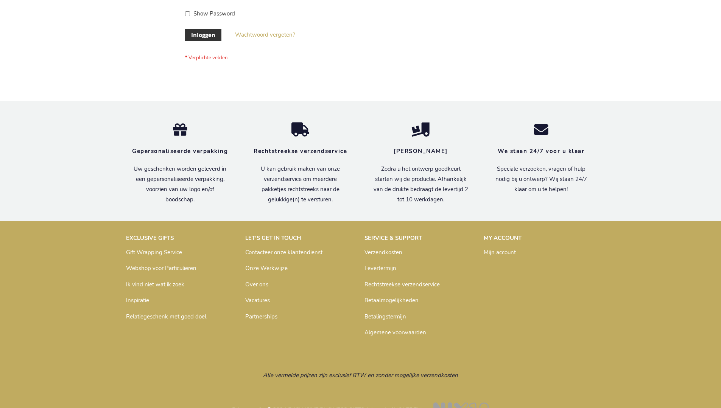
scroll to position [257, 0]
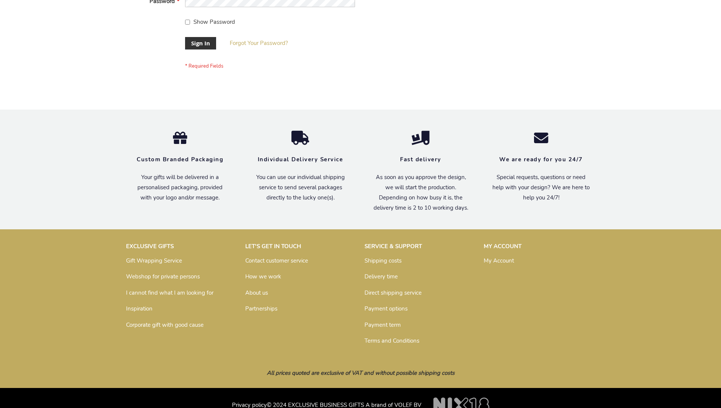
scroll to position [243, 0]
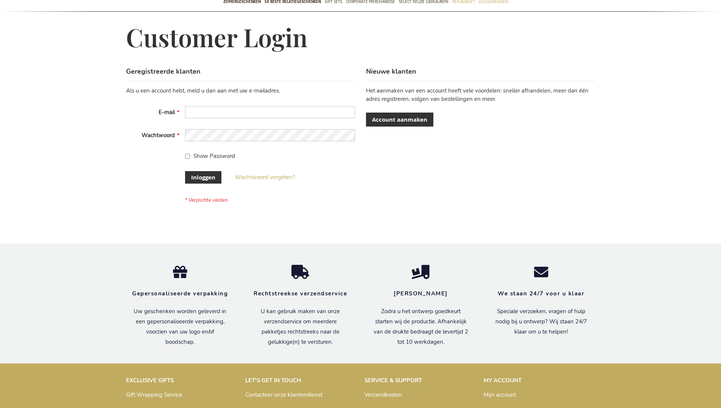
scroll to position [257, 0]
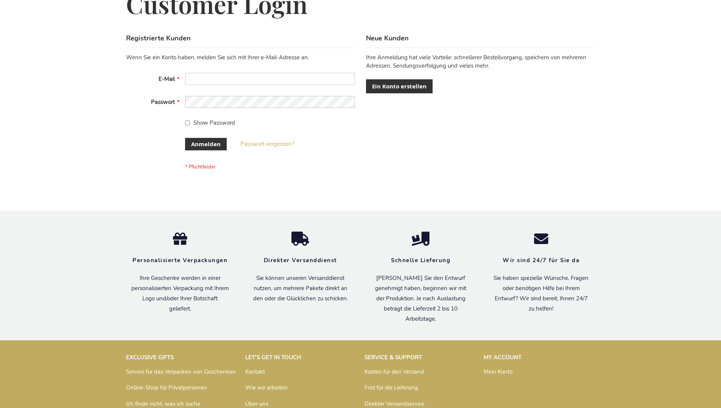
scroll to position [253, 0]
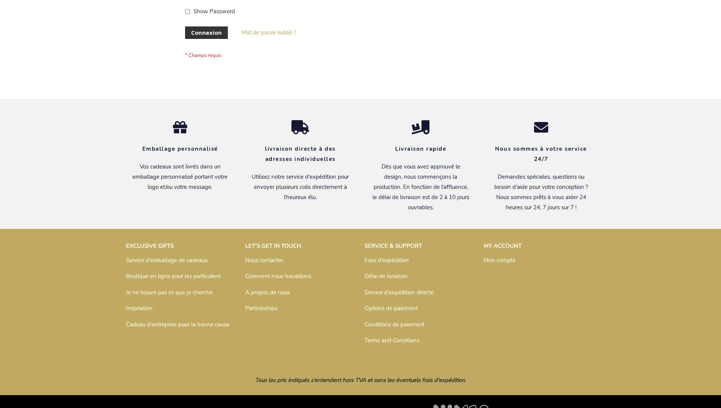
scroll to position [261, 0]
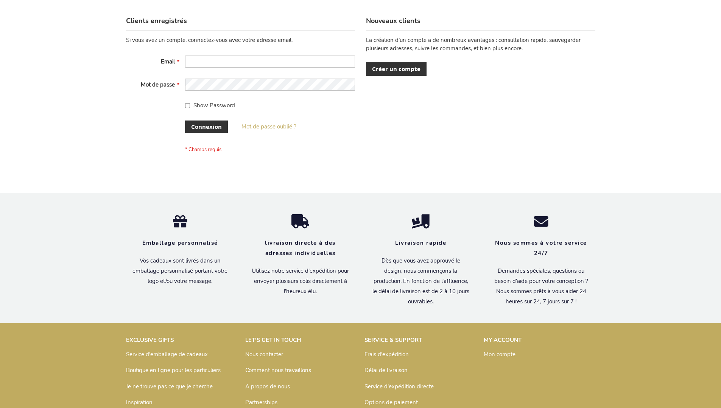
scroll to position [261, 0]
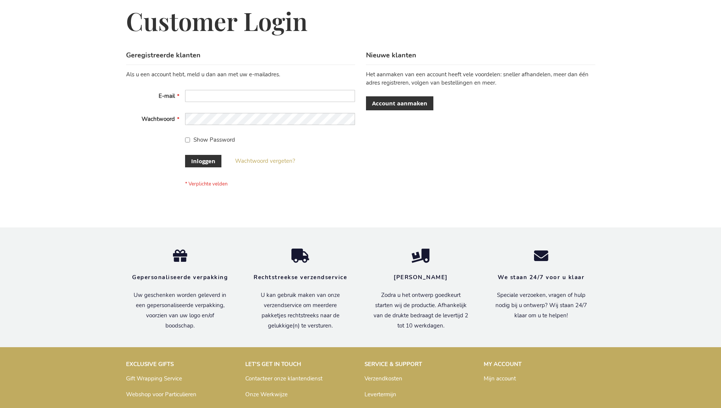
scroll to position [257, 0]
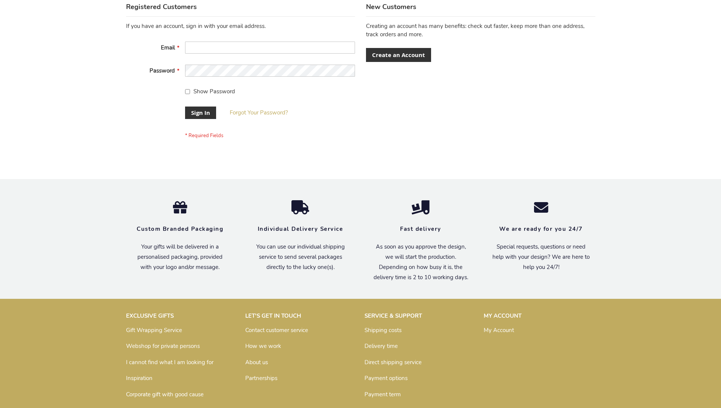
scroll to position [243, 0]
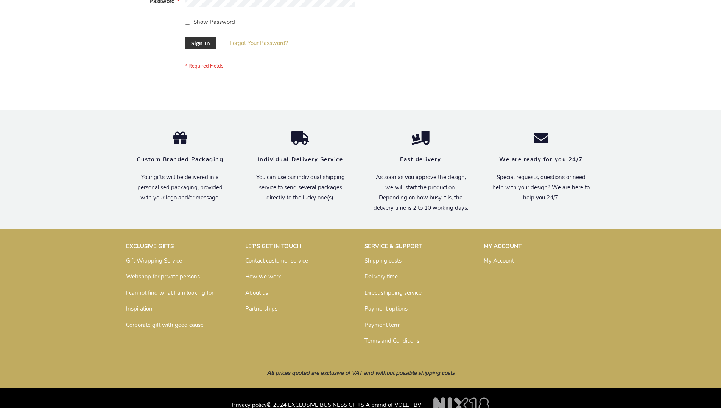
scroll to position [243, 0]
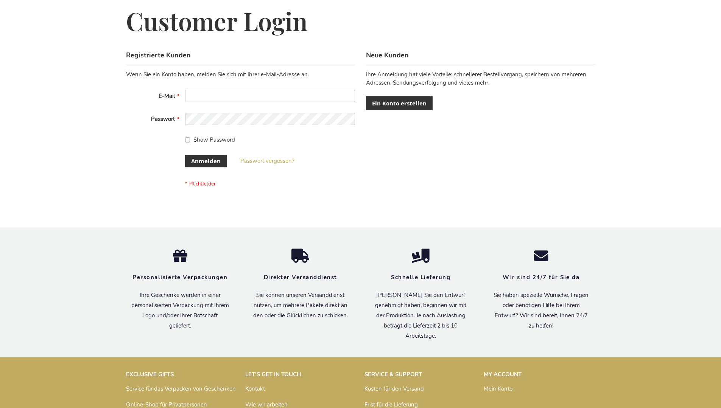
scroll to position [253, 0]
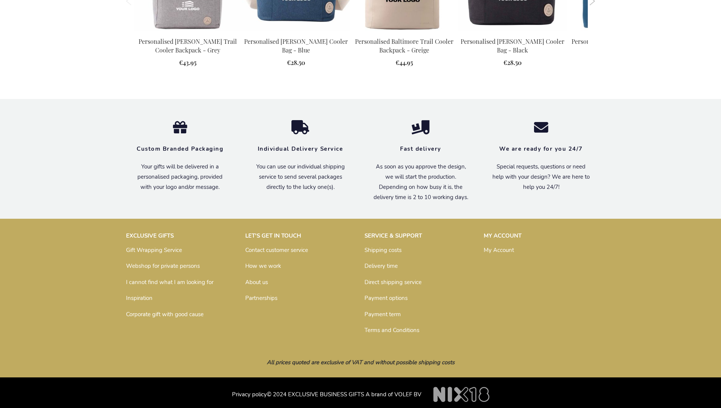
scroll to position [834, 0]
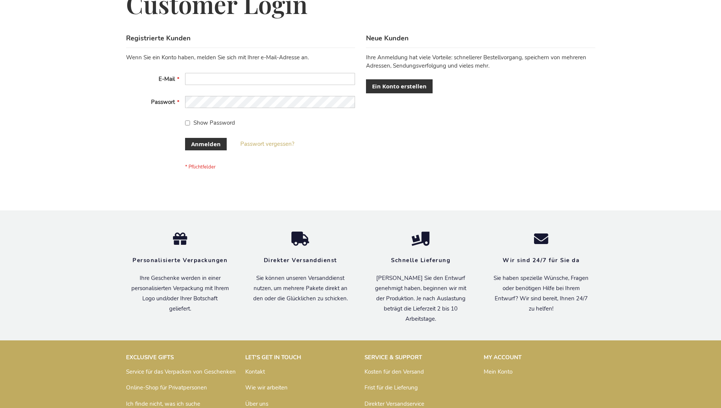
scroll to position [253, 0]
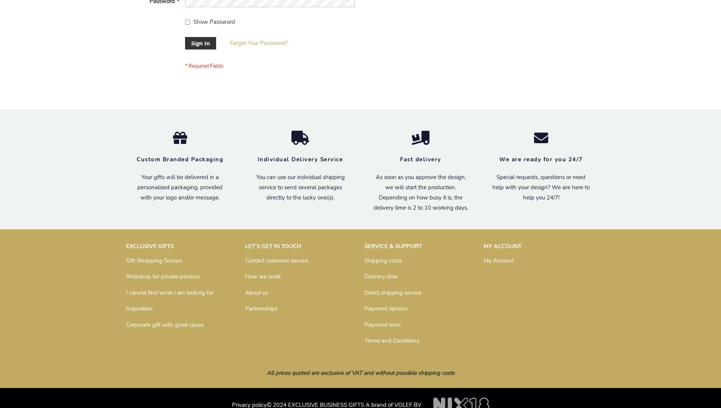
scroll to position [243, 0]
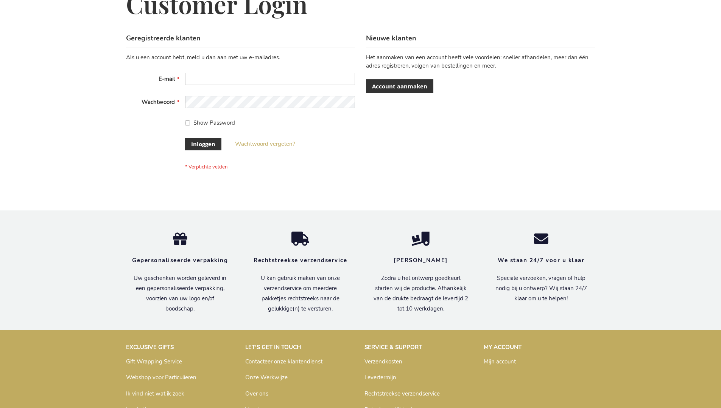
scroll to position [257, 0]
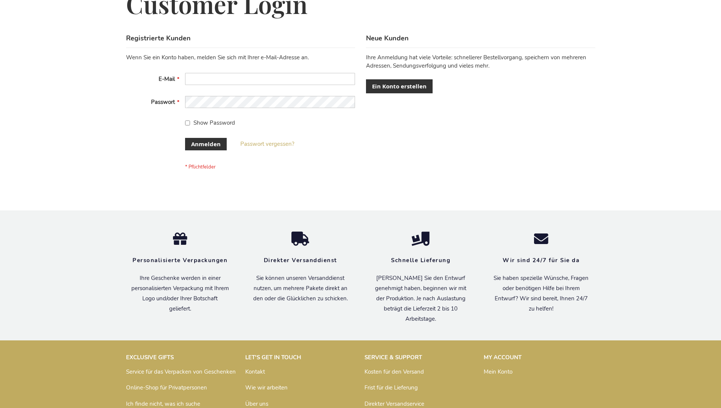
scroll to position [253, 0]
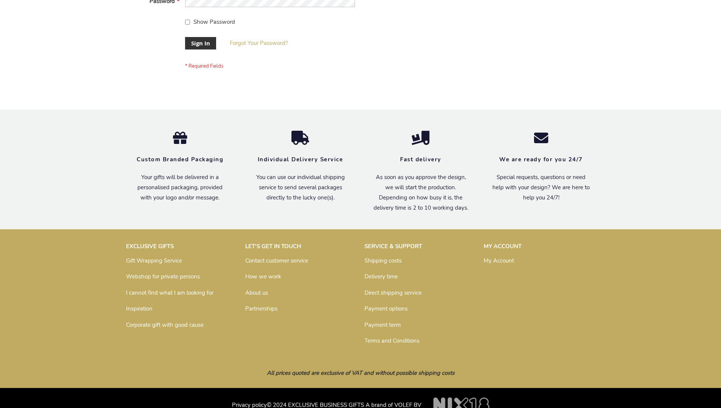
scroll to position [243, 0]
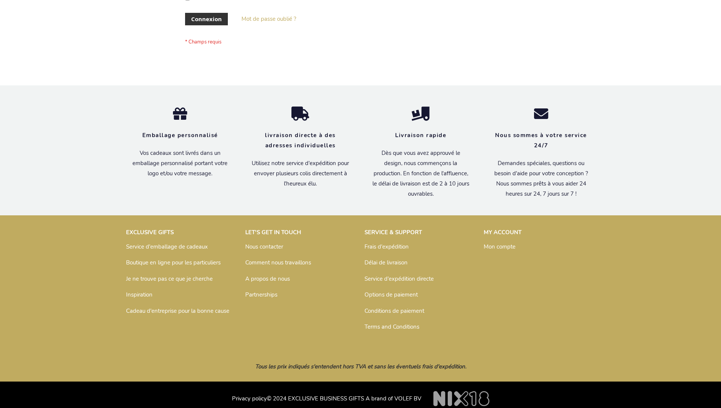
scroll to position [261, 0]
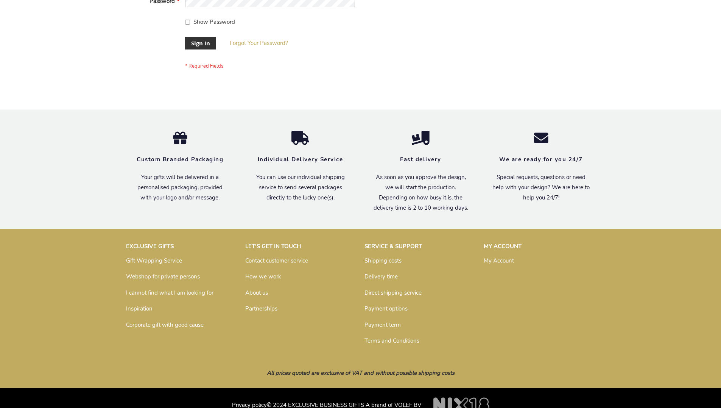
scroll to position [243, 0]
